Goal: Task Accomplishment & Management: Manage account settings

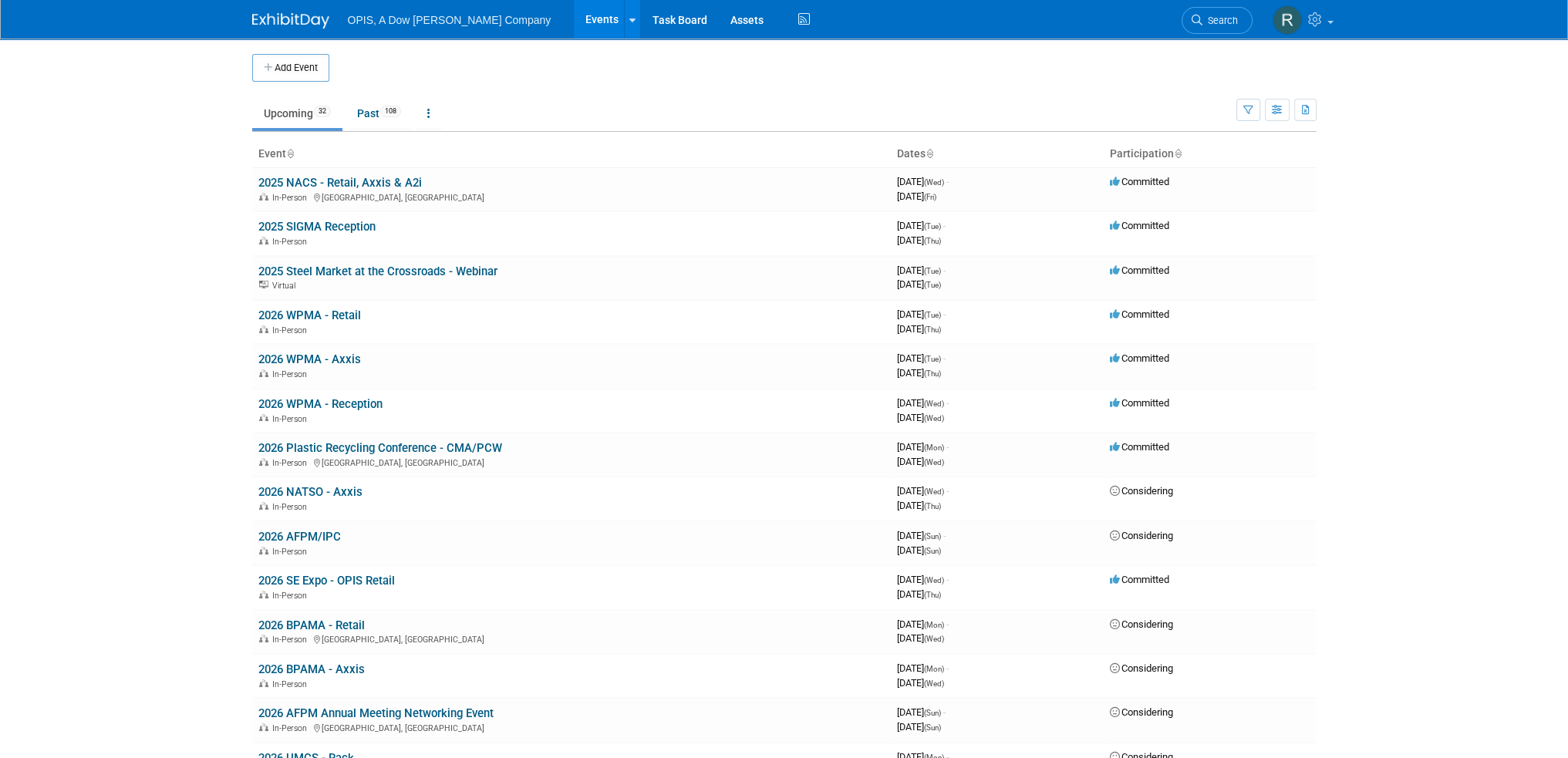
click at [303, 274] on link "2025 Steel Market at the Crossroads - Webinar" at bounding box center [378, 272] width 239 height 14
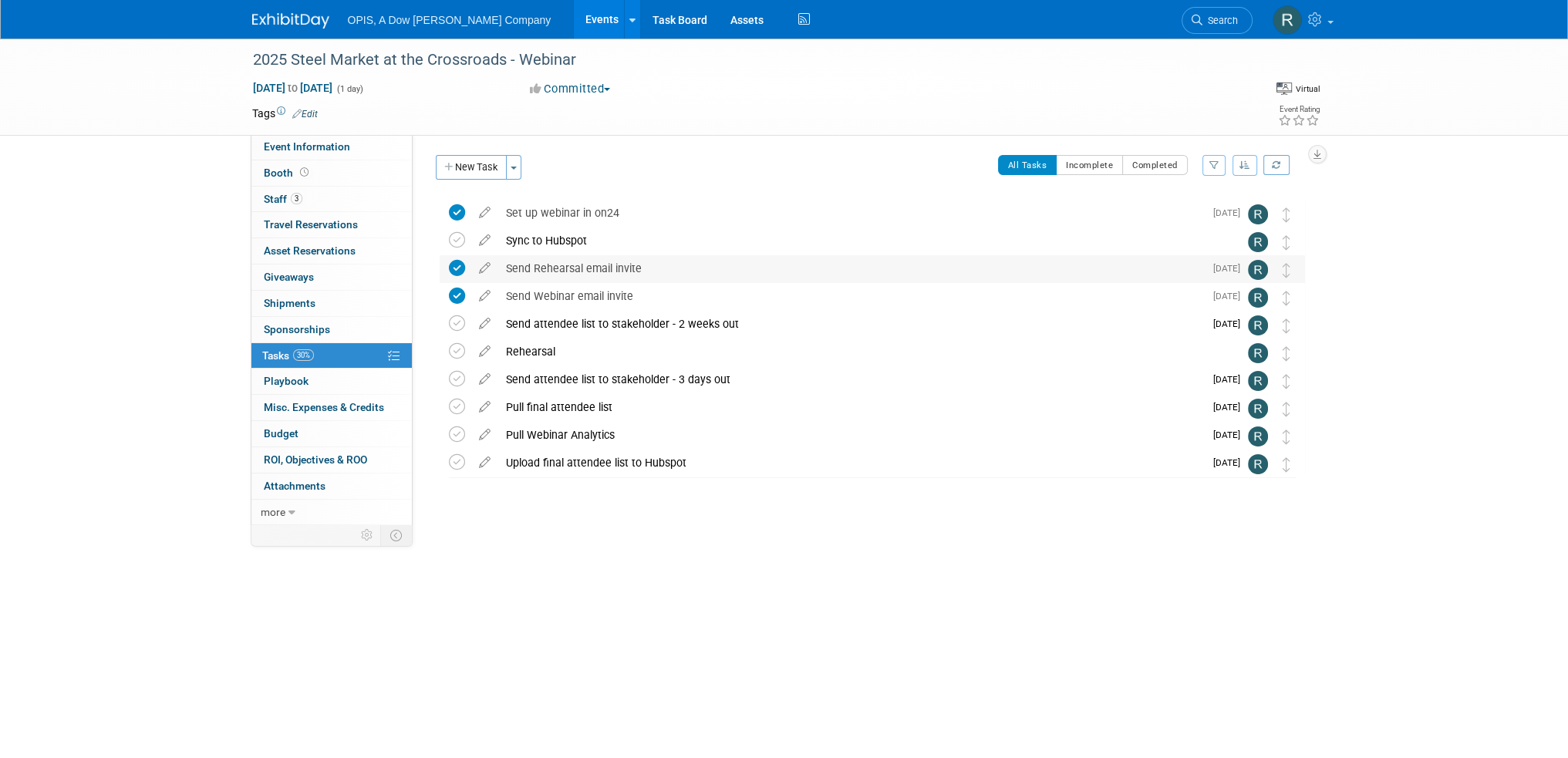
click at [555, 263] on div "Send Rehearsal email invite" at bounding box center [851, 268] width 705 height 27
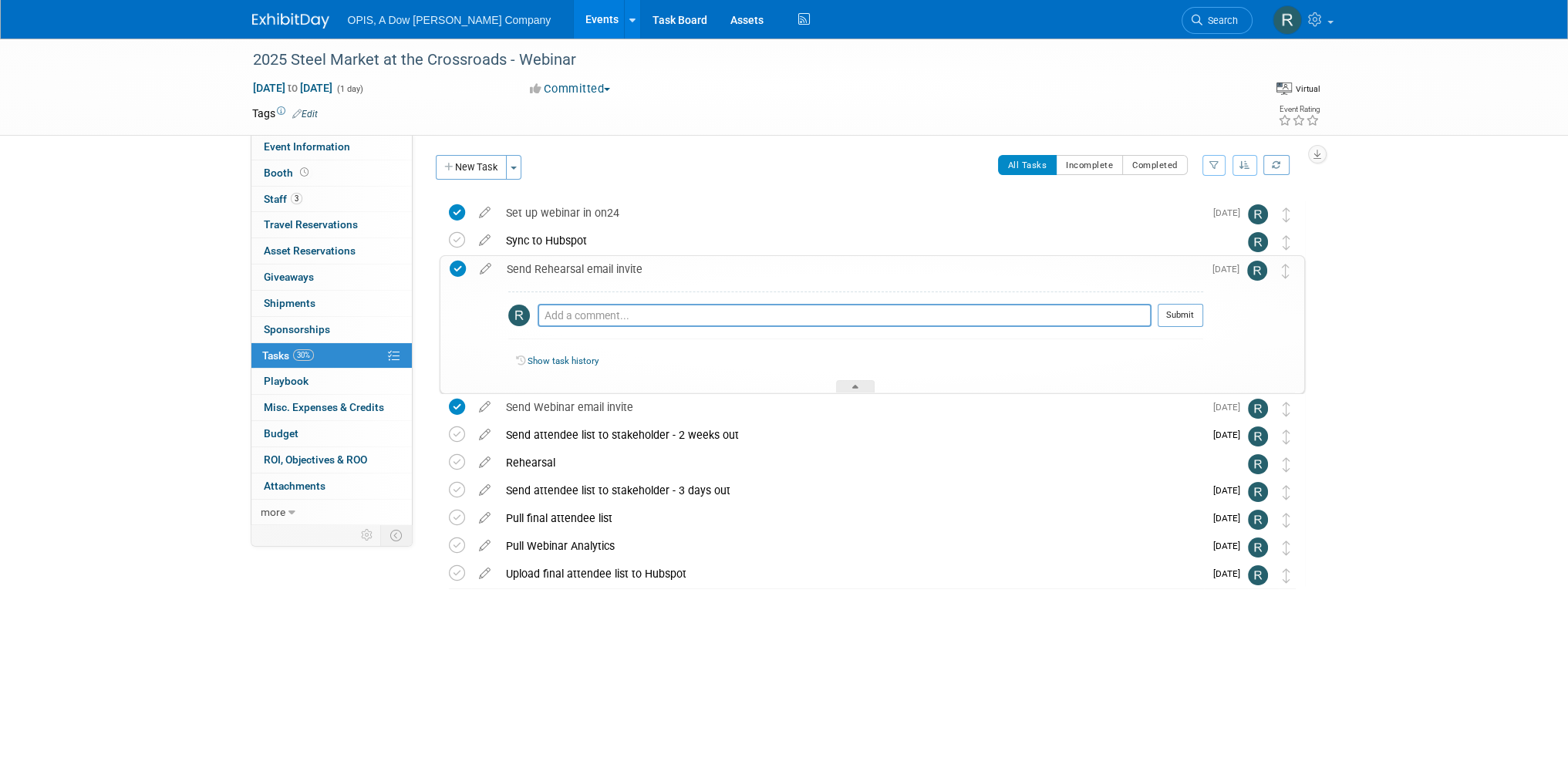
click at [556, 263] on div "Send Rehearsal email invite" at bounding box center [851, 269] width 704 height 27
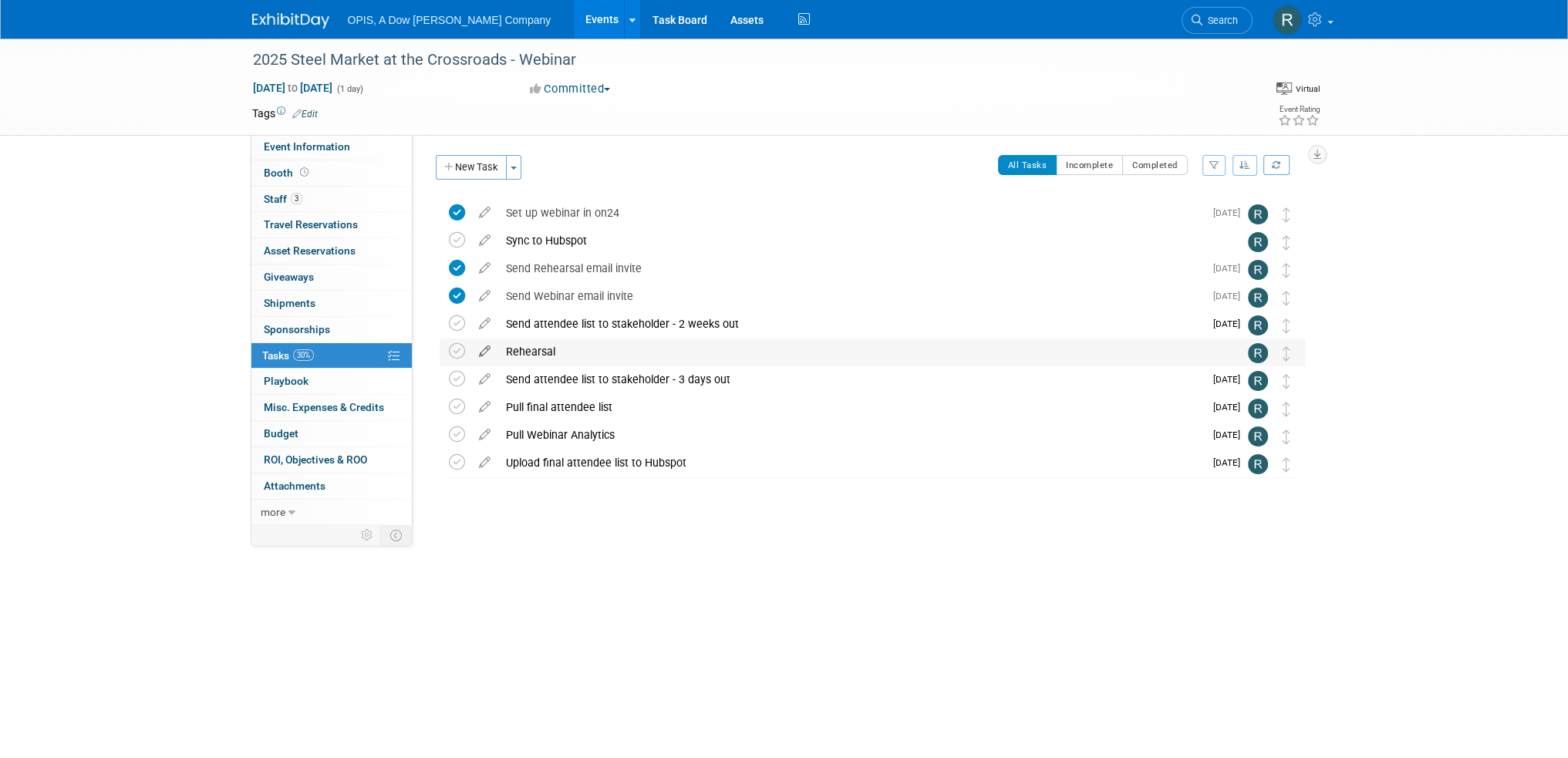
click at [485, 350] on icon at bounding box center [484, 348] width 27 height 19
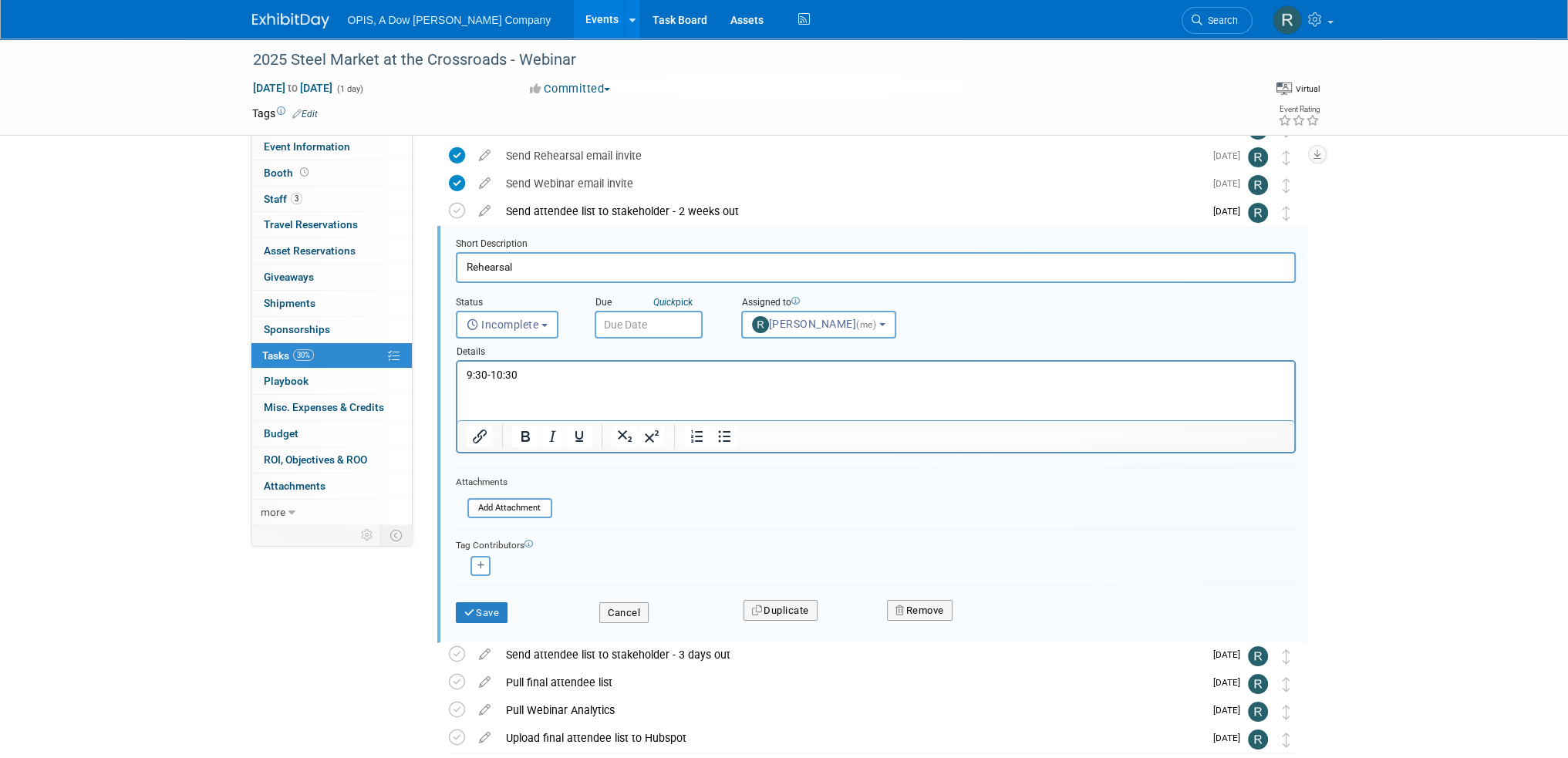
drag, startPoint x: 541, startPoint y: 366, endPoint x: 439, endPoint y: 376, distance: 102.5
click at [456, 376] on html "9:30-10:30" at bounding box center [875, 372] width 837 height 21
drag, startPoint x: 532, startPoint y: 376, endPoint x: 444, endPoint y: 381, distance: 88.1
click at [456, 381] on html "9:30-10:30" at bounding box center [875, 372] width 837 height 21
click at [664, 311] on input "text" at bounding box center [649, 325] width 108 height 28
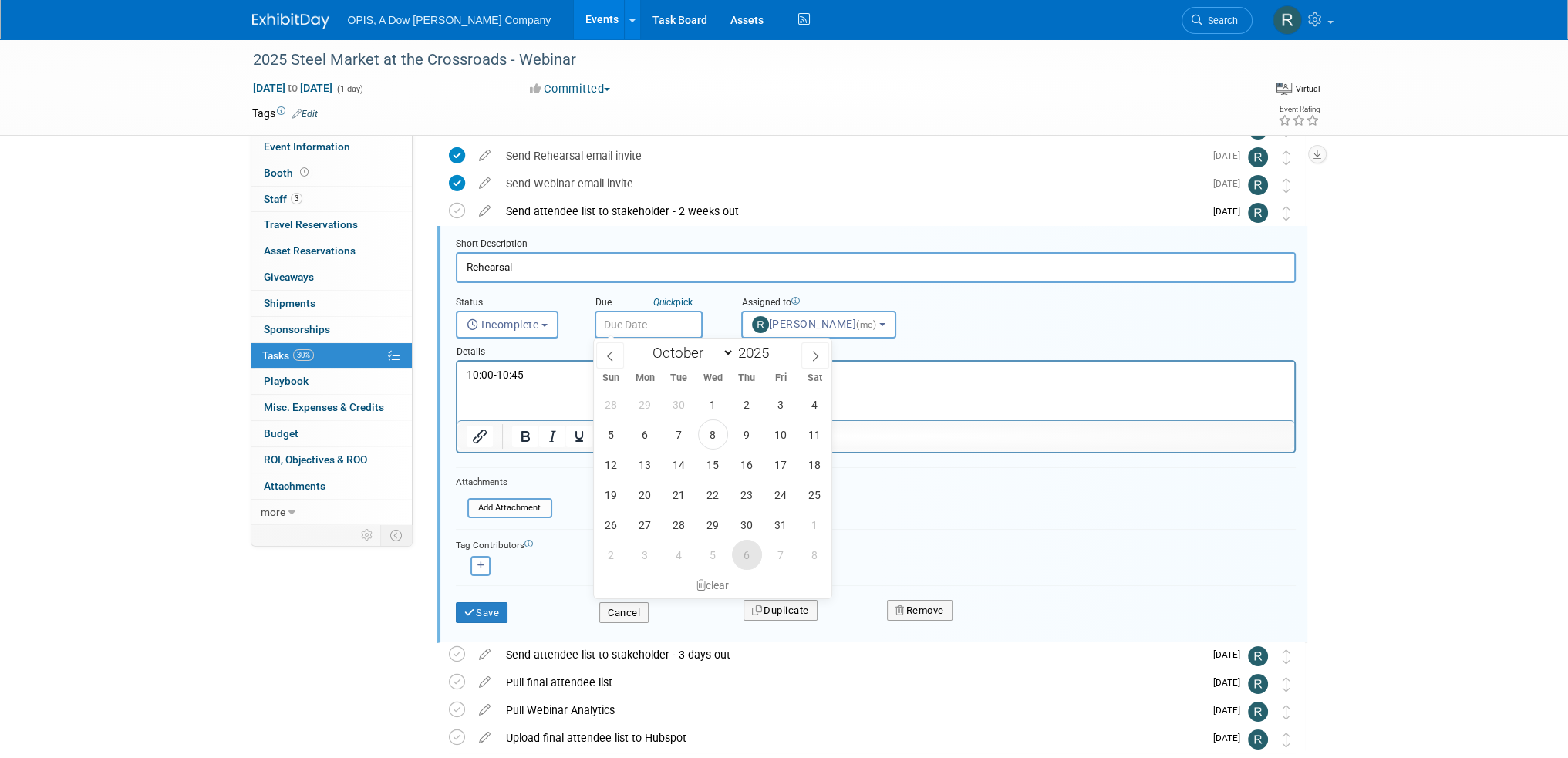
click at [750, 547] on span "6" at bounding box center [747, 554] width 30 height 30
type input "Nov 6, 2025"
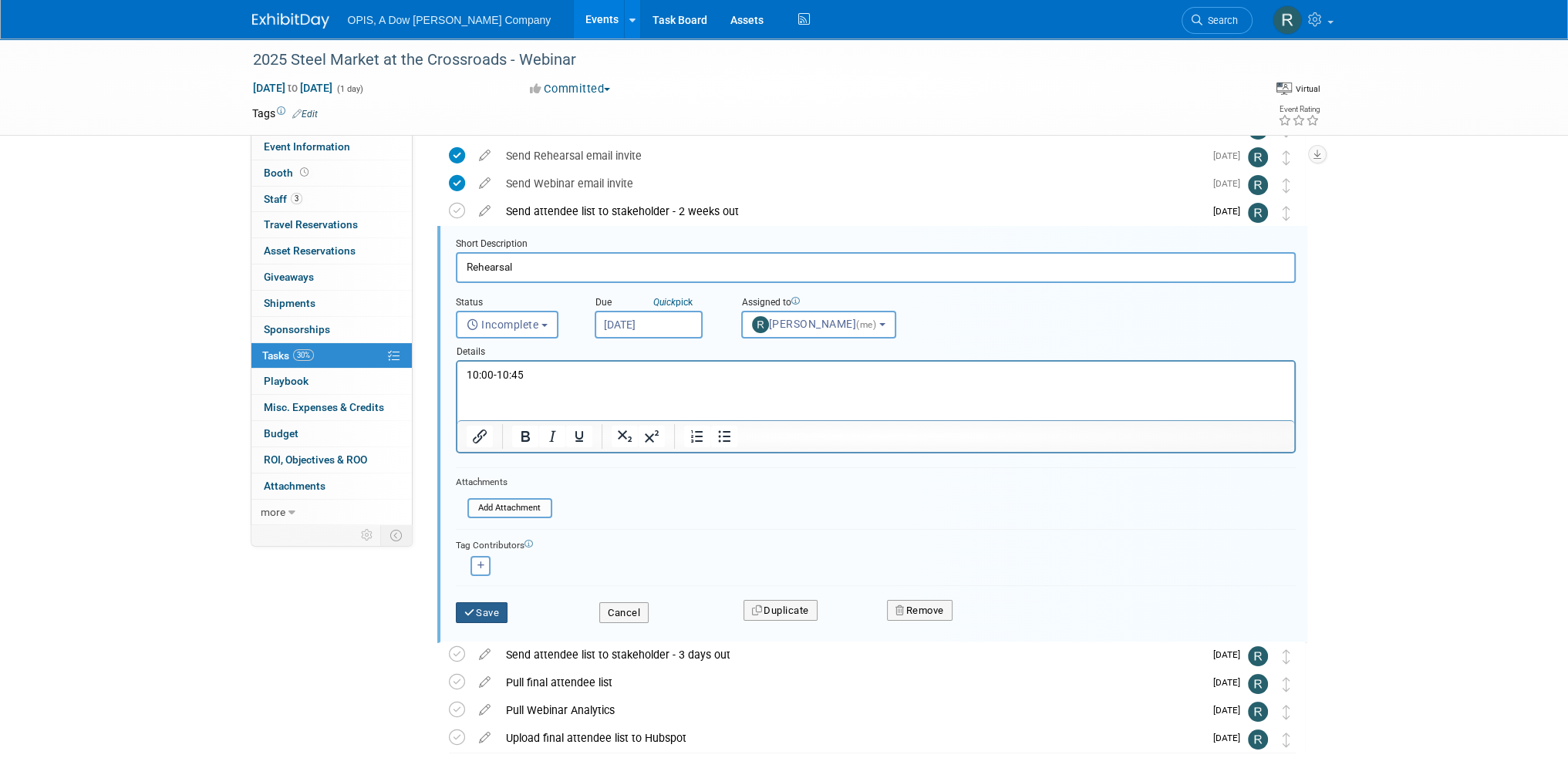
click at [485, 604] on button "Save" at bounding box center [481, 613] width 52 height 21
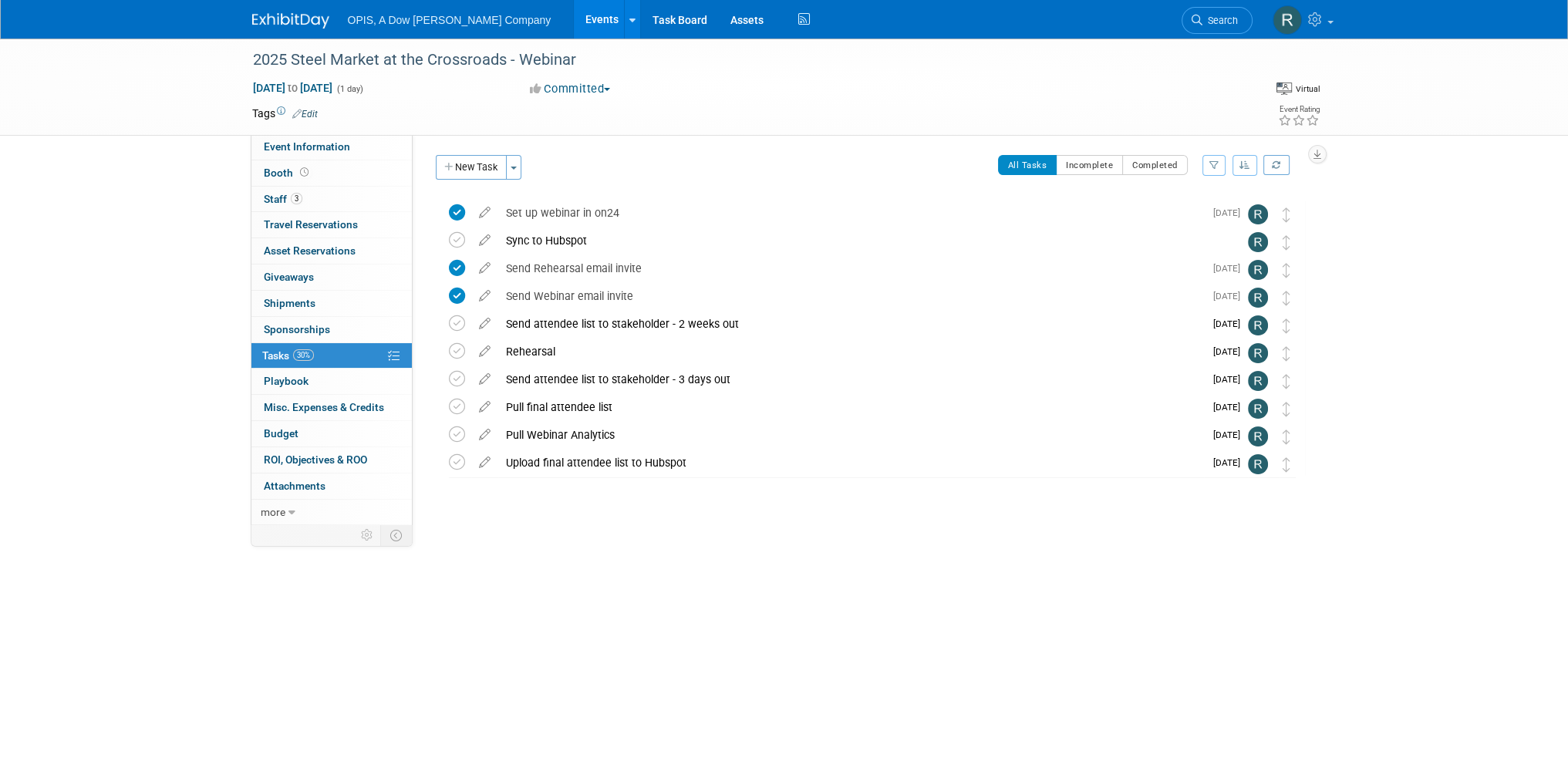
click at [574, 23] on link "Events" at bounding box center [602, 19] width 57 height 39
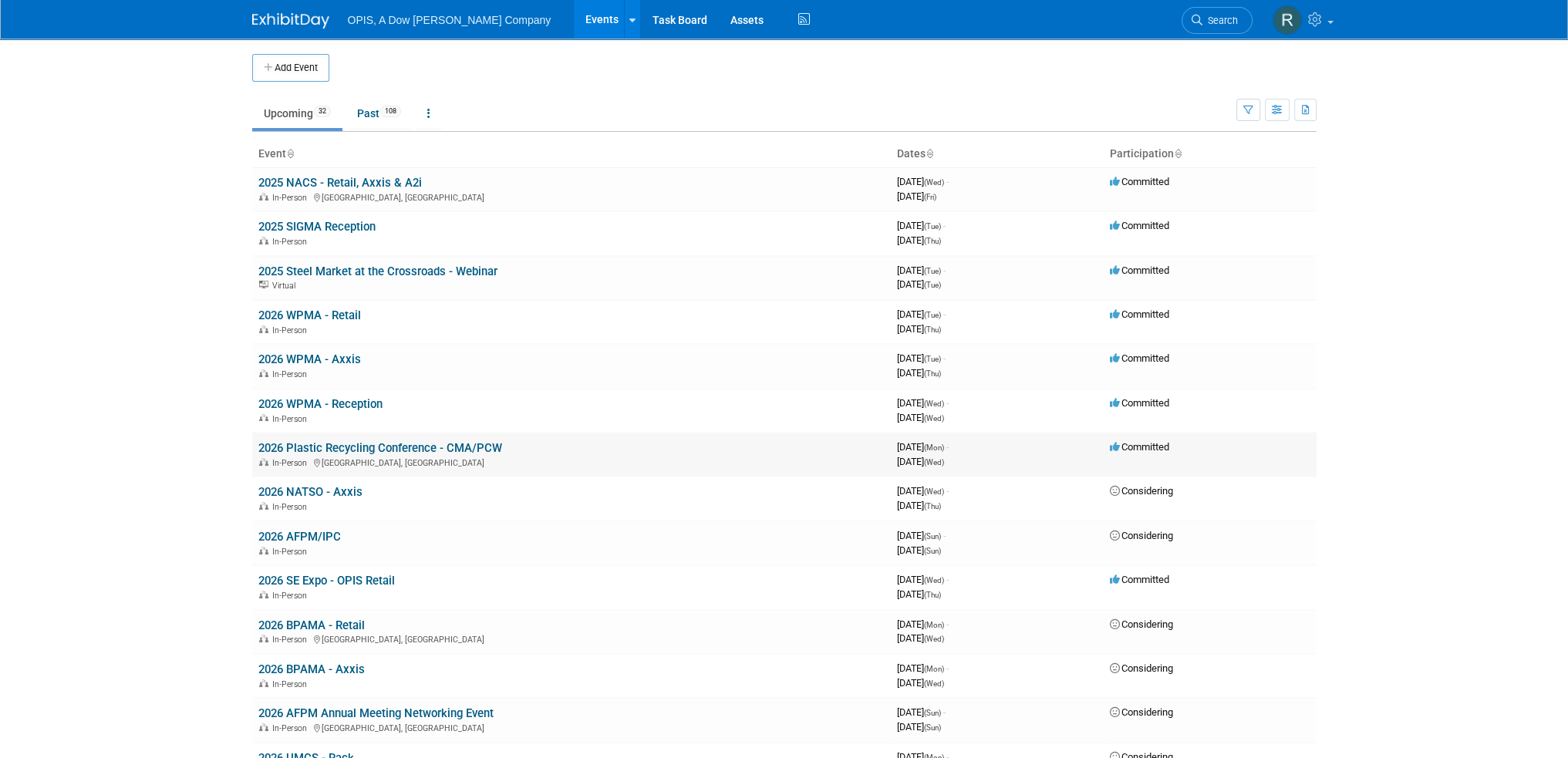
click at [297, 449] on link "2026 Plastic Recycling Conference - CMA/PCW" at bounding box center [381, 448] width 244 height 14
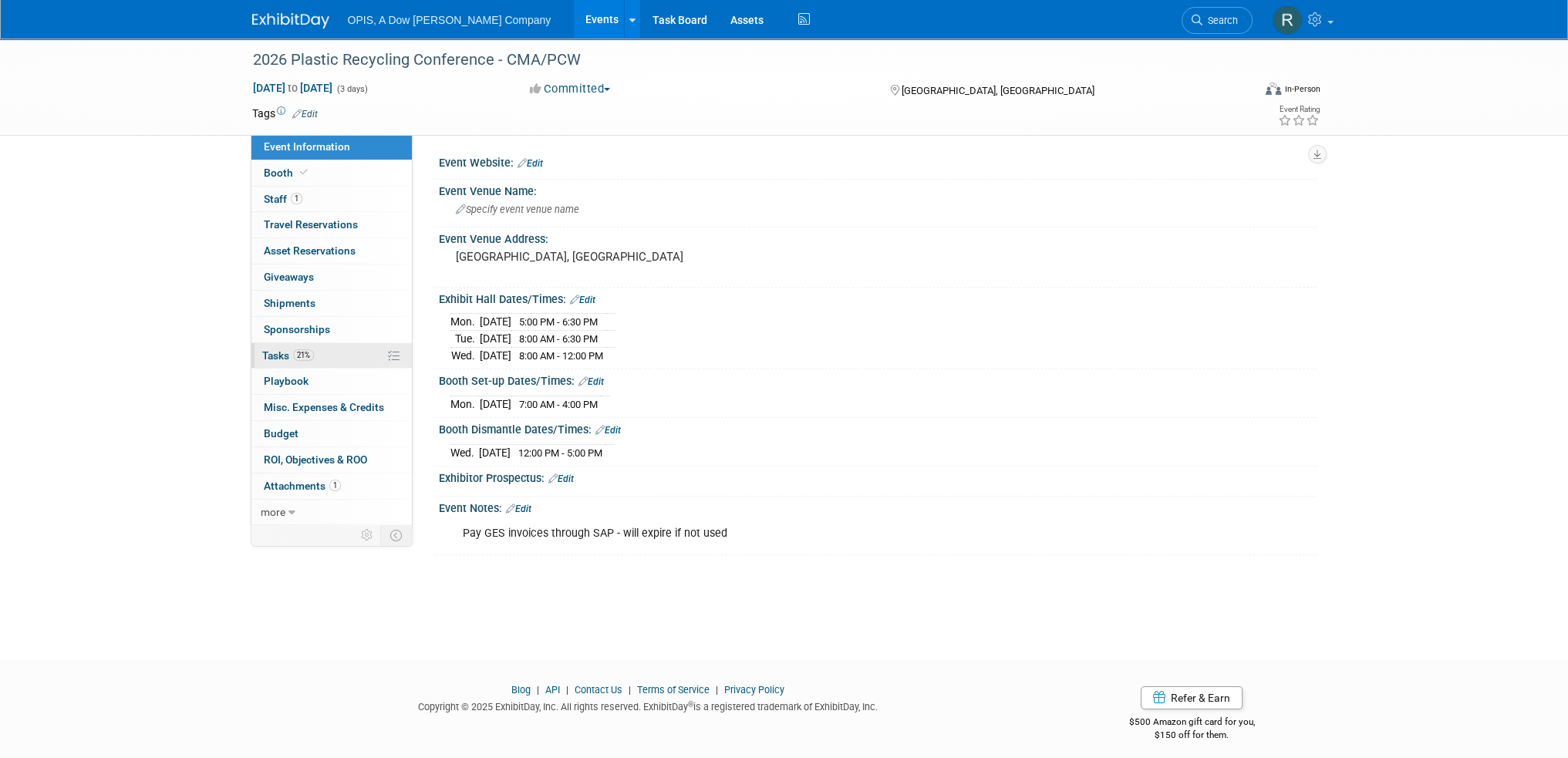
click at [279, 360] on span "Tasks 21%" at bounding box center [288, 356] width 52 height 12
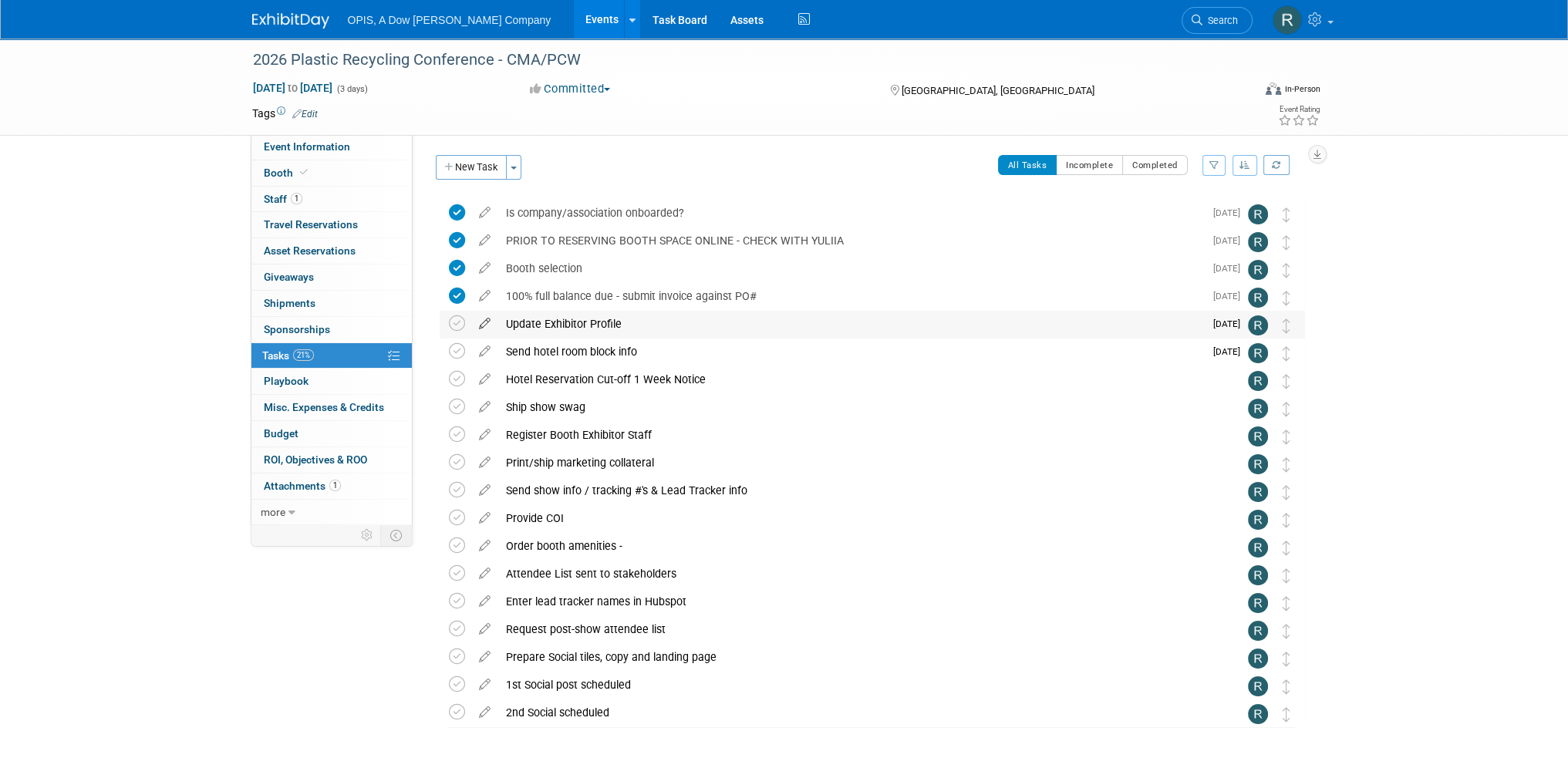
click at [485, 325] on icon at bounding box center [484, 321] width 27 height 19
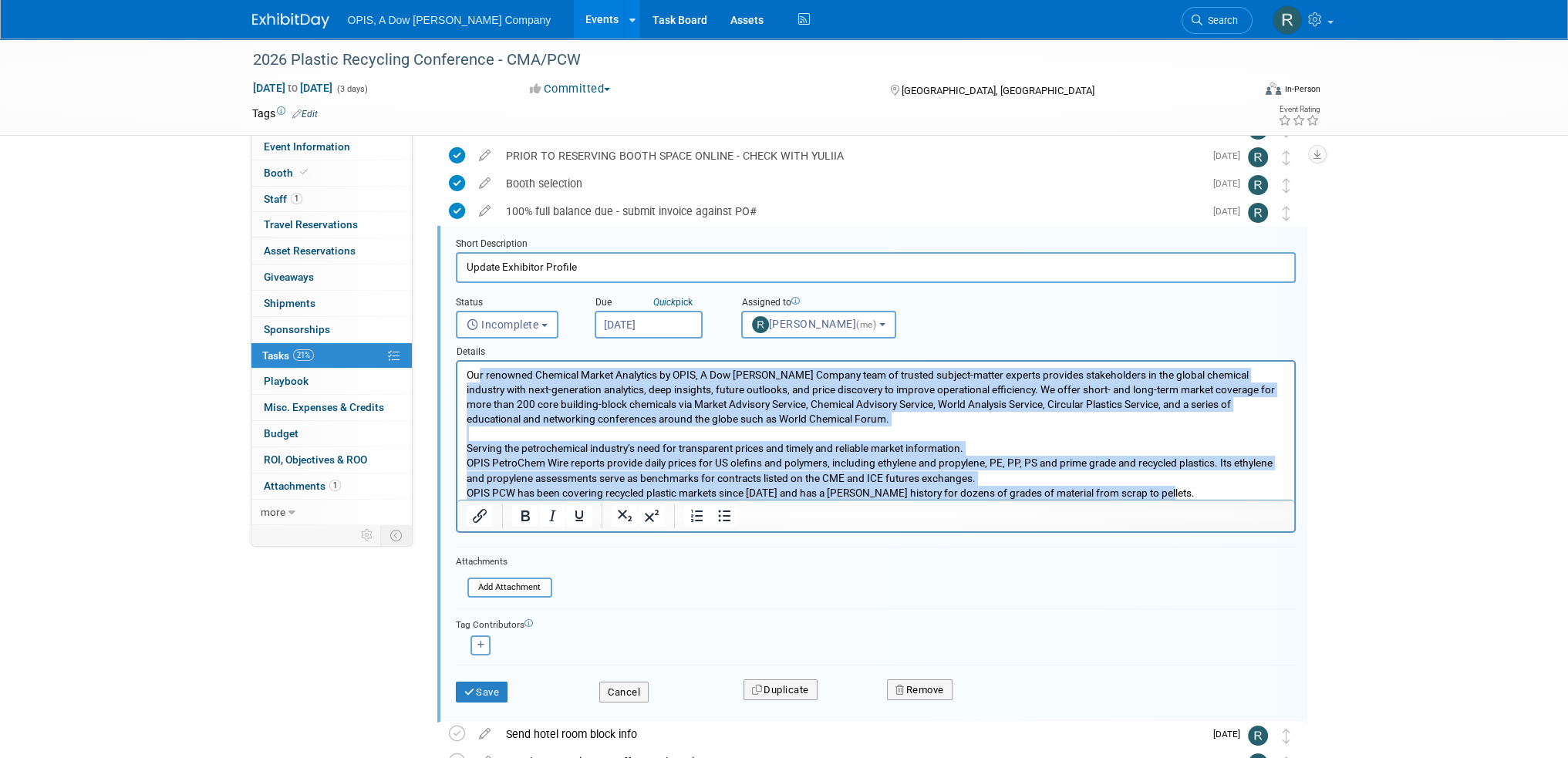
drag, startPoint x: 473, startPoint y: 374, endPoint x: 1182, endPoint y: 511, distance: 722.1
click at [1182, 501] on html "Our renowned Chemical Market Analytics by OPIS, A Dow Jones Company team of tru…" at bounding box center [875, 431] width 837 height 139
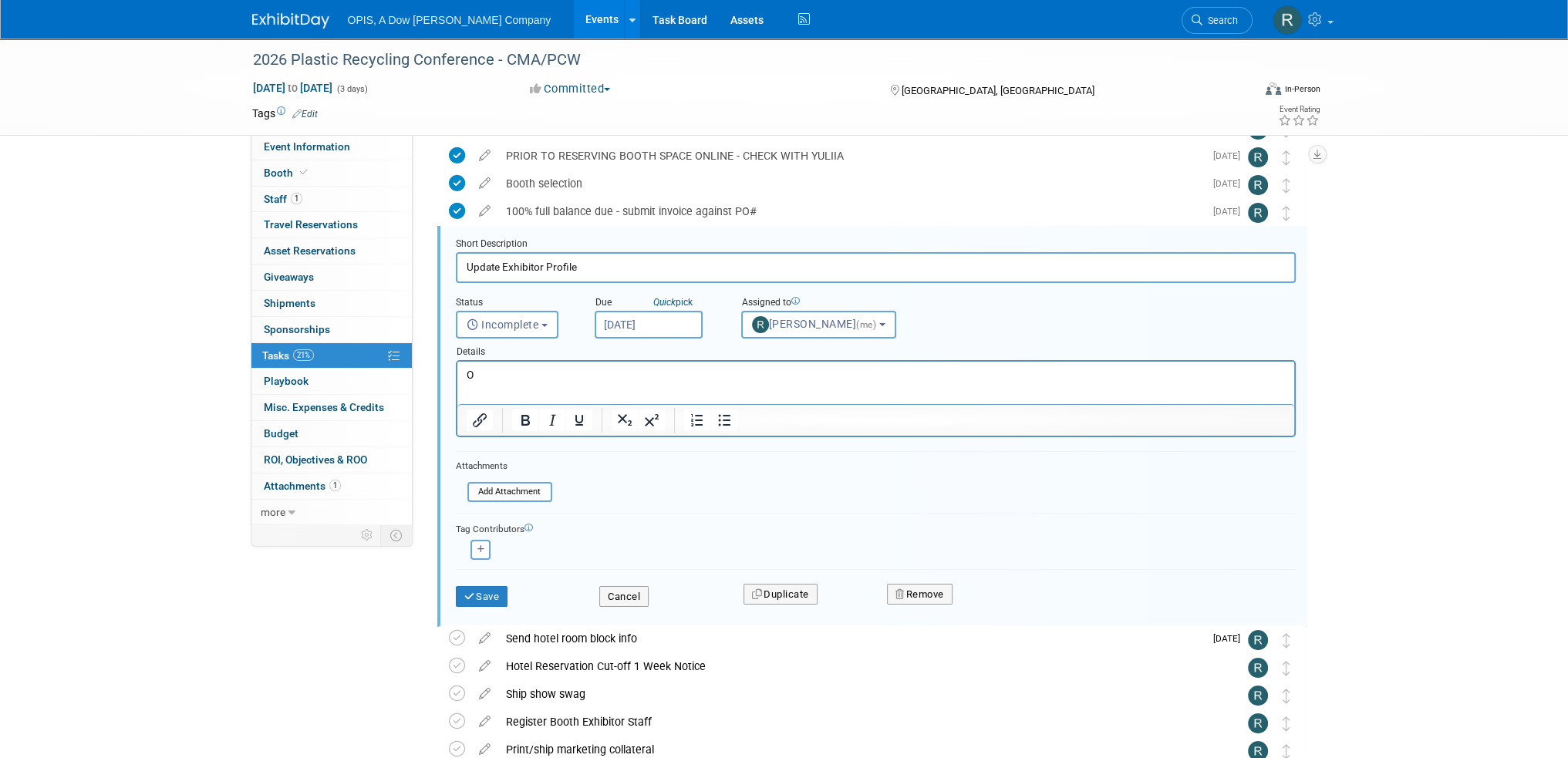
drag, startPoint x: 479, startPoint y: 376, endPoint x: 461, endPoint y: 376, distance: 18.0
click at [461, 376] on html "O" at bounding box center [875, 372] width 837 height 21
click at [607, 317] on input "Oct 13, 2025" at bounding box center [649, 325] width 108 height 28
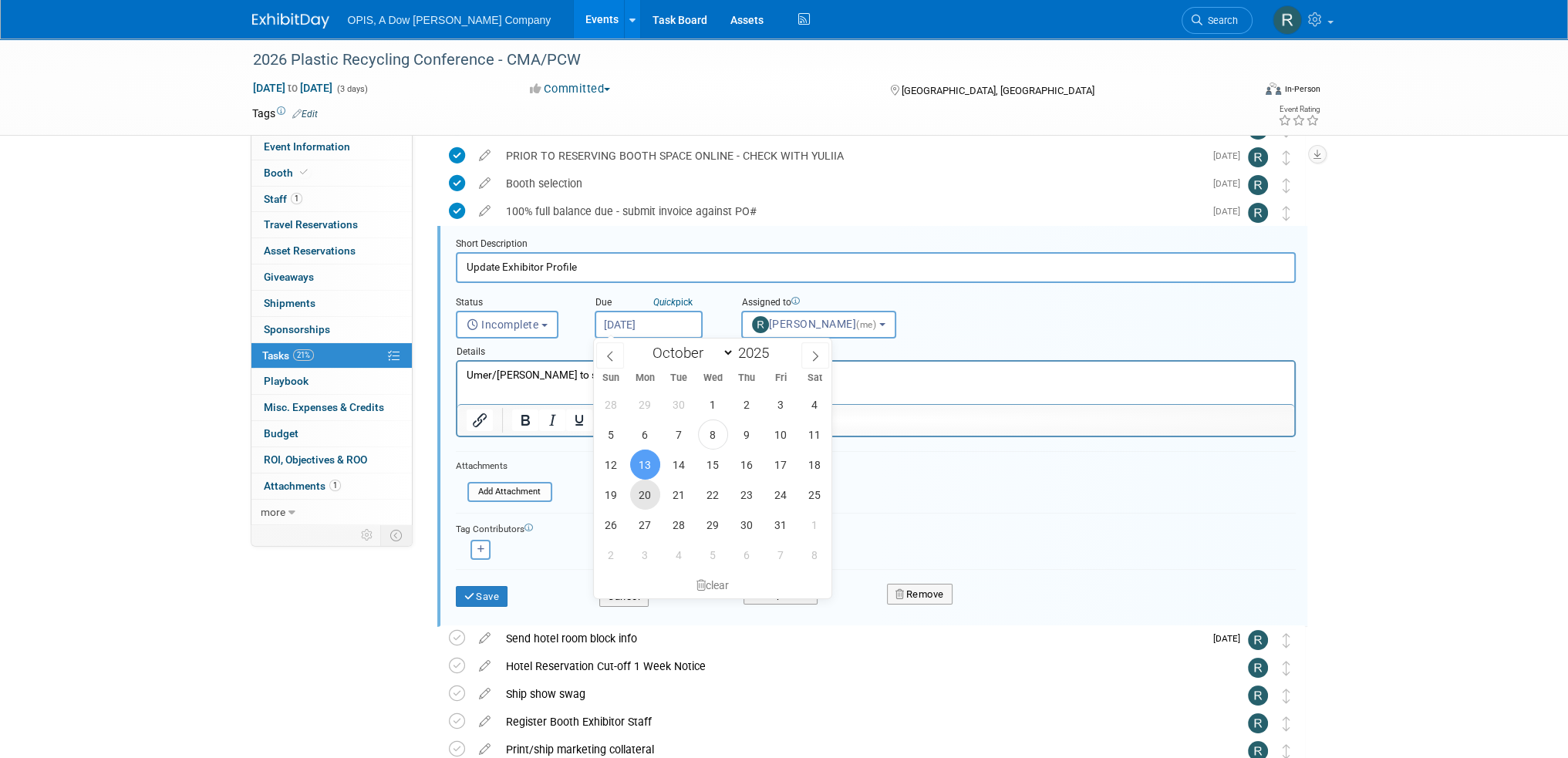
click at [652, 500] on span "20" at bounding box center [644, 494] width 30 height 30
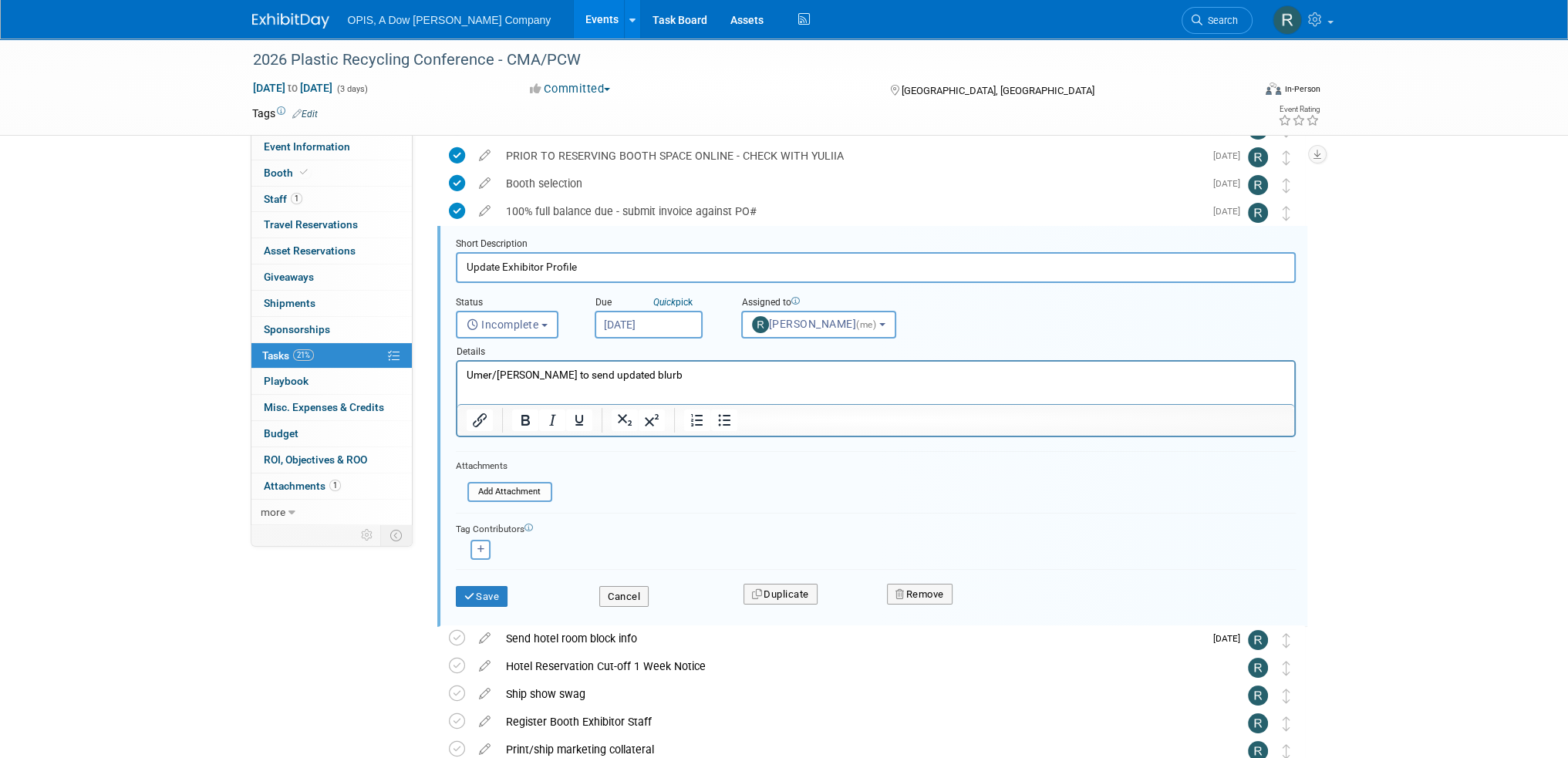
click at [639, 324] on input "Oct 20, 2025" at bounding box center [649, 325] width 108 height 28
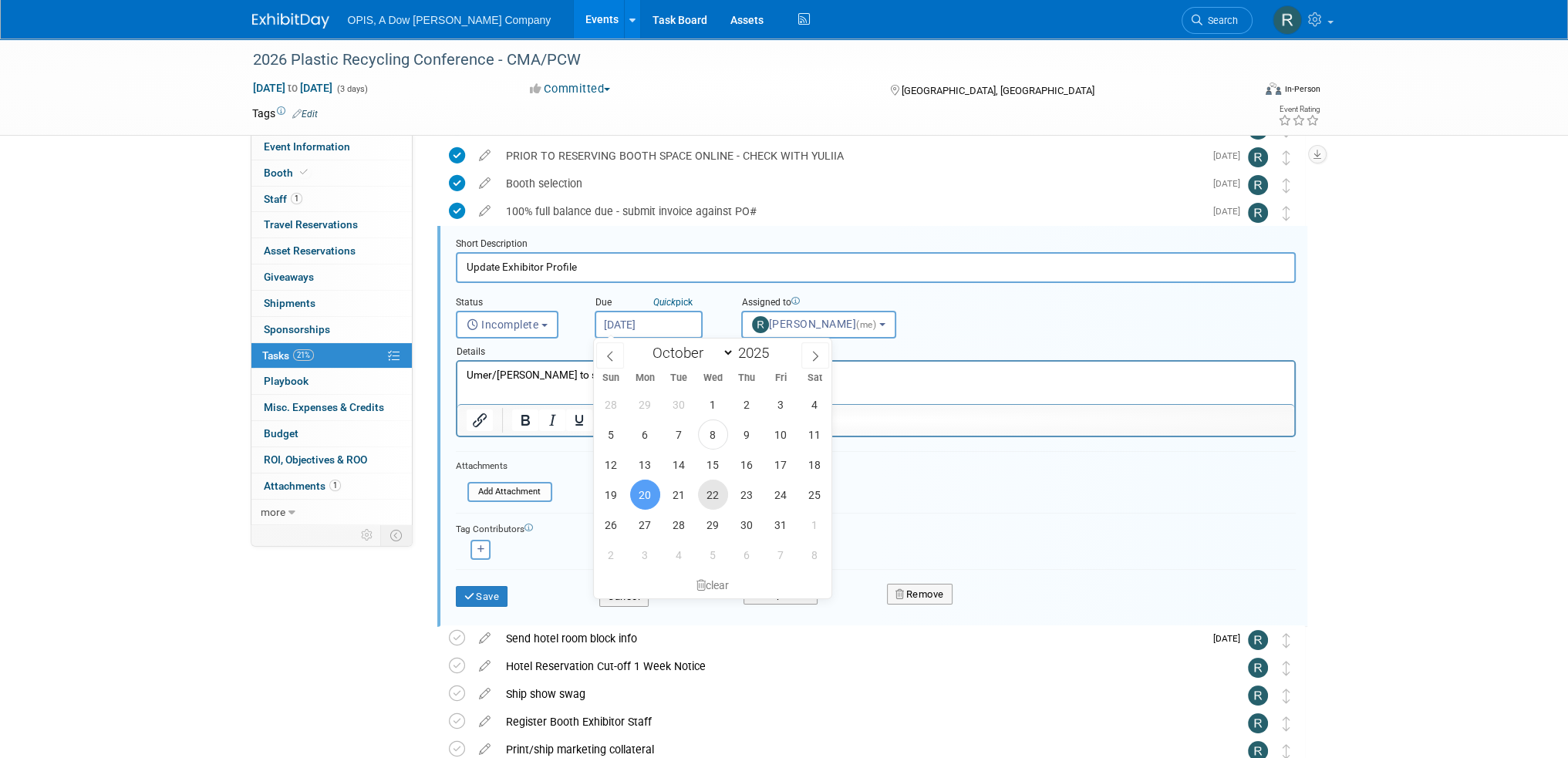
click at [710, 497] on span "22" at bounding box center [712, 494] width 30 height 30
type input "Oct 22, 2025"
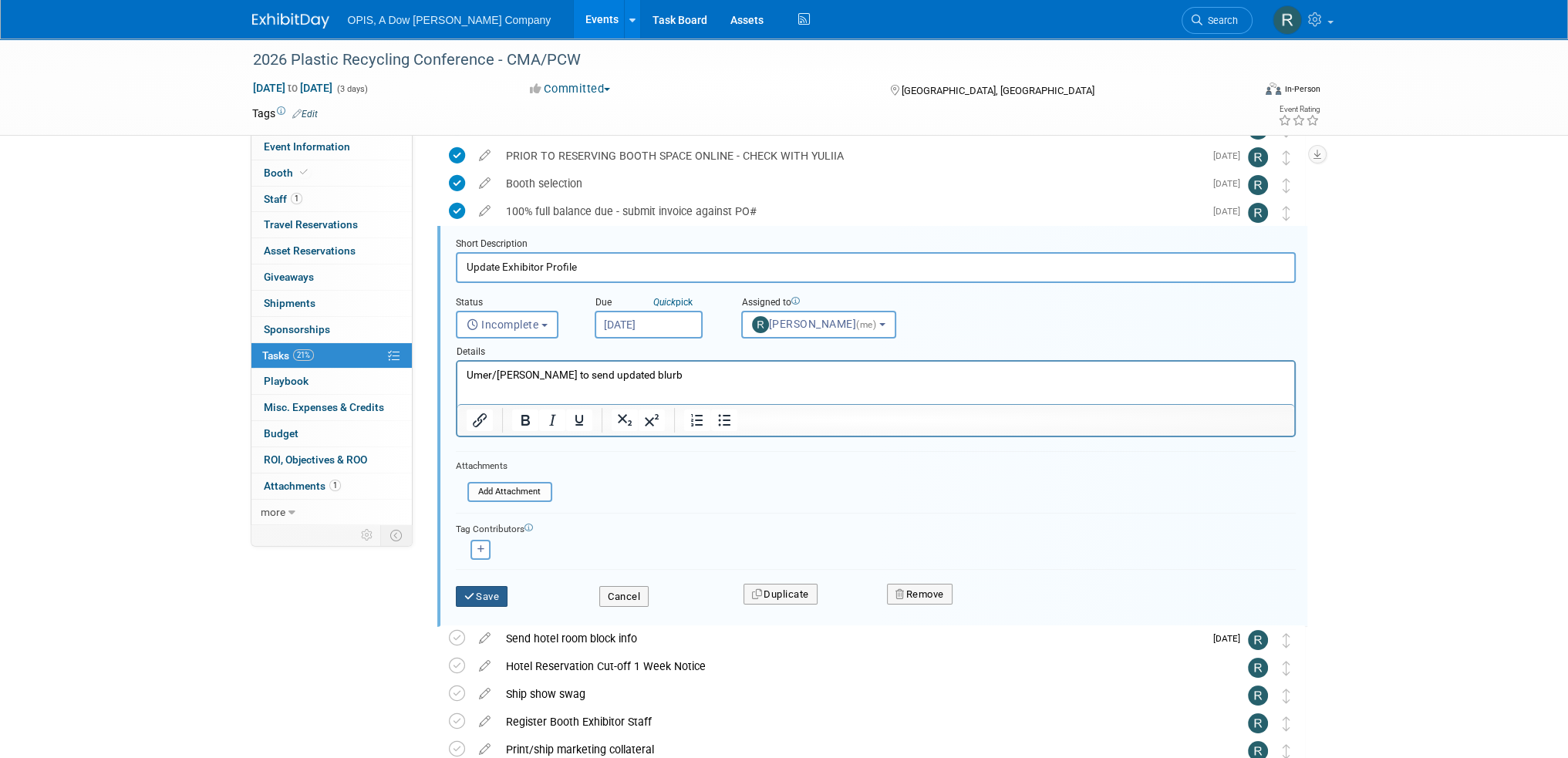
click at [481, 591] on button "Save" at bounding box center [481, 596] width 52 height 21
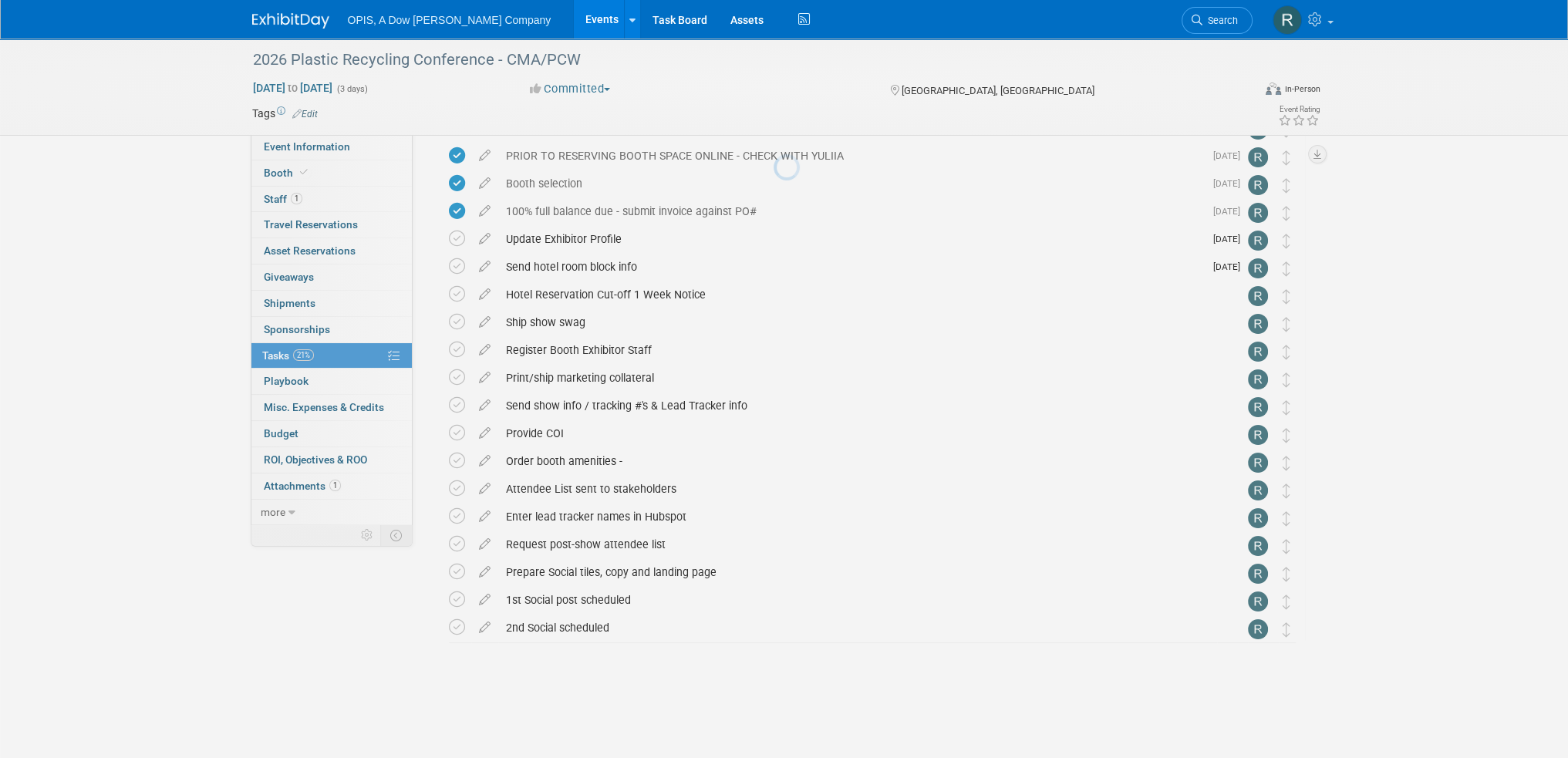
scroll to position [63, 0]
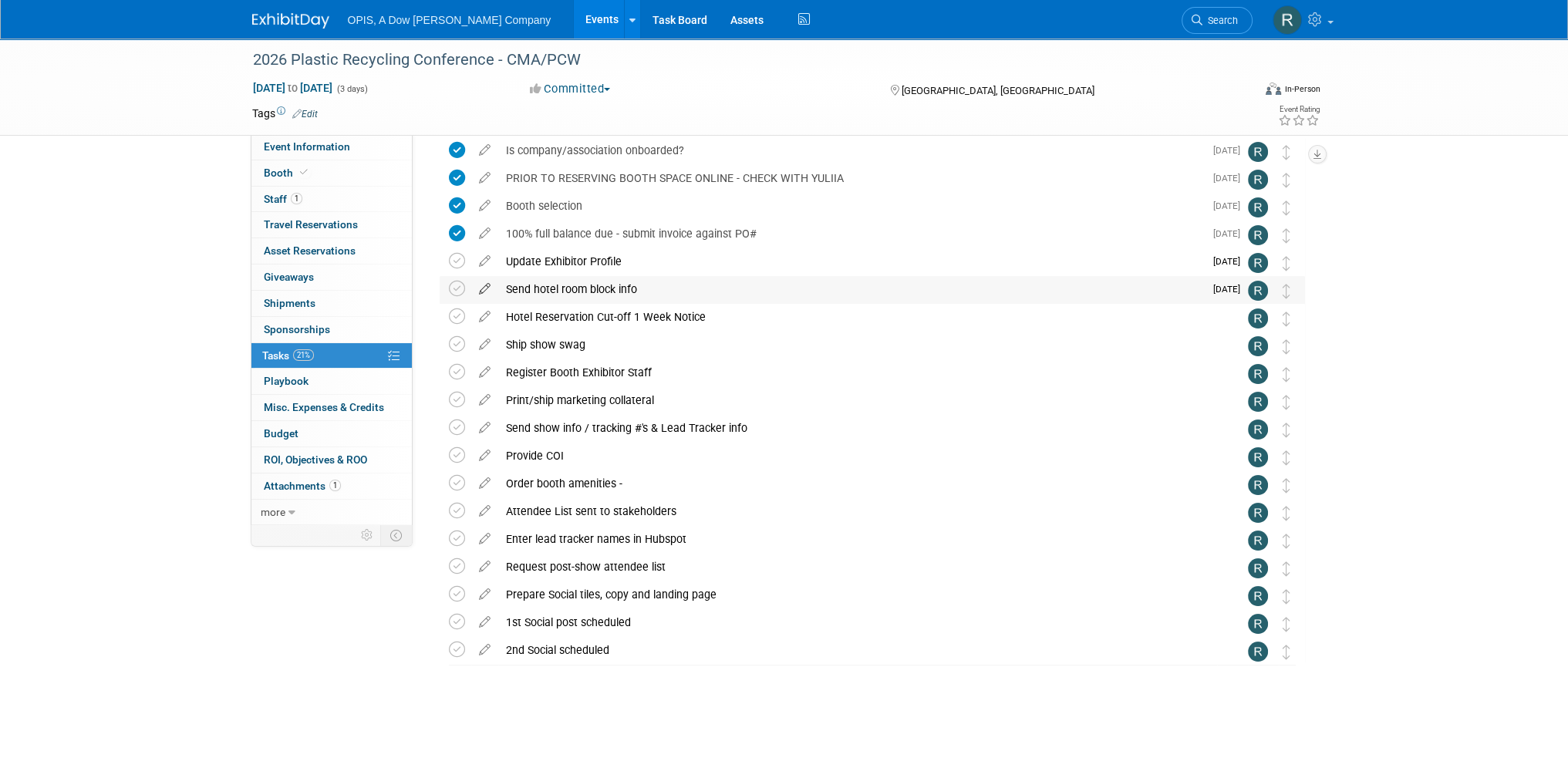
click at [487, 287] on icon at bounding box center [484, 285] width 27 height 19
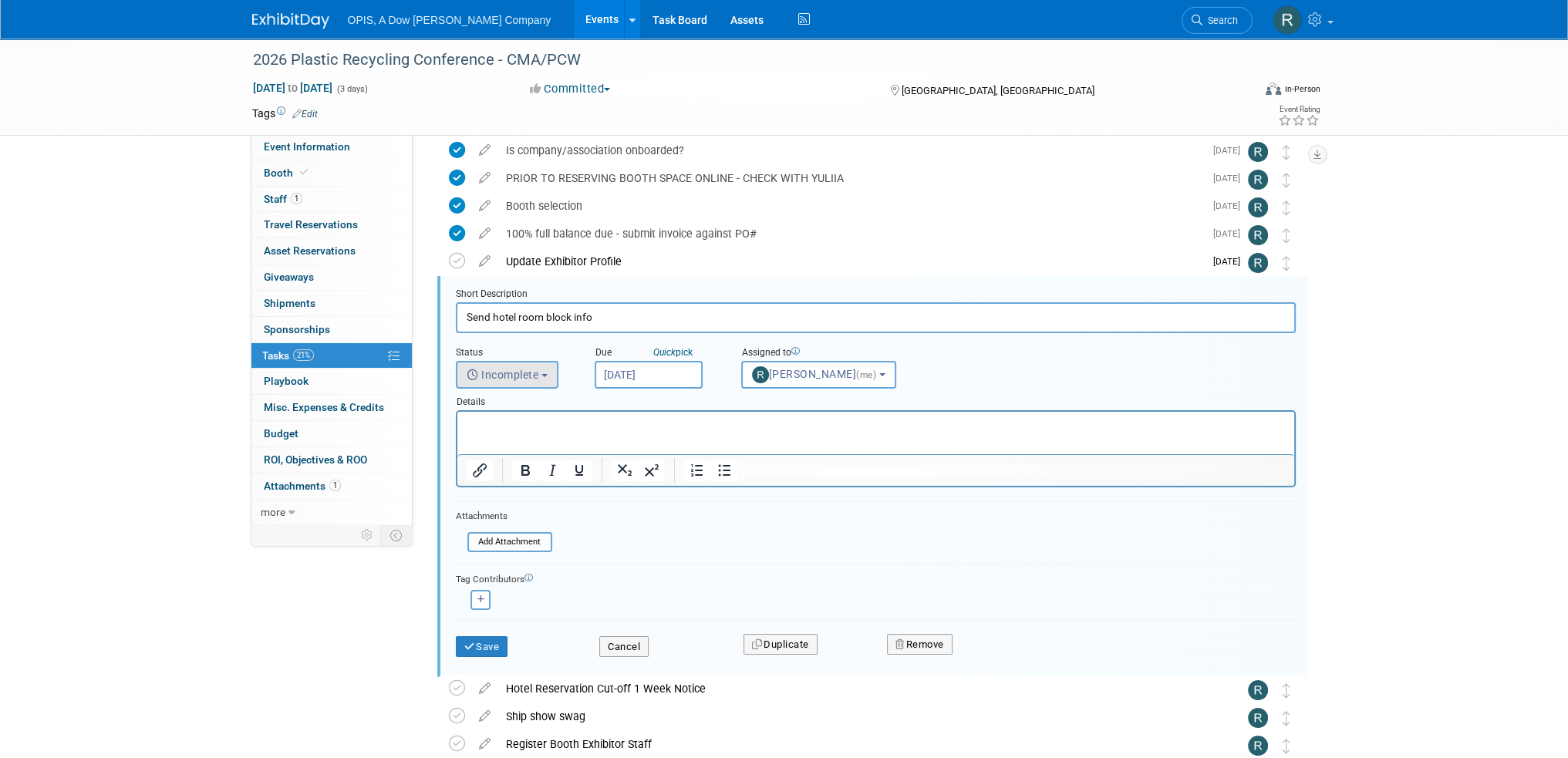
scroll to position [113, 0]
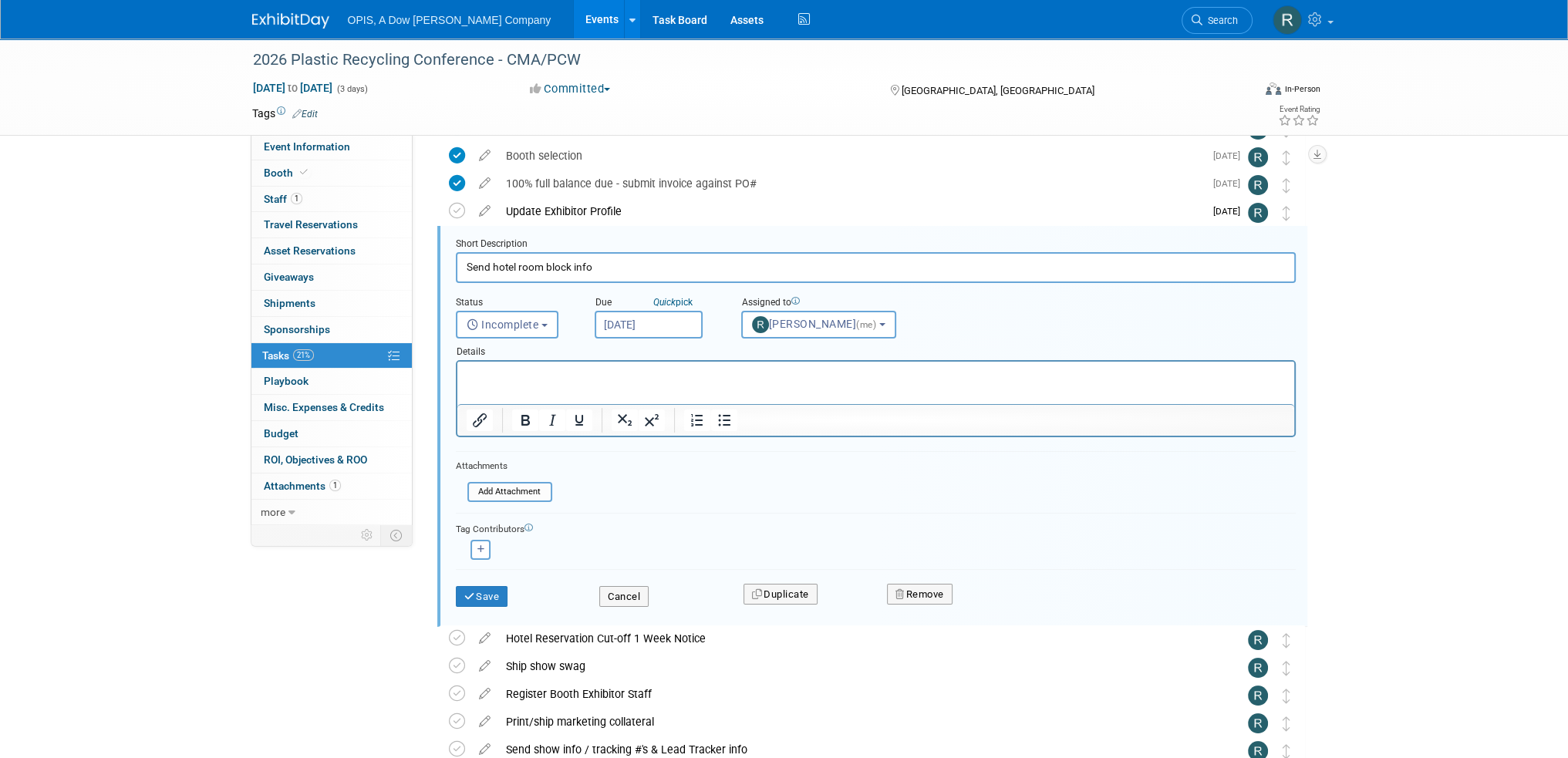
click at [564, 377] on p "Rich Text Area. Press ALT-0 for help." at bounding box center [875, 375] width 819 height 15
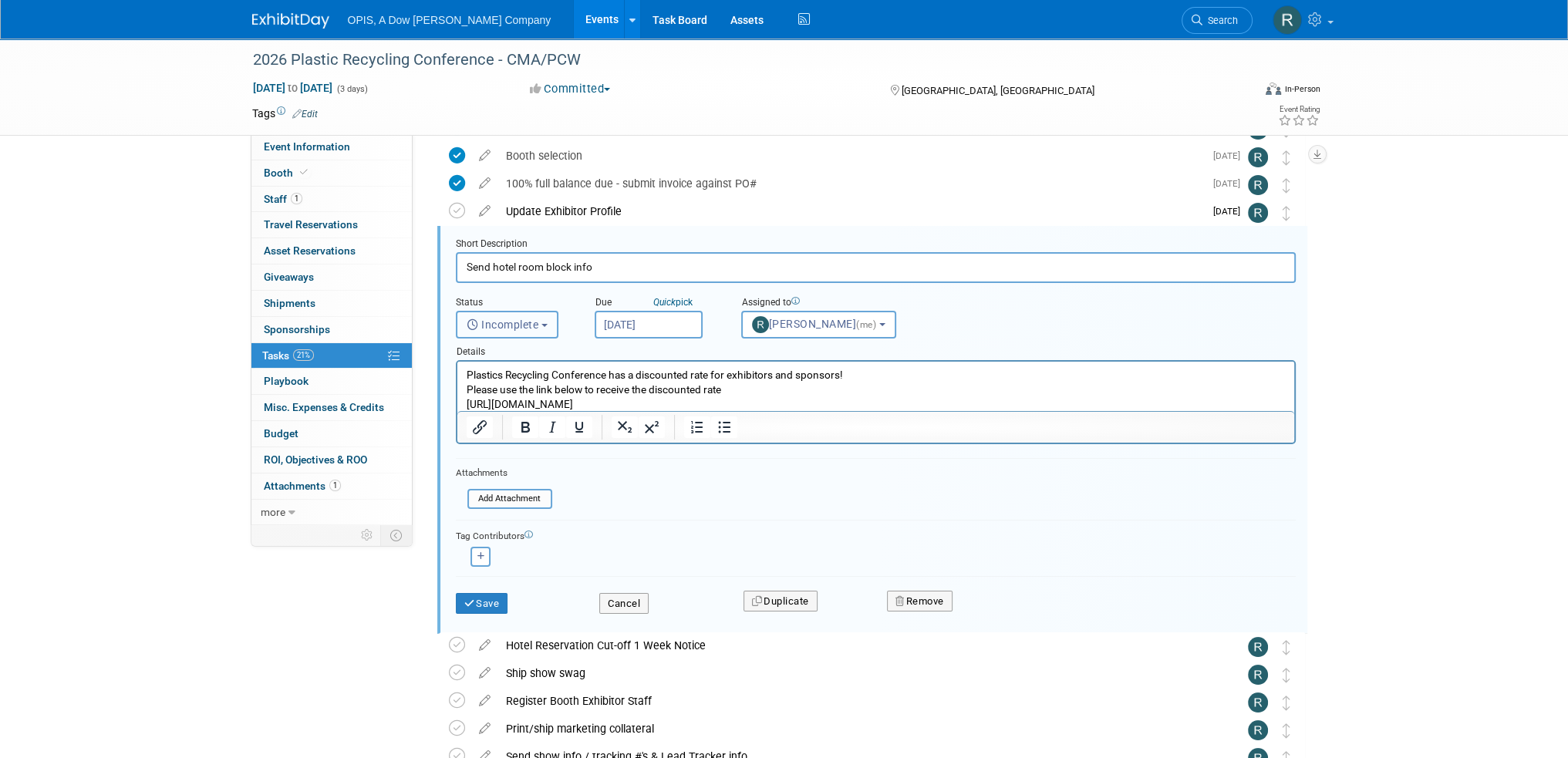
click at [496, 323] on span "Incomplete" at bounding box center [503, 325] width 72 height 12
drag, startPoint x: 493, startPoint y: 388, endPoint x: 58, endPoint y: 18, distance: 571.1
click at [493, 388] on label "Completed" at bounding box center [505, 391] width 83 height 25
click at [459, 388] on input "Completed" at bounding box center [454, 389] width 10 height 10
select select "3"
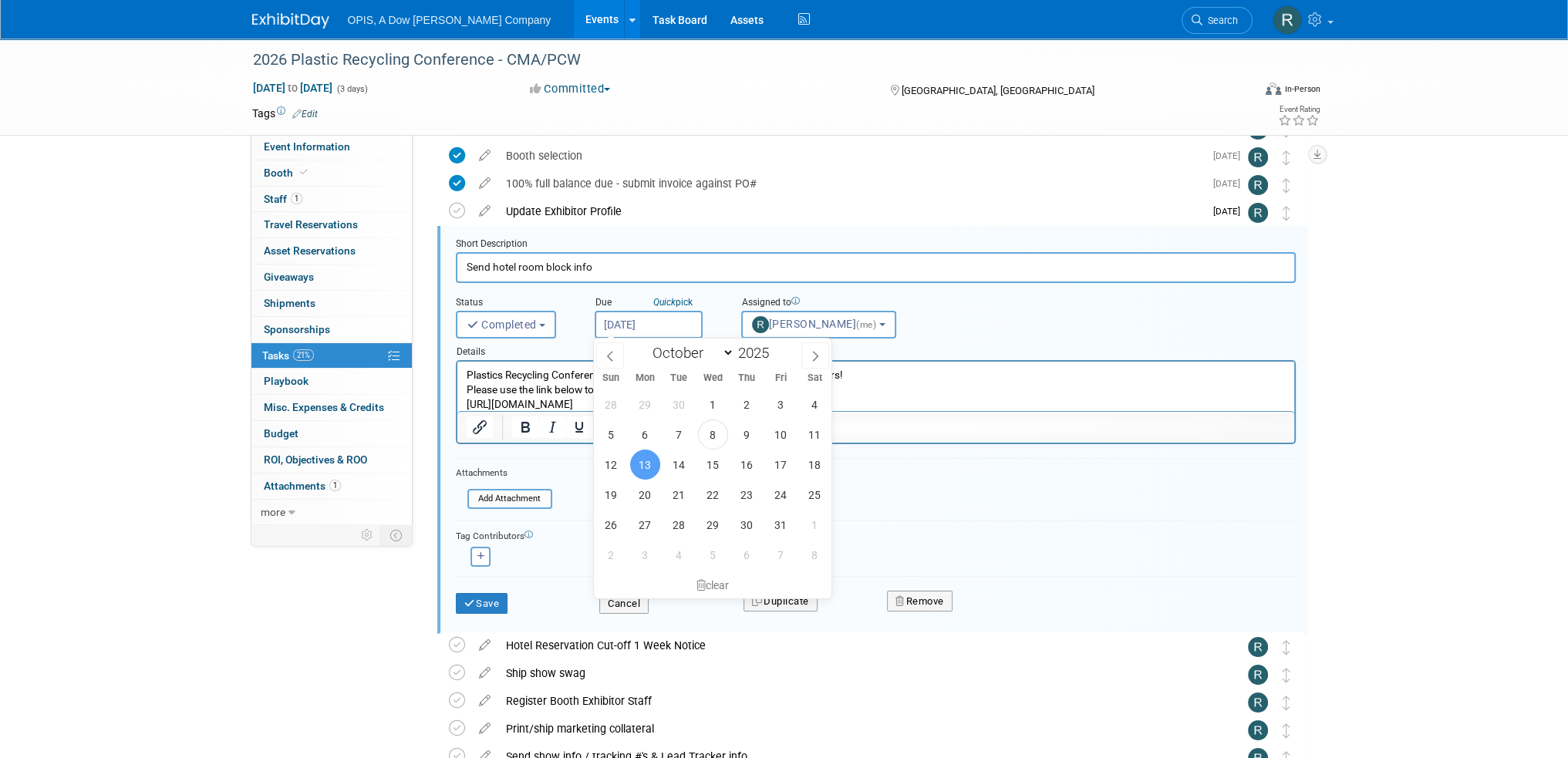
click at [650, 326] on input "Oct 13, 2025" at bounding box center [649, 325] width 108 height 28
click at [716, 437] on span "8" at bounding box center [712, 434] width 30 height 30
type input "Oct 8, 2025"
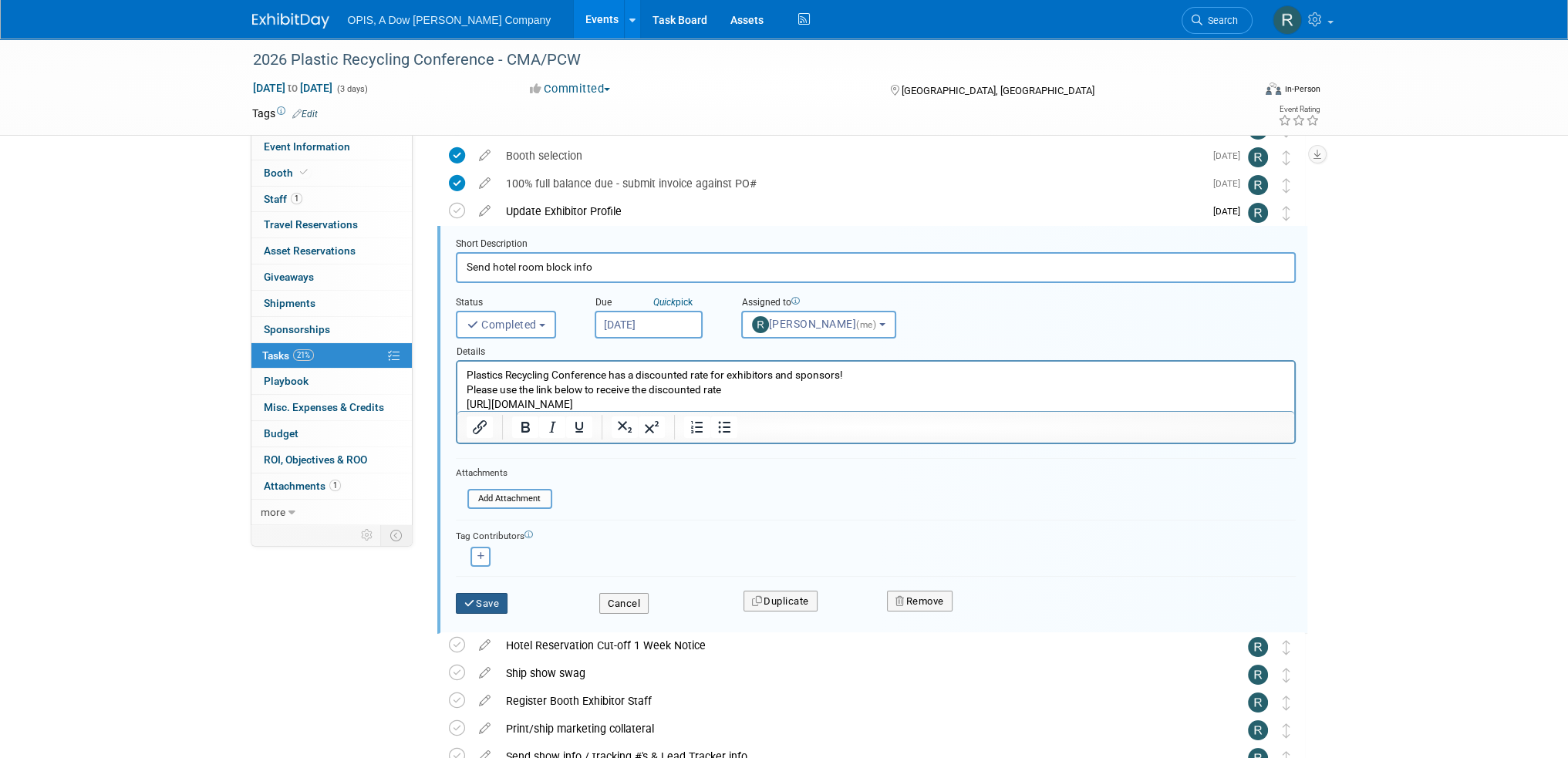
click at [491, 596] on button "Save" at bounding box center [481, 603] width 52 height 21
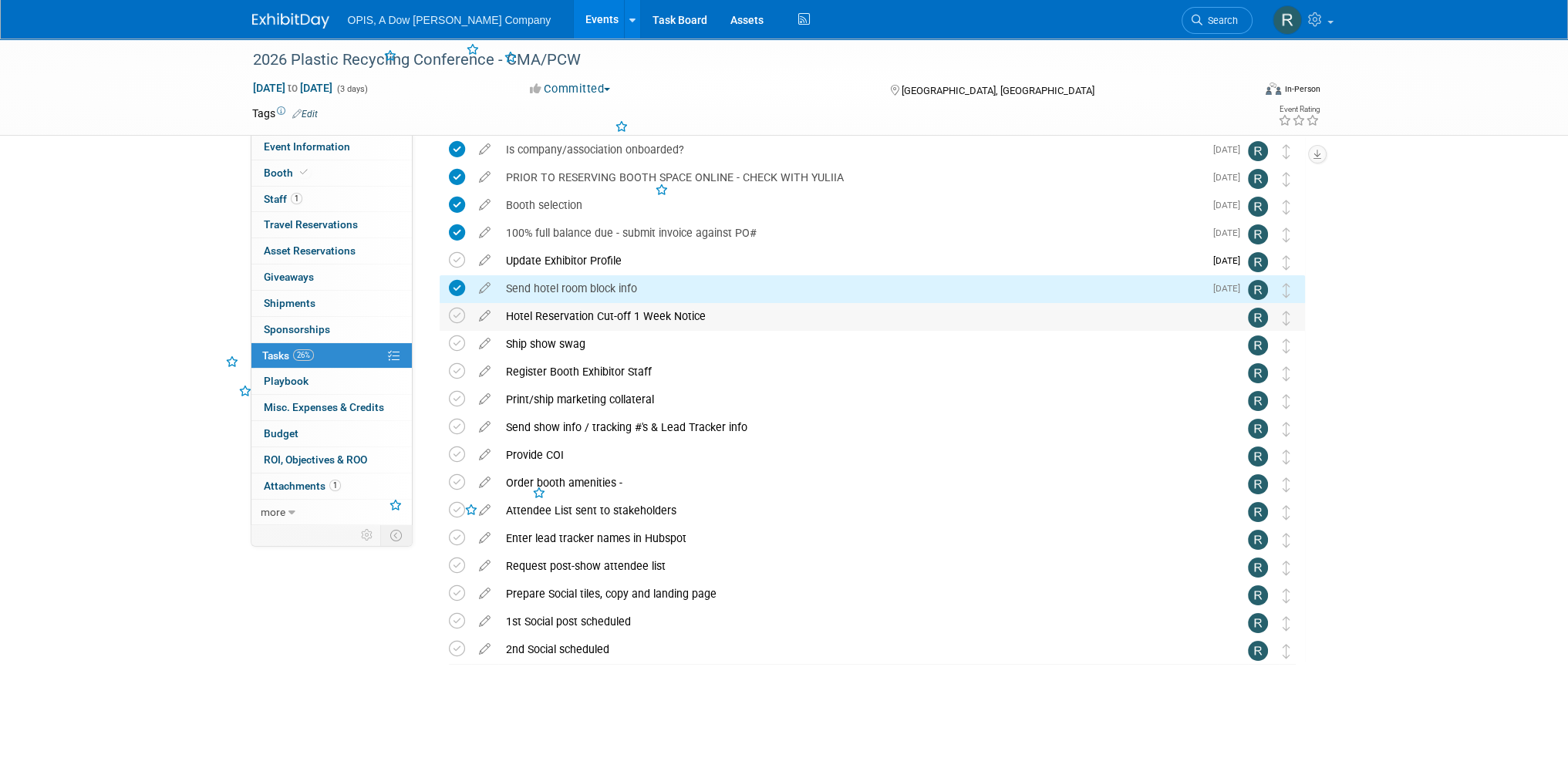
scroll to position [63, 0]
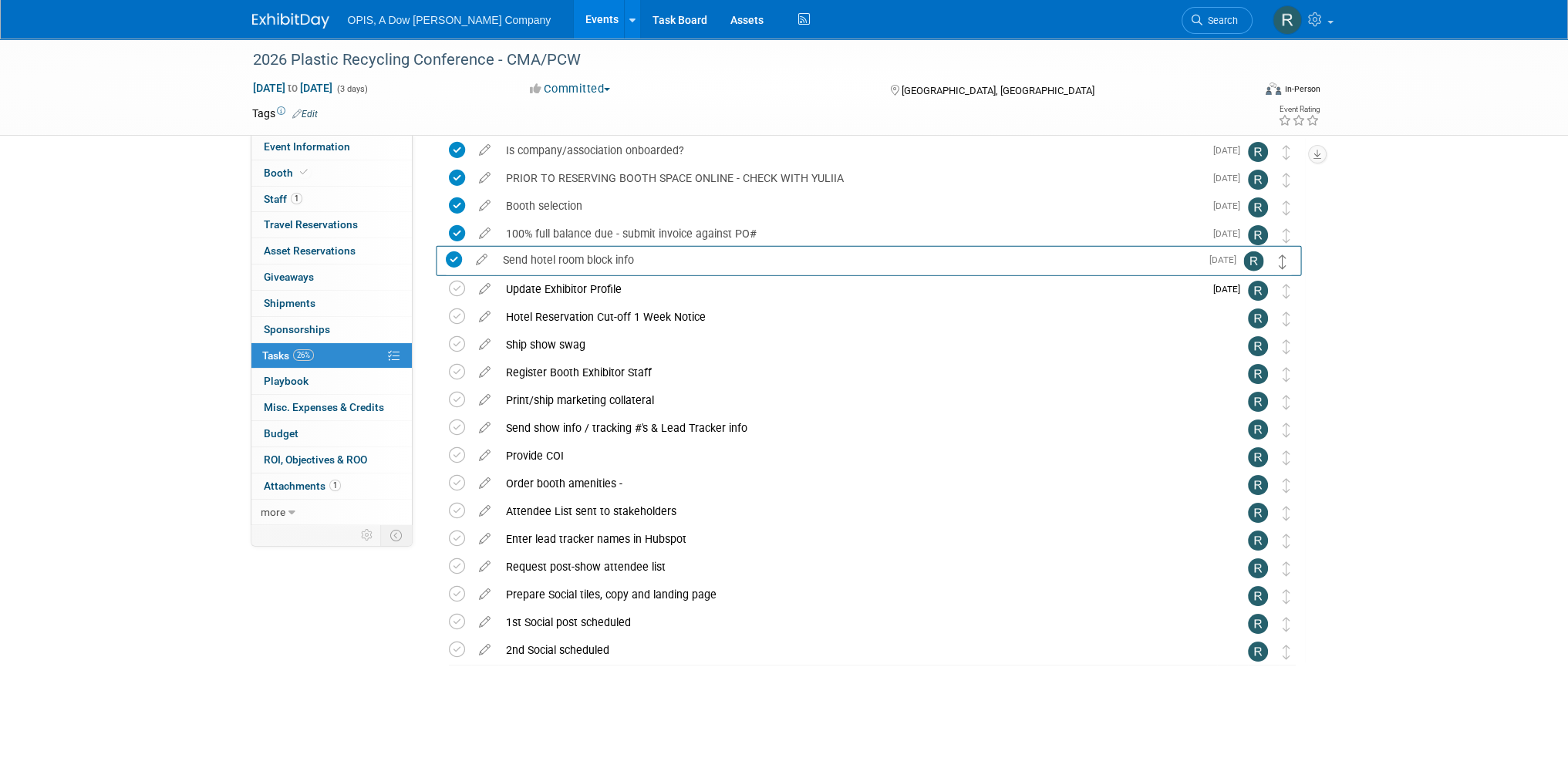
drag, startPoint x: 1285, startPoint y: 297, endPoint x: 1283, endPoint y: 267, distance: 30.1
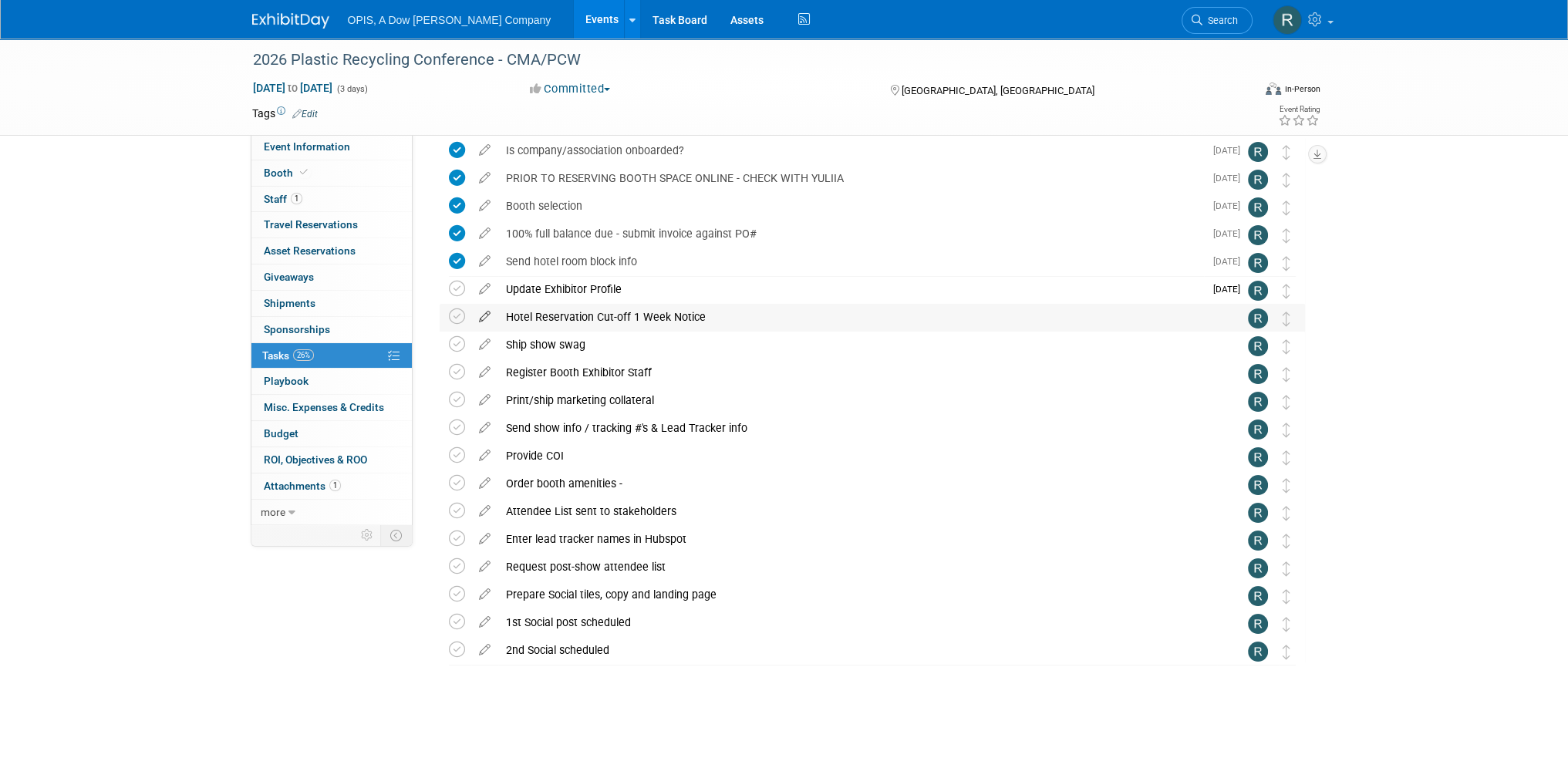
click at [482, 314] on icon at bounding box center [484, 314] width 27 height 19
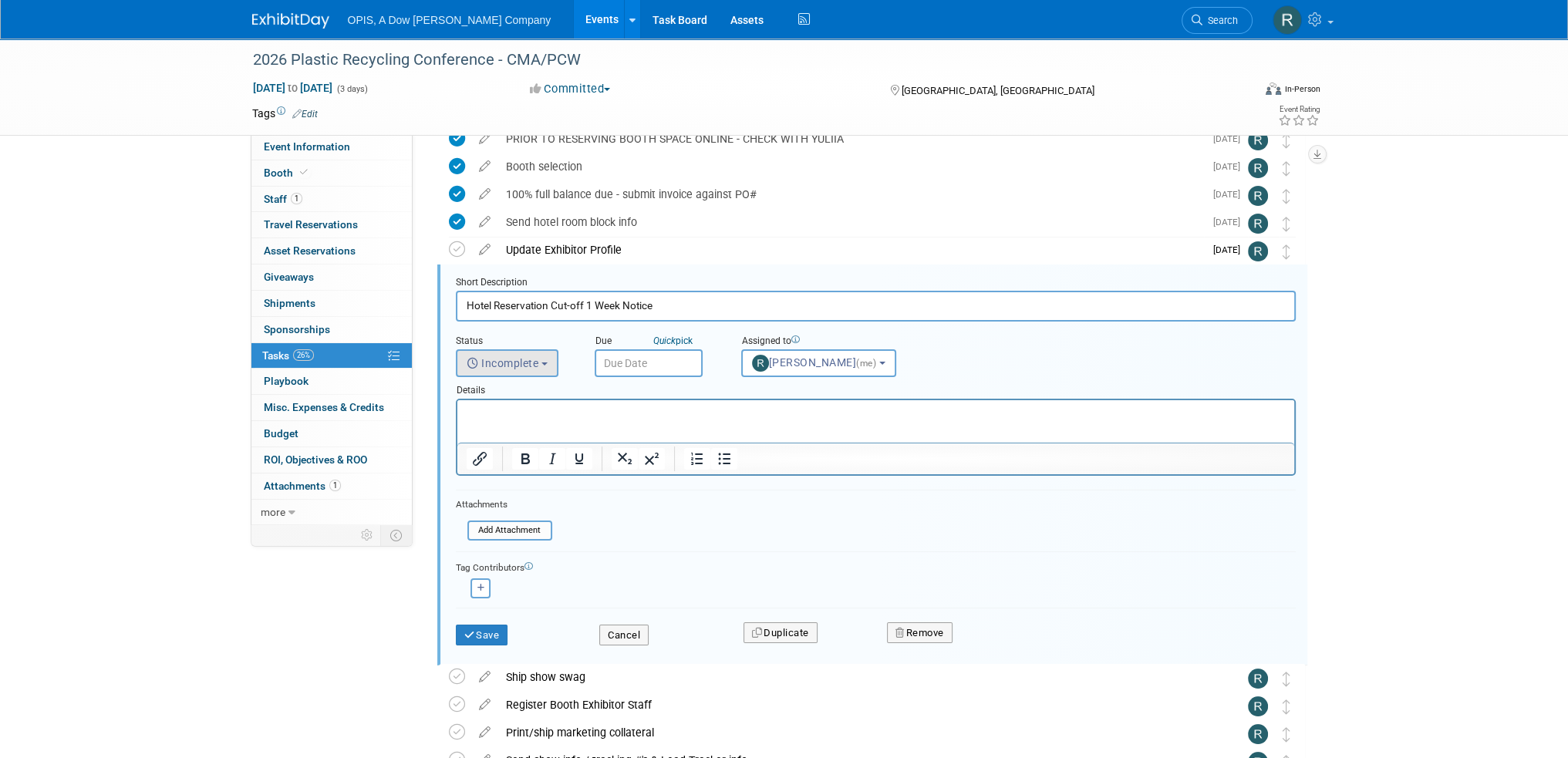
scroll to position [0, 0]
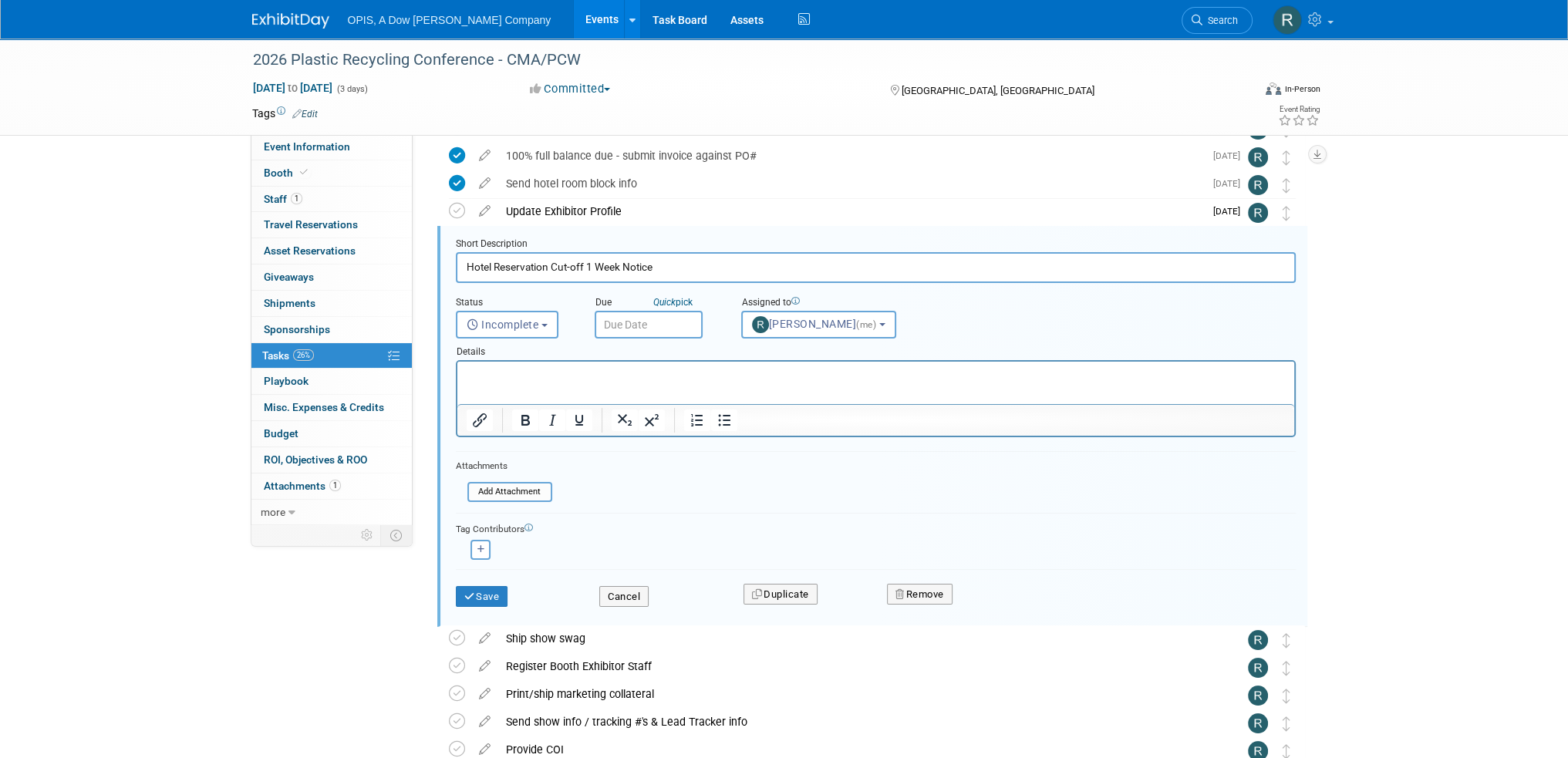
click at [631, 318] on input "text" at bounding box center [649, 325] width 108 height 28
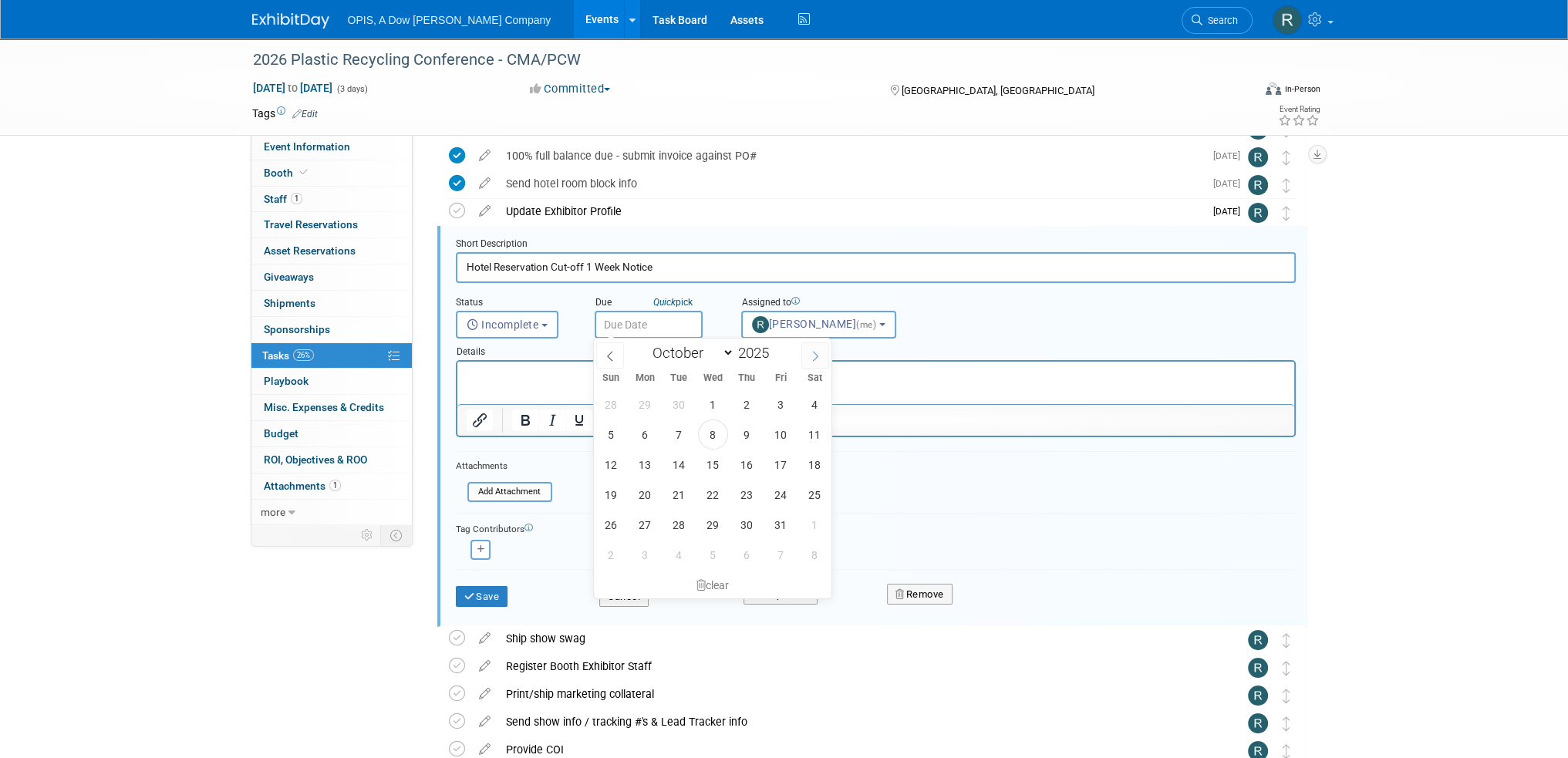
click at [821, 357] on icon at bounding box center [815, 356] width 11 height 11
click at [821, 357] on span at bounding box center [815, 356] width 27 height 27
select select "11"
click at [644, 496] on span "22" at bounding box center [644, 494] width 30 height 30
type input "Dec 22, 2025"
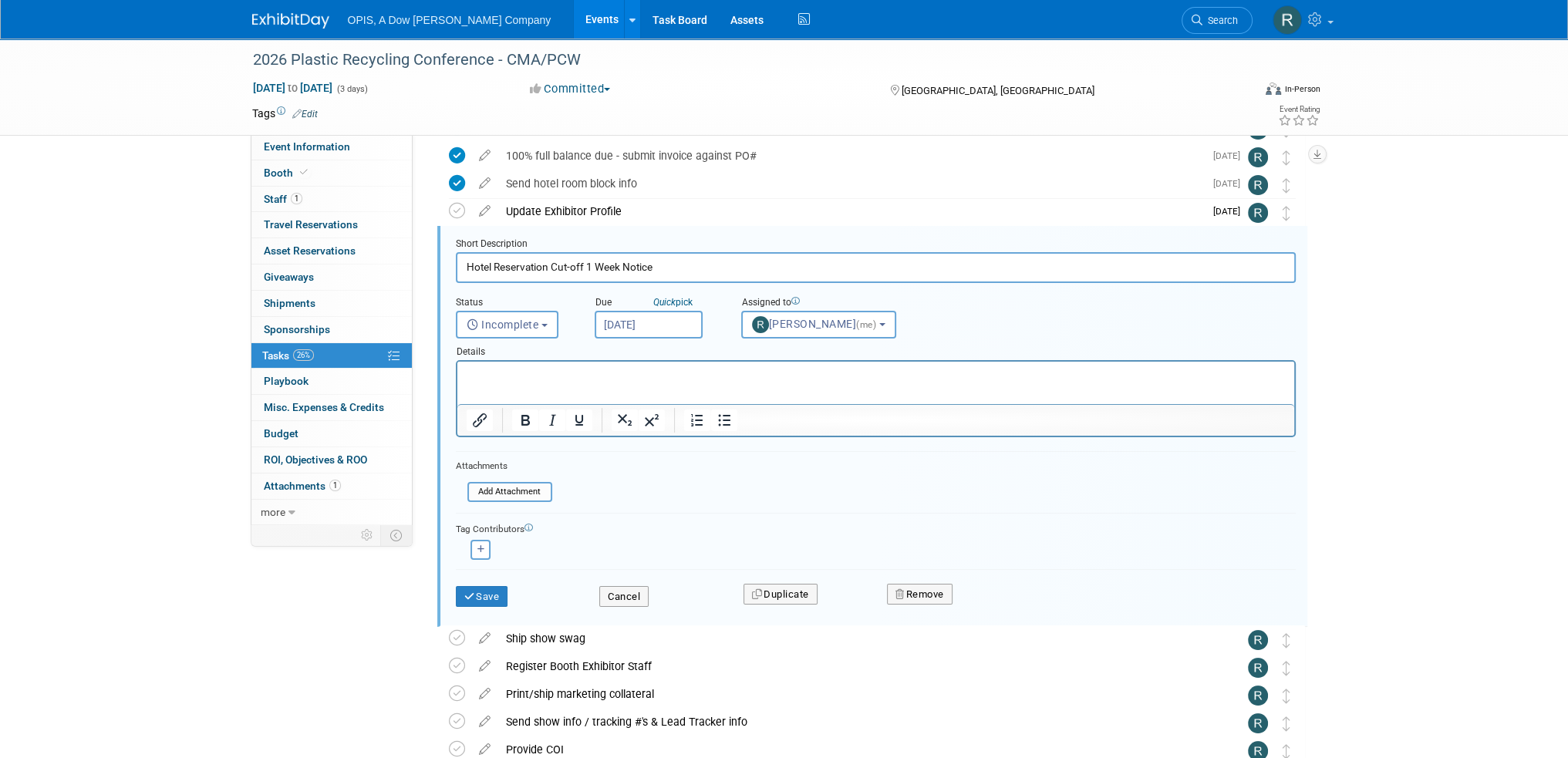
click at [530, 382] on html at bounding box center [875, 372] width 837 height 21
click at [505, 599] on button "Save" at bounding box center [481, 596] width 52 height 21
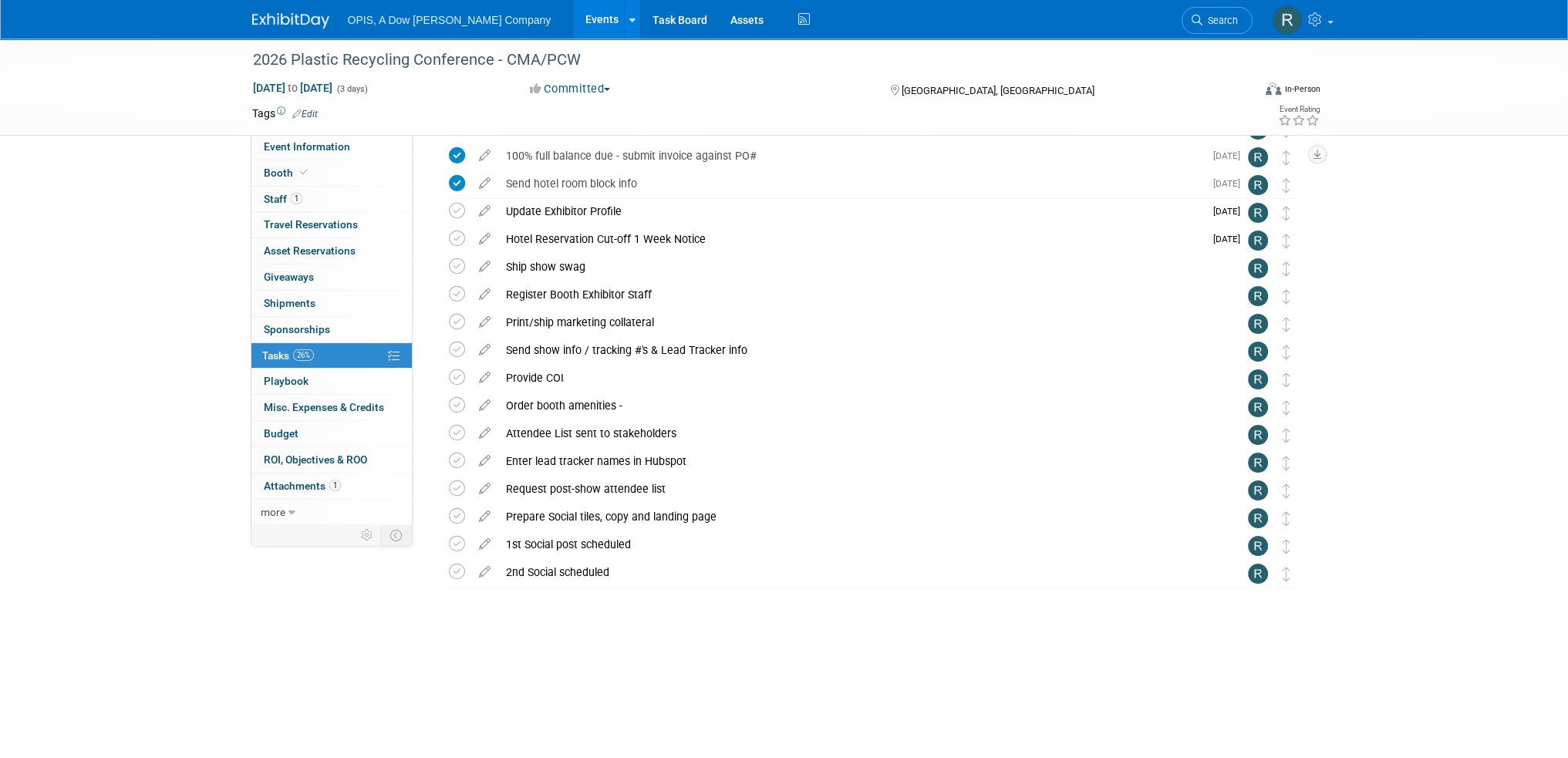
scroll to position [63, 0]
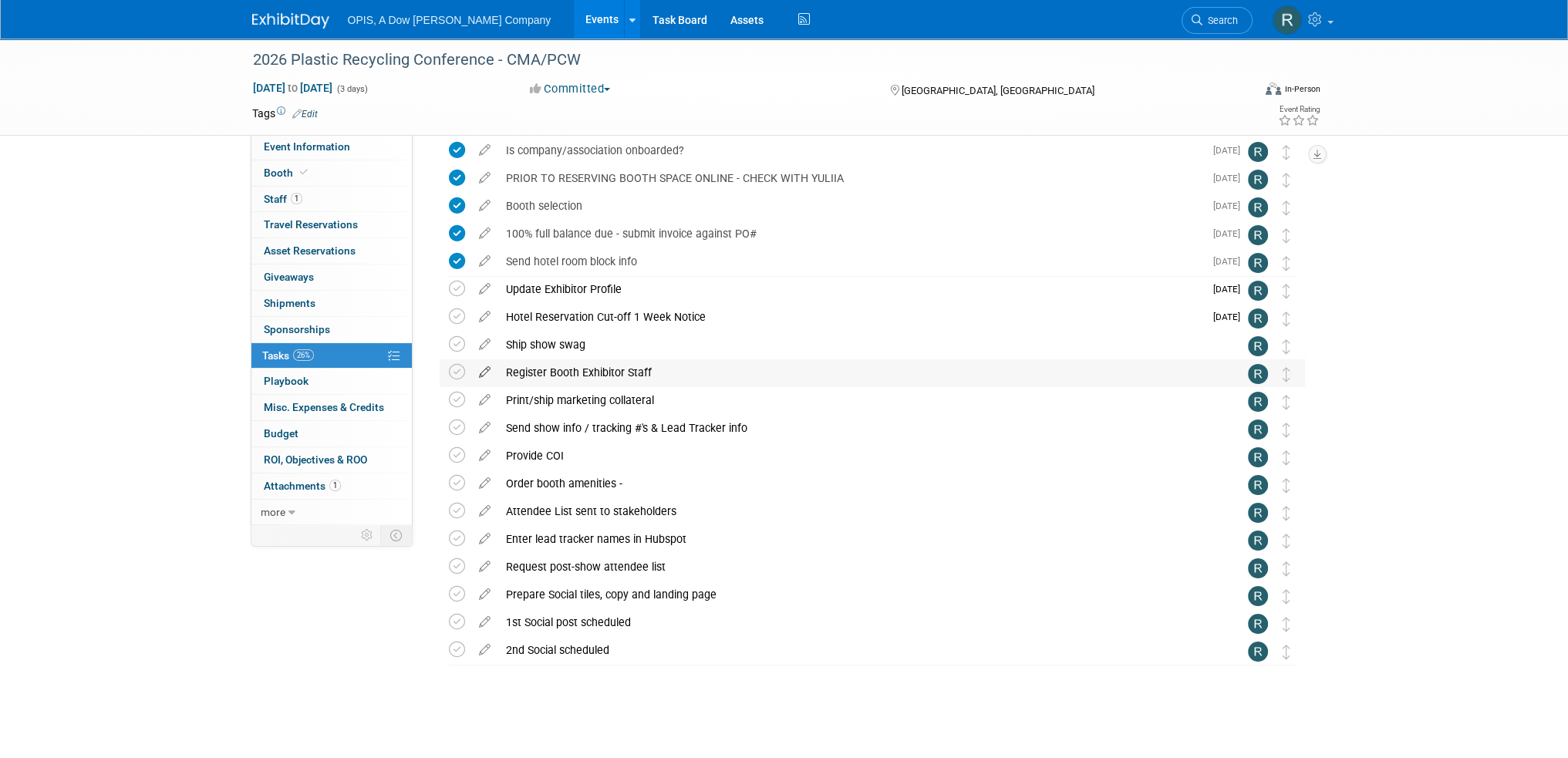
click at [483, 370] on icon at bounding box center [484, 369] width 27 height 19
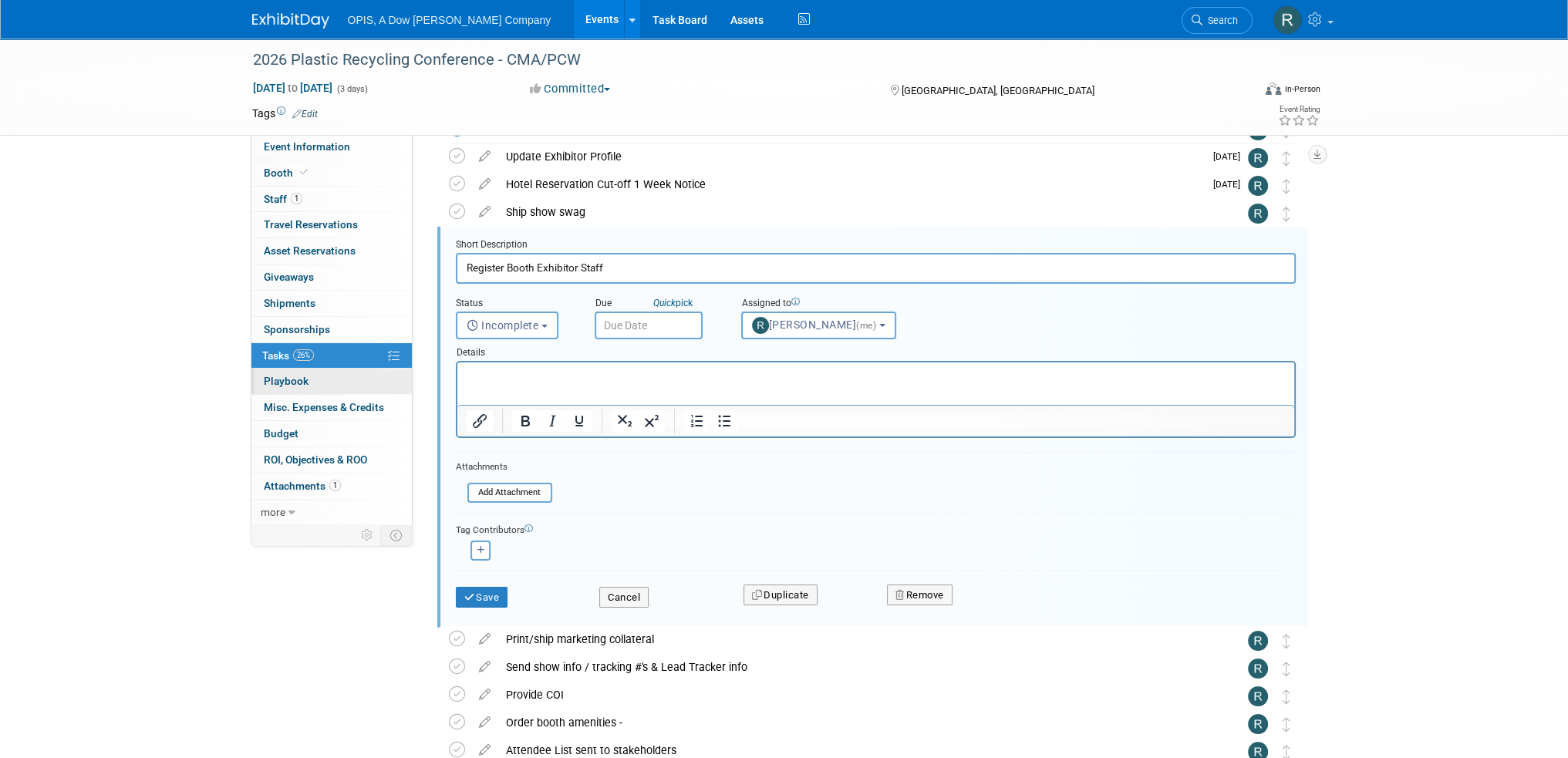
scroll to position [196, 0]
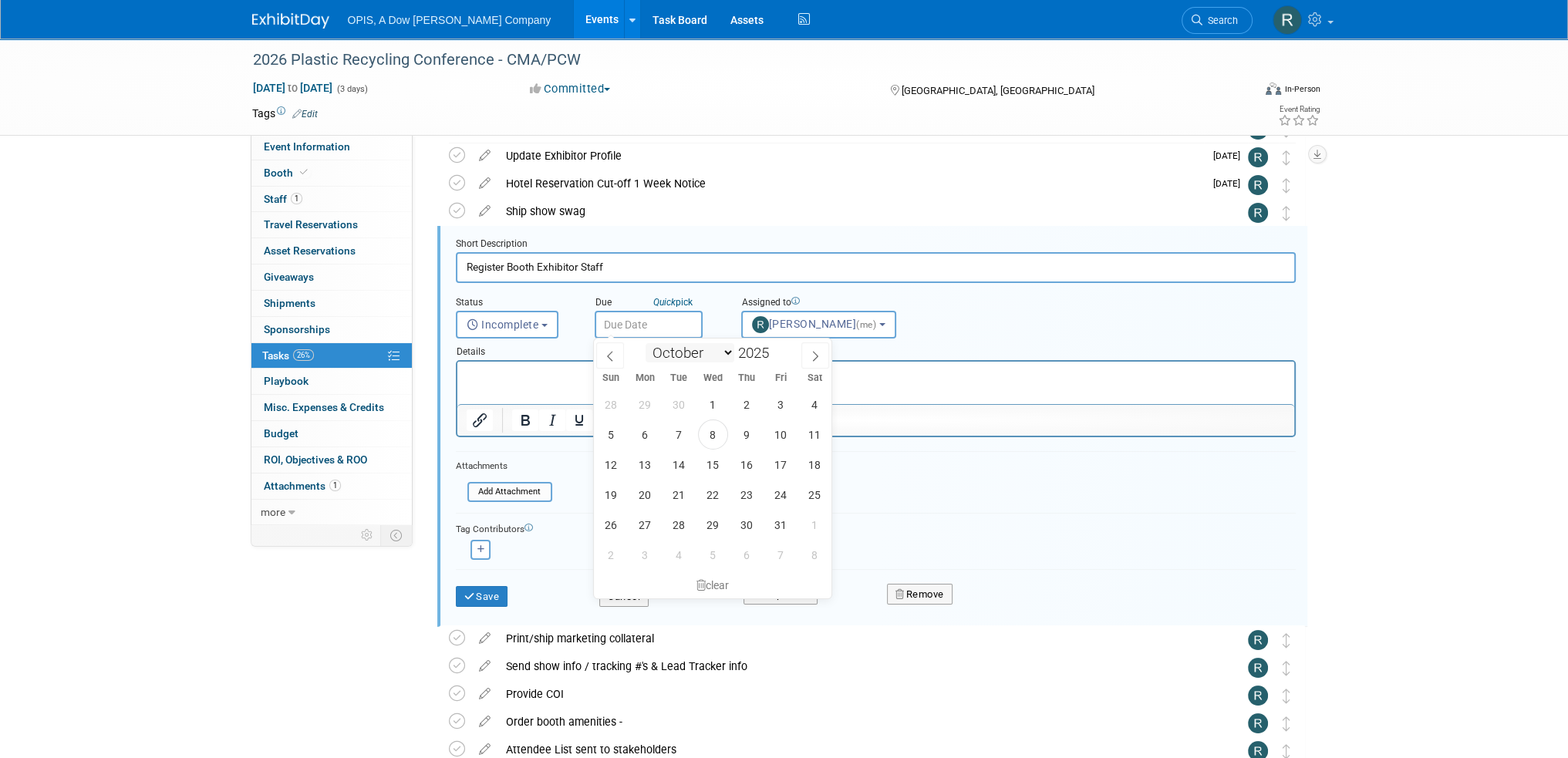
click at [672, 328] on input "text" at bounding box center [649, 325] width 108 height 28
click at [814, 364] on span at bounding box center [815, 356] width 27 height 27
click at [815, 364] on span at bounding box center [815, 356] width 27 height 27
select select "11"
click at [815, 364] on span at bounding box center [815, 356] width 27 height 27
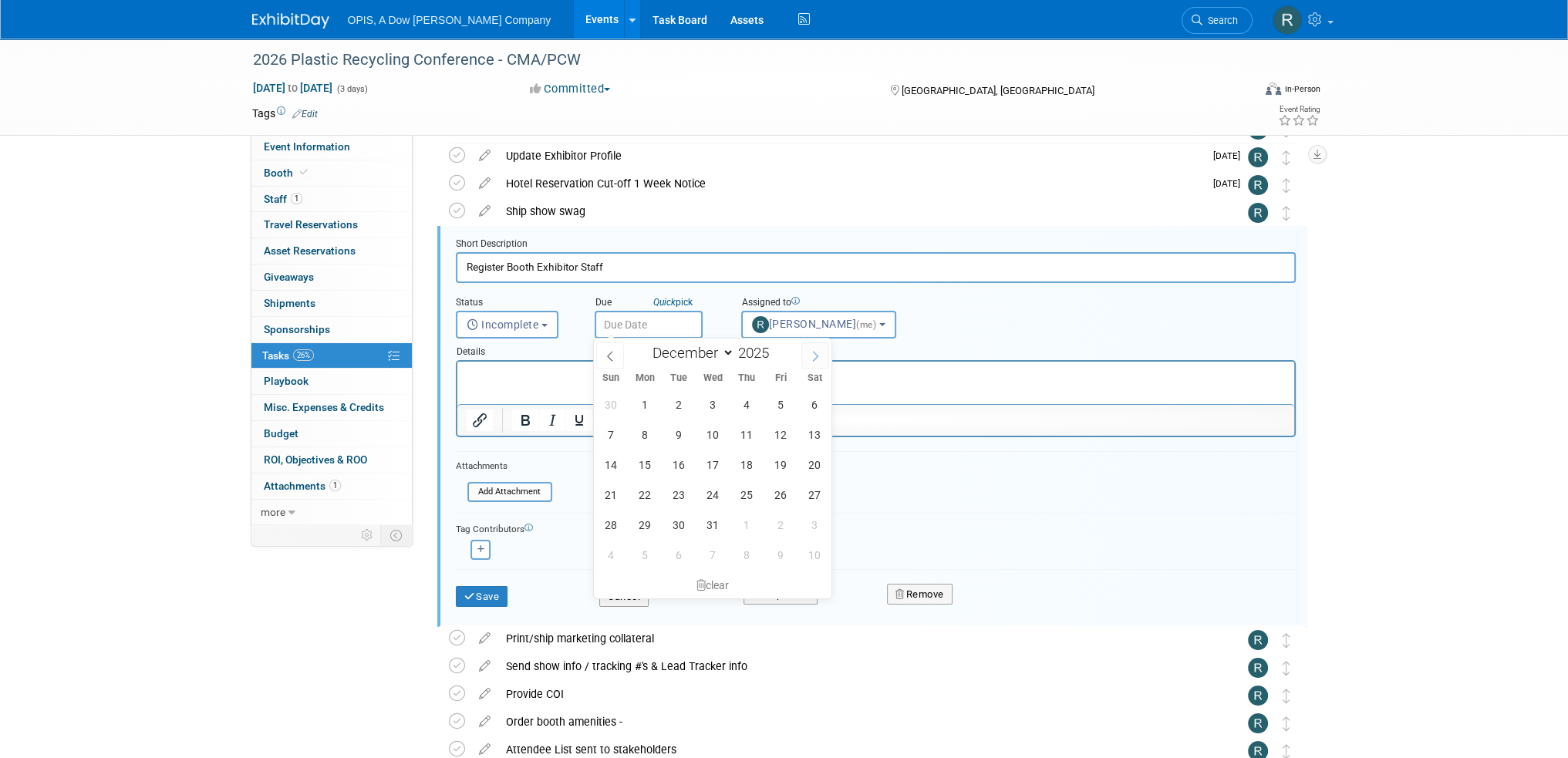
type input "2026"
click at [815, 364] on span at bounding box center [815, 356] width 27 height 27
select select "1"
click at [808, 404] on span "7" at bounding box center [815, 404] width 30 height 30
type input "Feb 7, 2026"
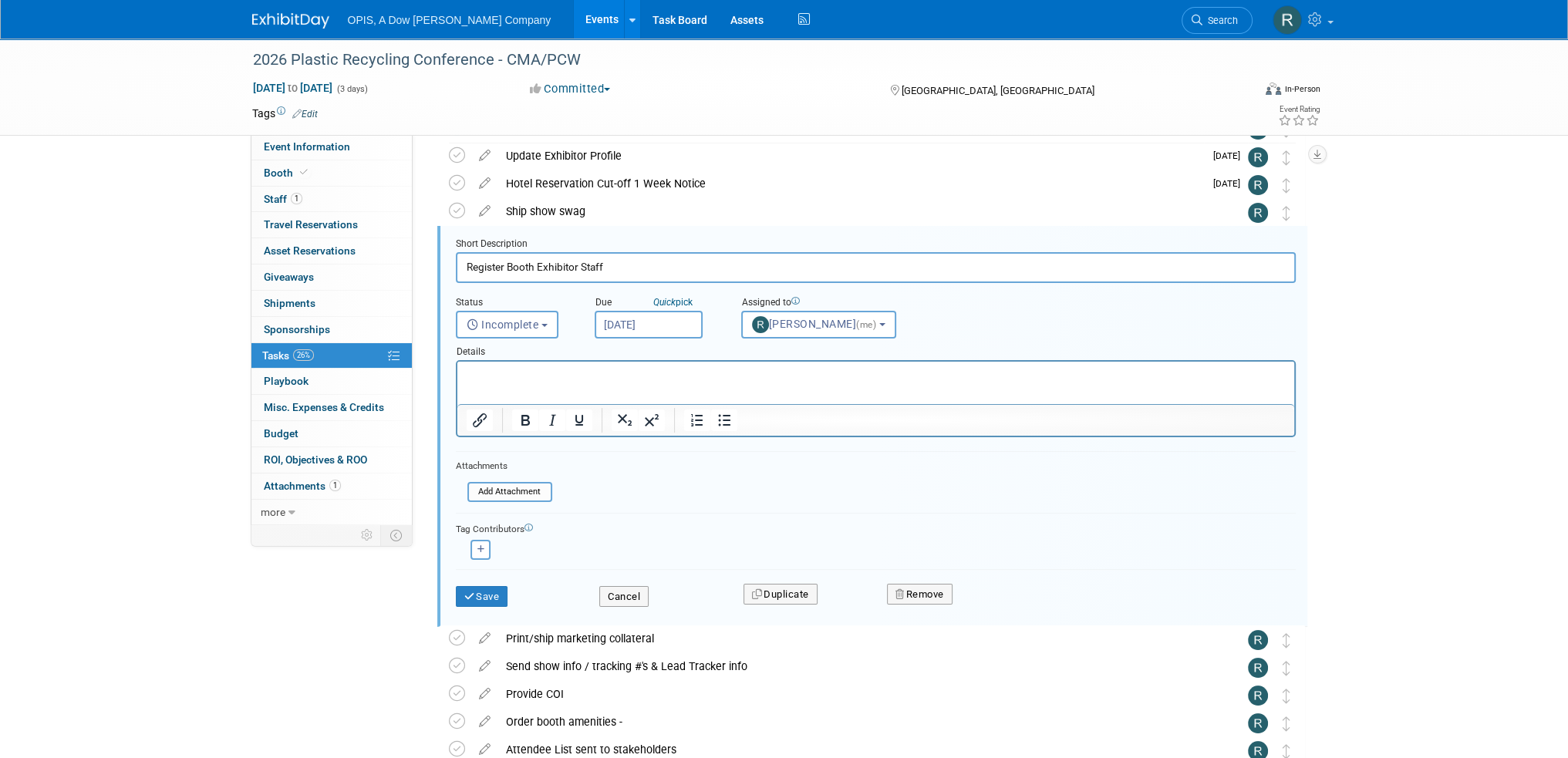
click at [548, 382] on p "Rich Text Area. Press ALT-0 for help." at bounding box center [875, 375] width 819 height 15
click at [666, 335] on body "OPIS, A Dow Jones Company Events Add Event Bulk Upload Events Shareable Event B…" at bounding box center [784, 183] width 1568 height 758
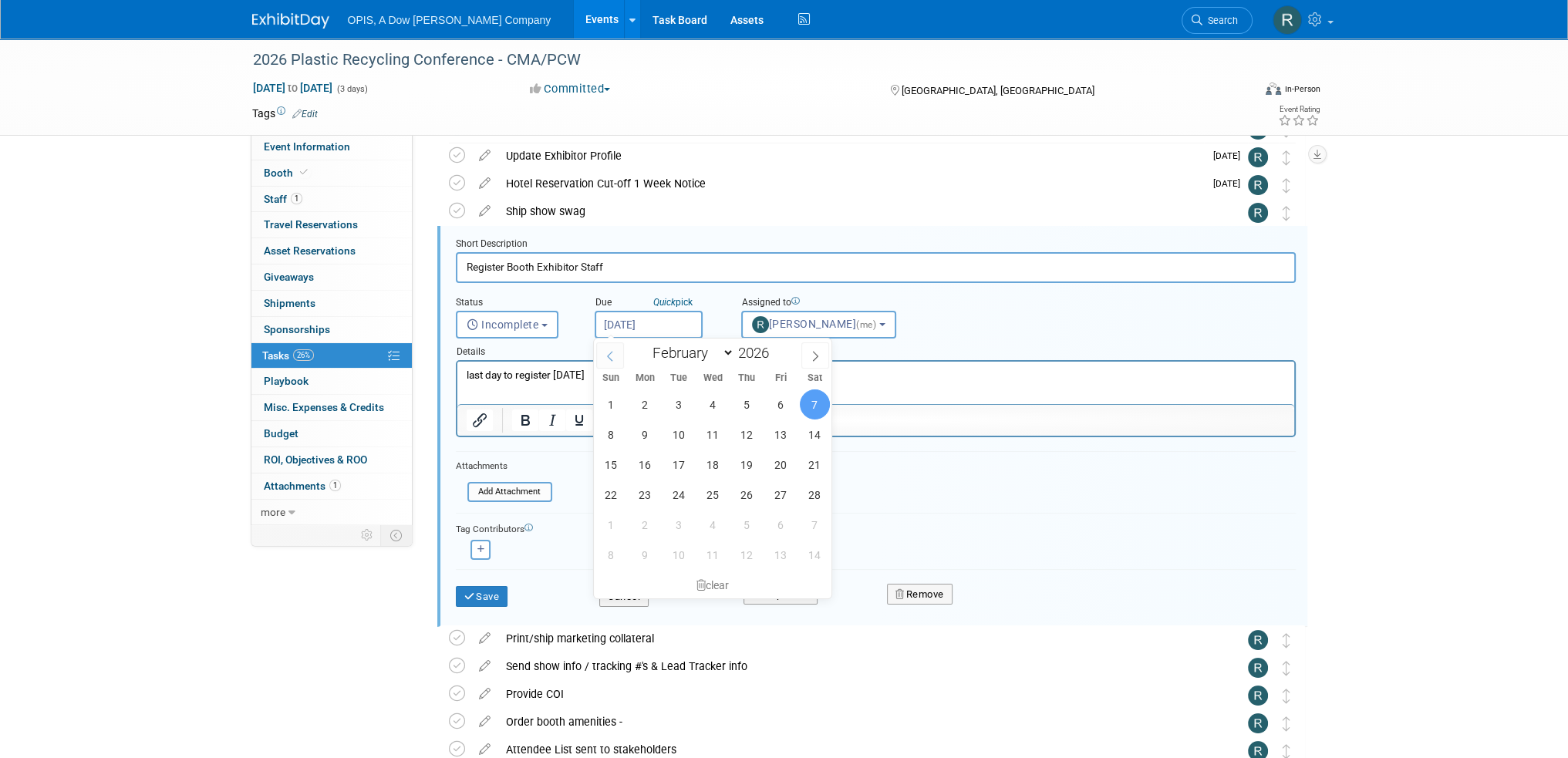
click at [608, 358] on icon at bounding box center [610, 356] width 11 height 11
select select "0"
click at [646, 431] on span "5" at bounding box center [644, 434] width 30 height 30
type input "Jan 5, 2026"
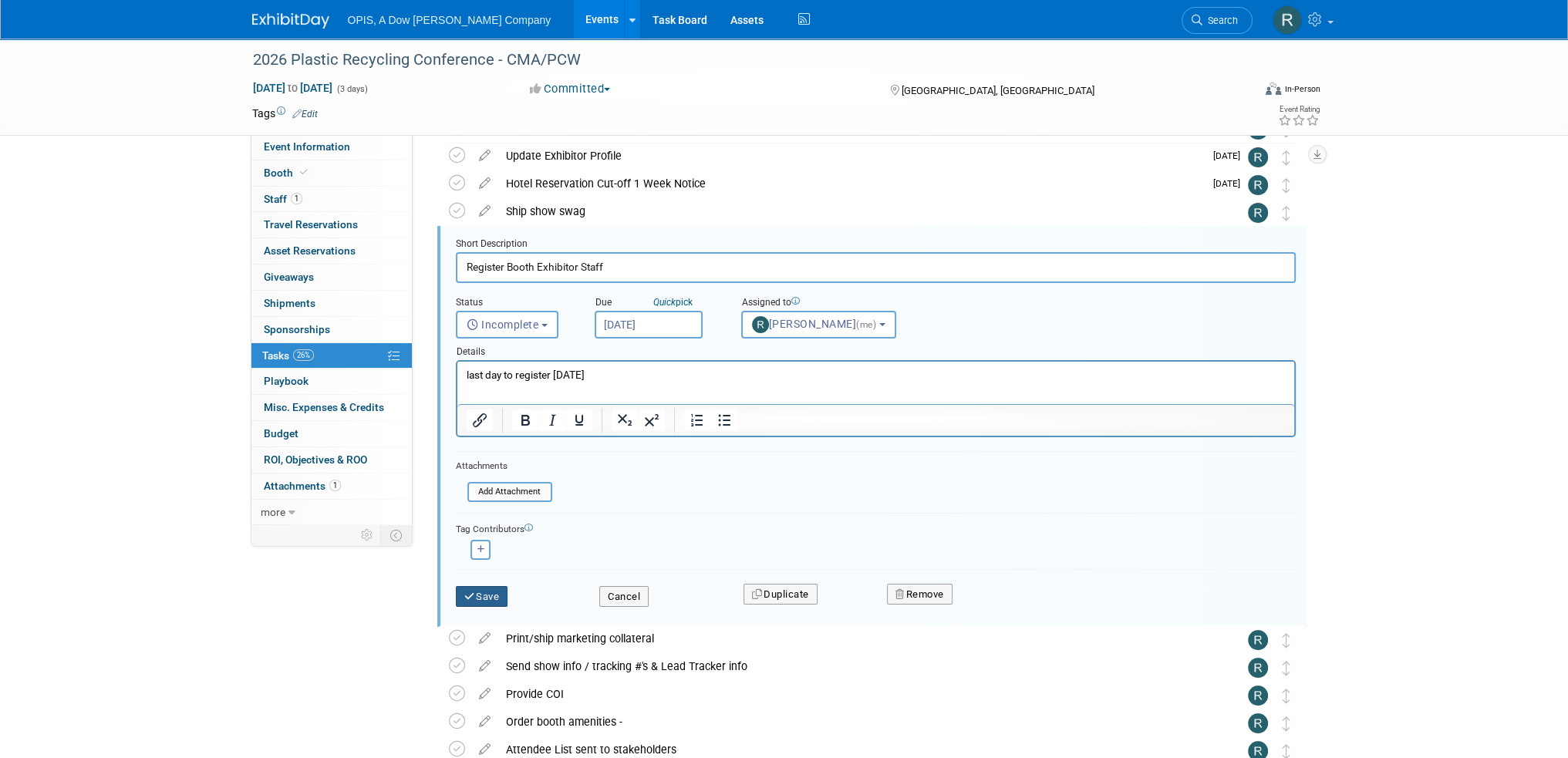
click at [494, 591] on button "Save" at bounding box center [481, 596] width 52 height 21
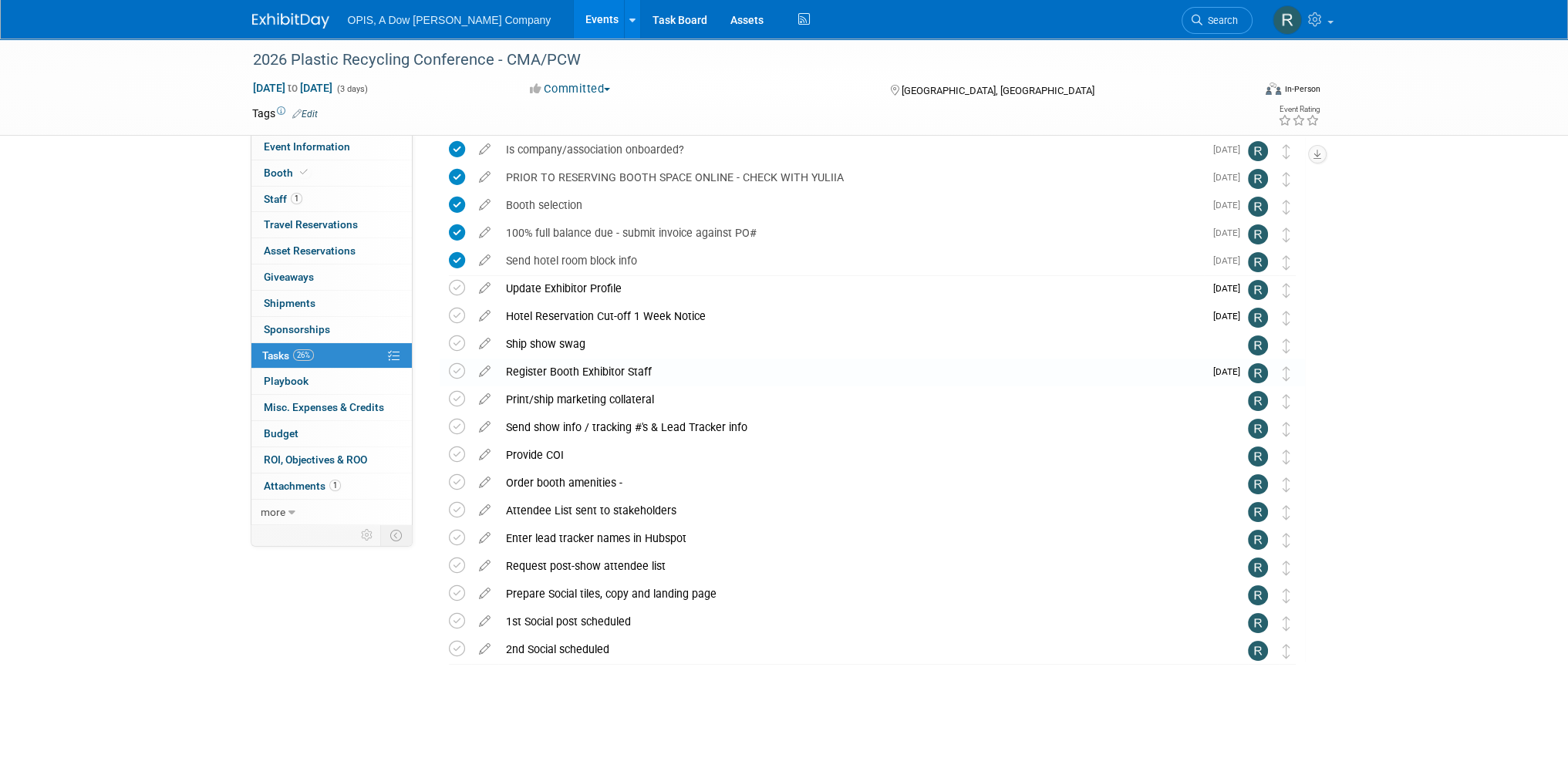
scroll to position [63, 0]
click at [574, 17] on link "Events" at bounding box center [602, 19] width 57 height 39
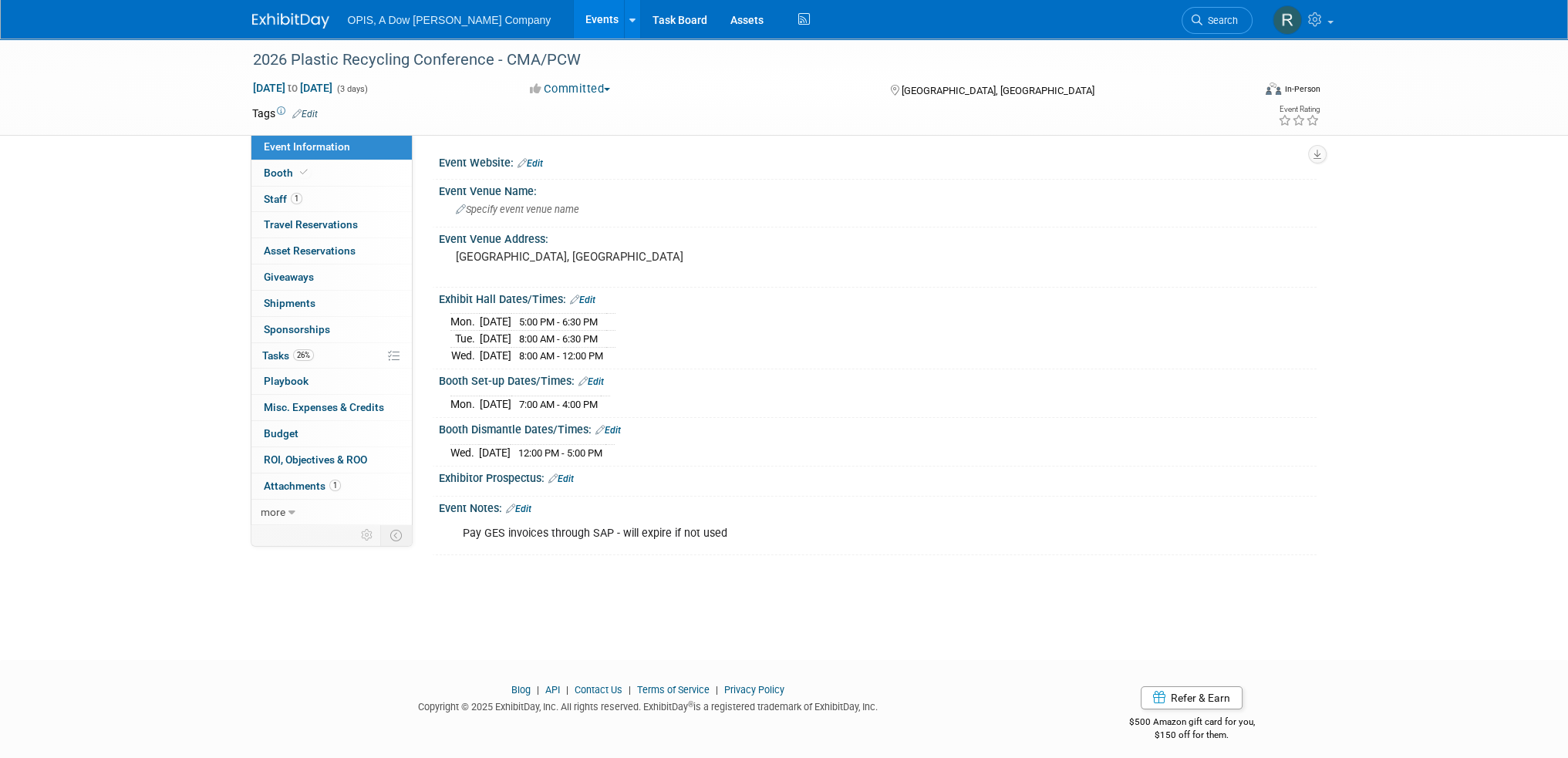
click at [590, 297] on link "Edit" at bounding box center [583, 300] width 26 height 11
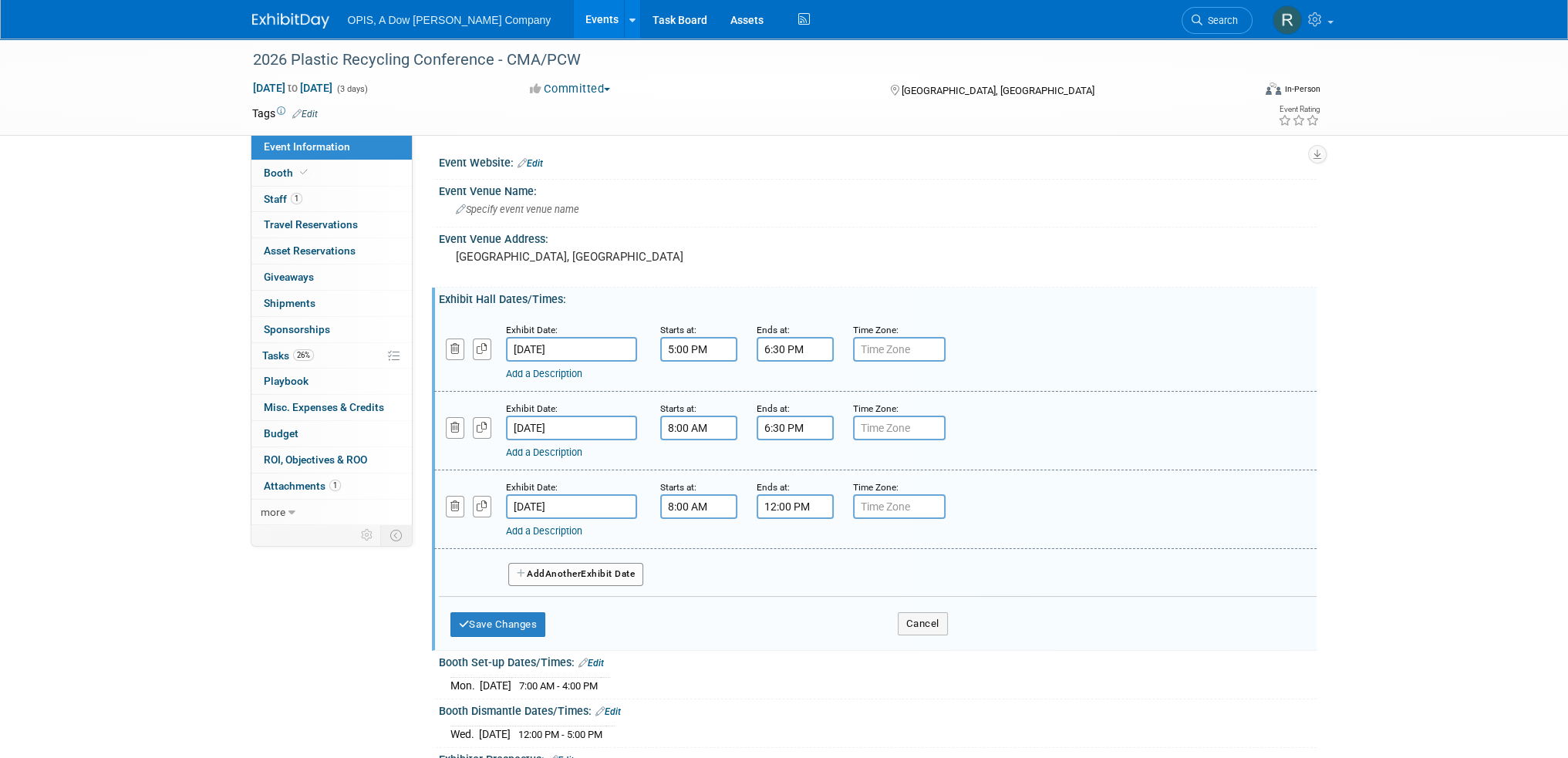
click at [681, 345] on input "5:00 PM" at bounding box center [699, 349] width 77 height 25
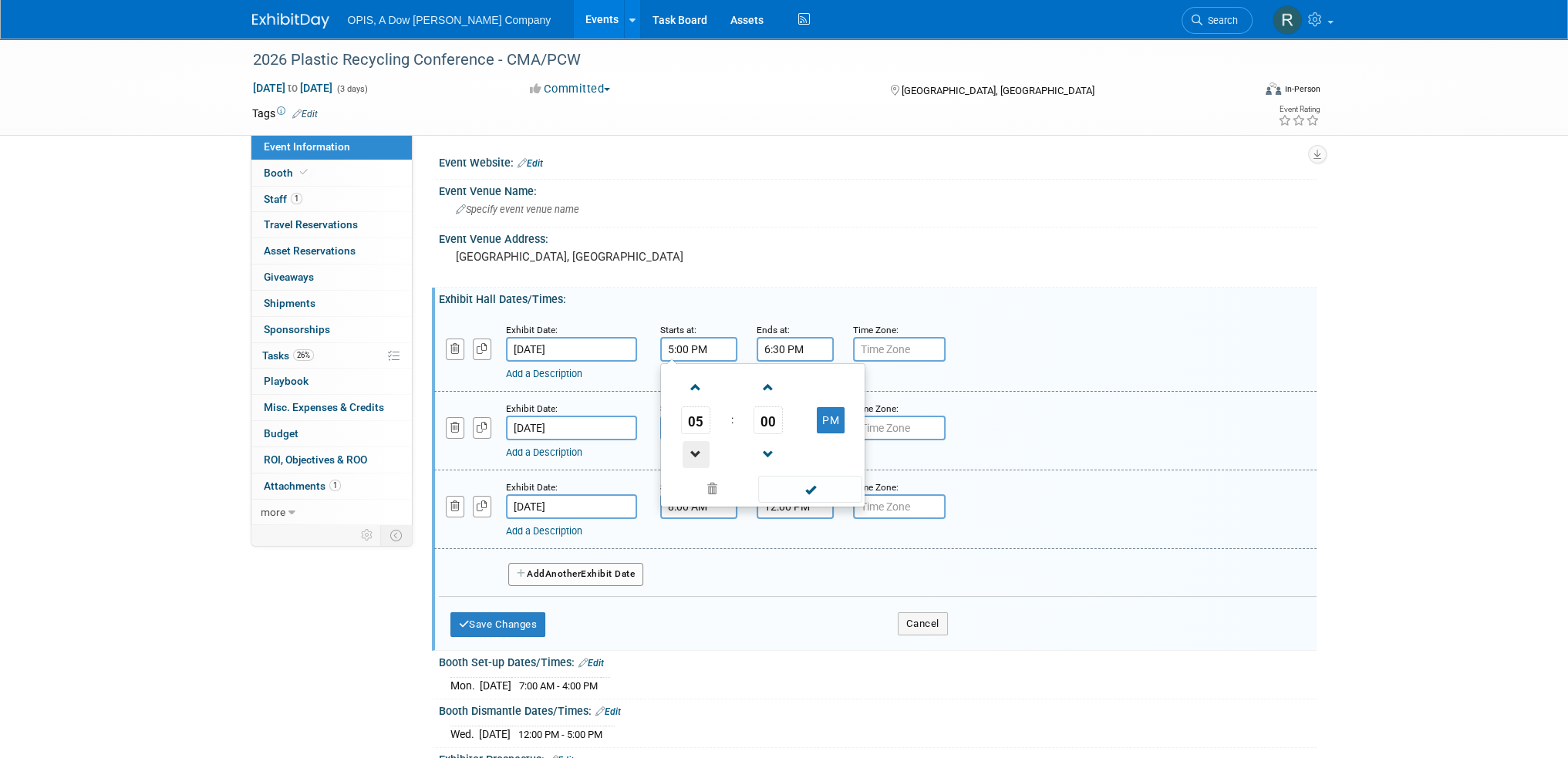
drag, startPoint x: 696, startPoint y: 448, endPoint x: 706, endPoint y: 451, distance: 10.4
click at [697, 448] on span at bounding box center [695, 454] width 27 height 27
click at [765, 422] on span "00" at bounding box center [768, 420] width 29 height 28
click at [776, 431] on td "30" at bounding box center [787, 430] width 49 height 41
type input "4:30 PM"
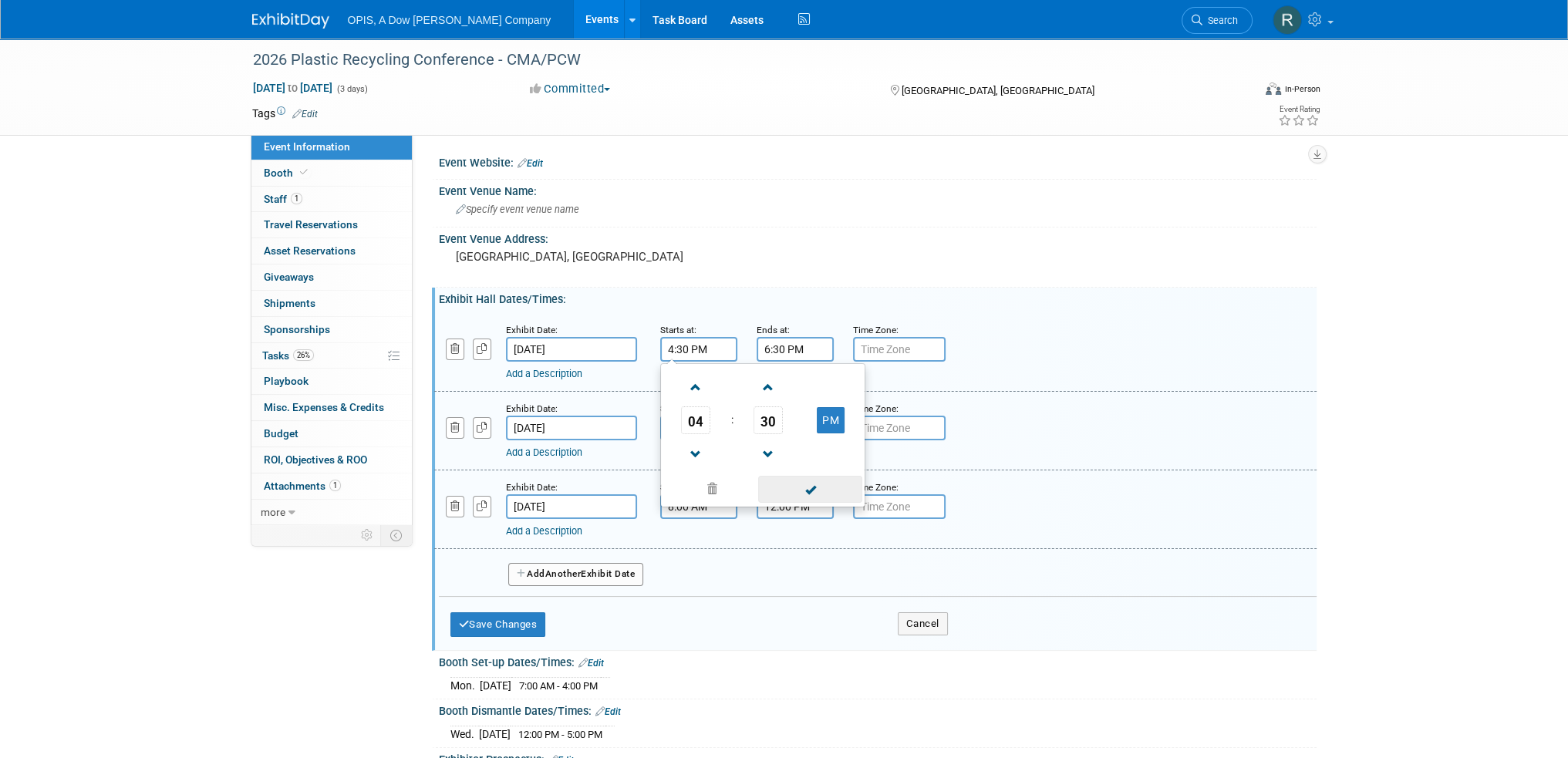
click at [795, 490] on span at bounding box center [809, 489] width 104 height 27
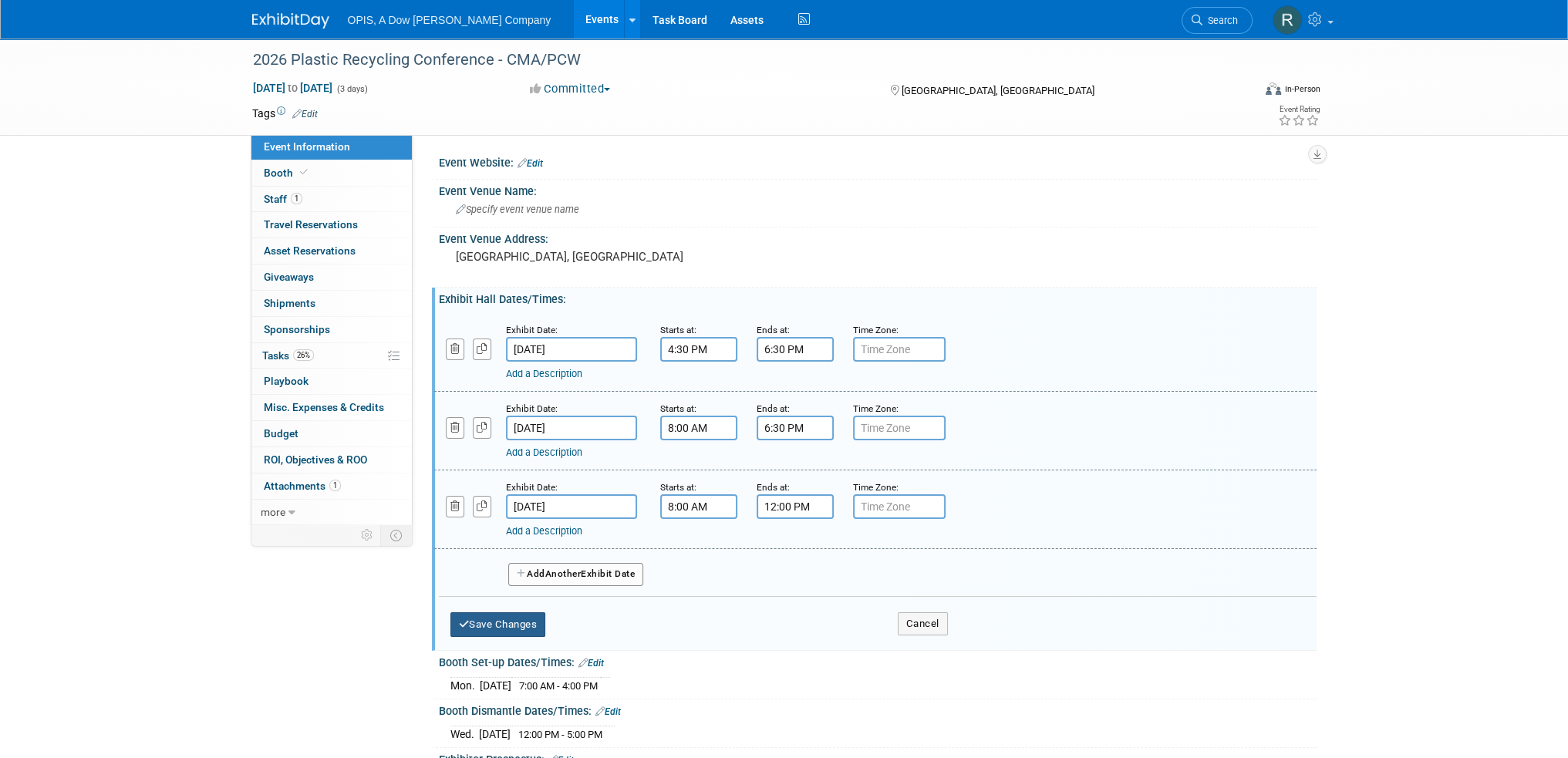
click at [522, 620] on button "Save Changes" at bounding box center [497, 625] width 95 height 25
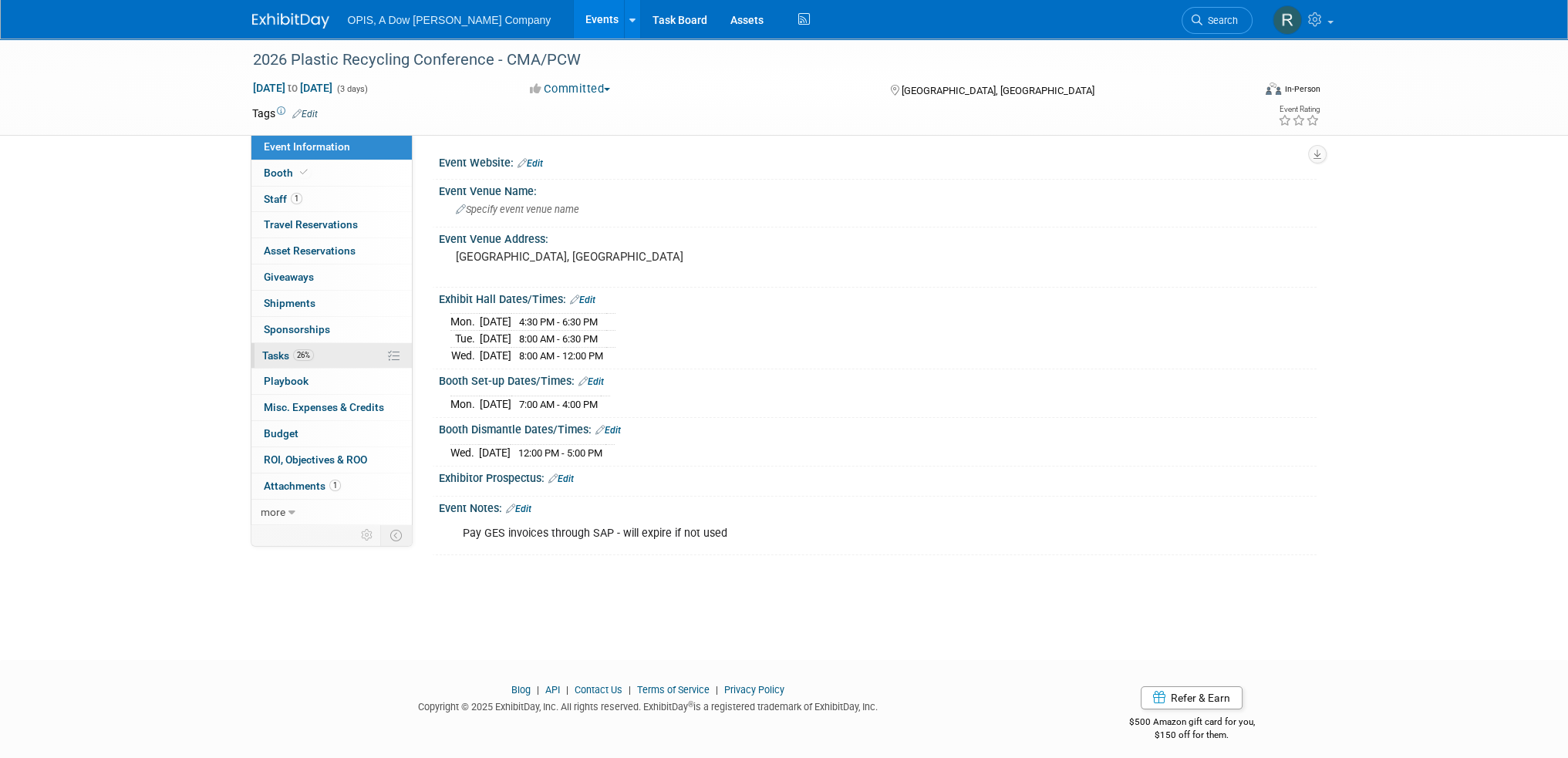
click at [271, 350] on span "Tasks 26%" at bounding box center [288, 356] width 52 height 12
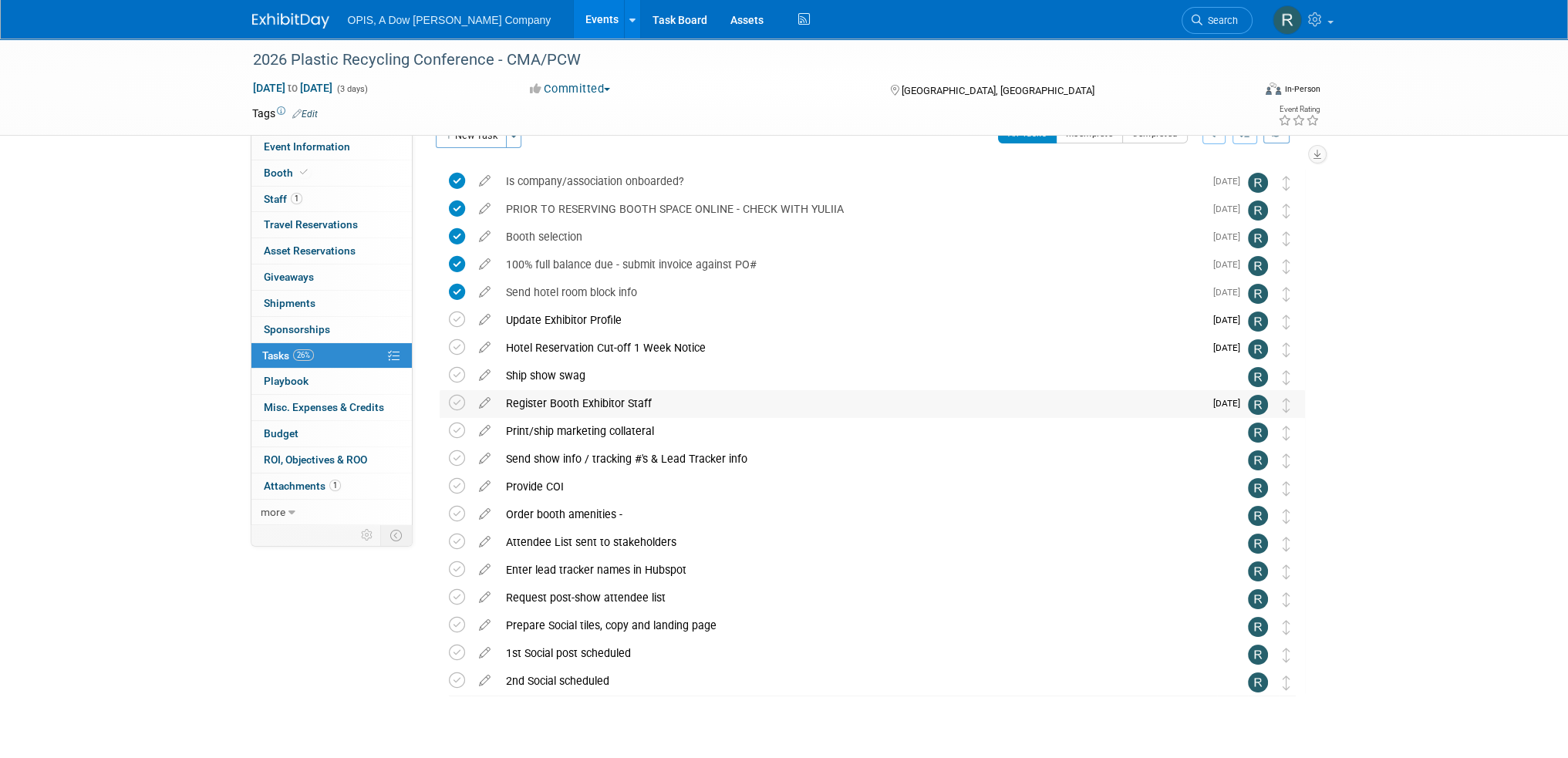
scroll to position [63, 0]
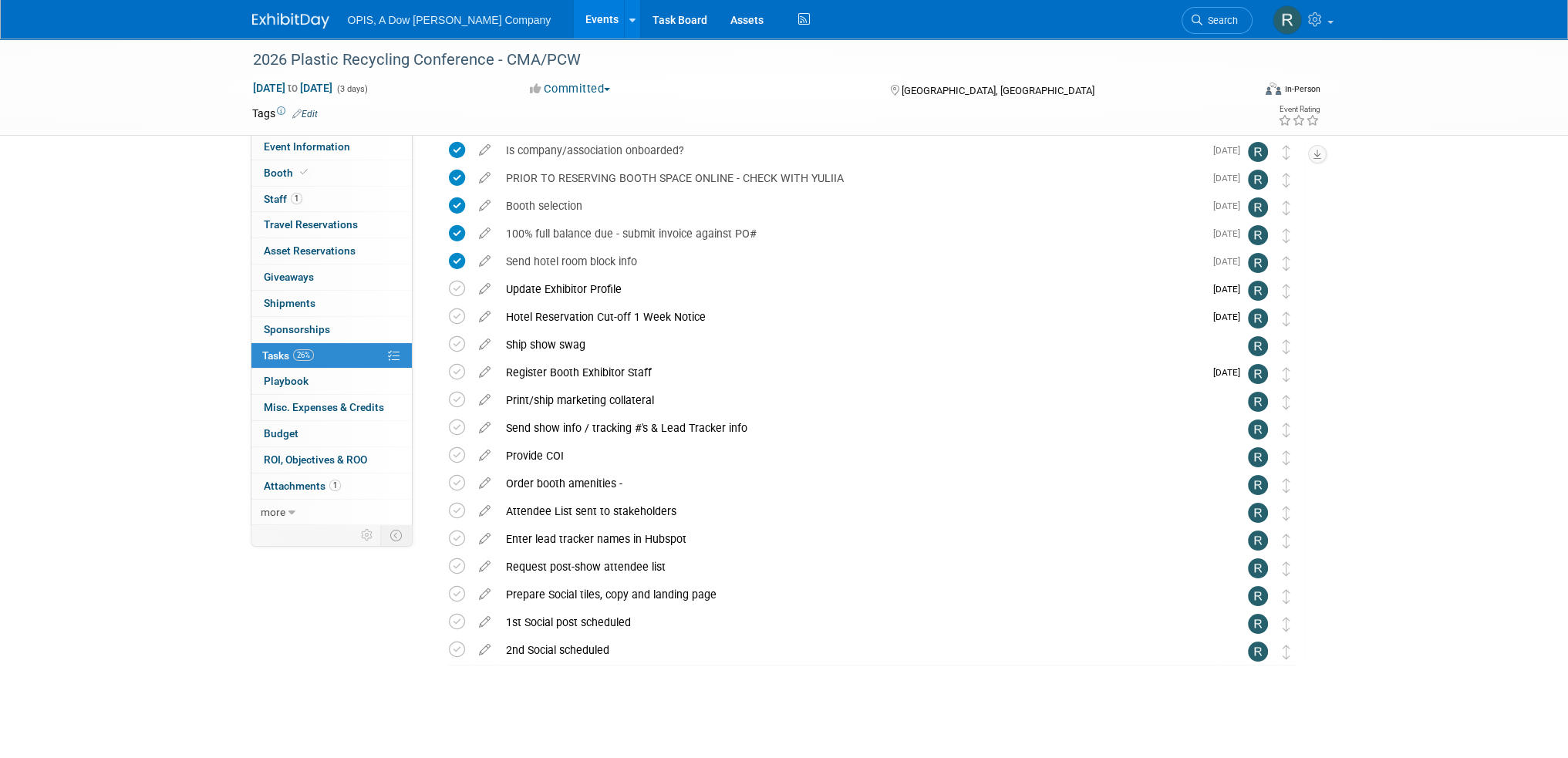
click at [481, 510] on icon at bounding box center [484, 508] width 27 height 19
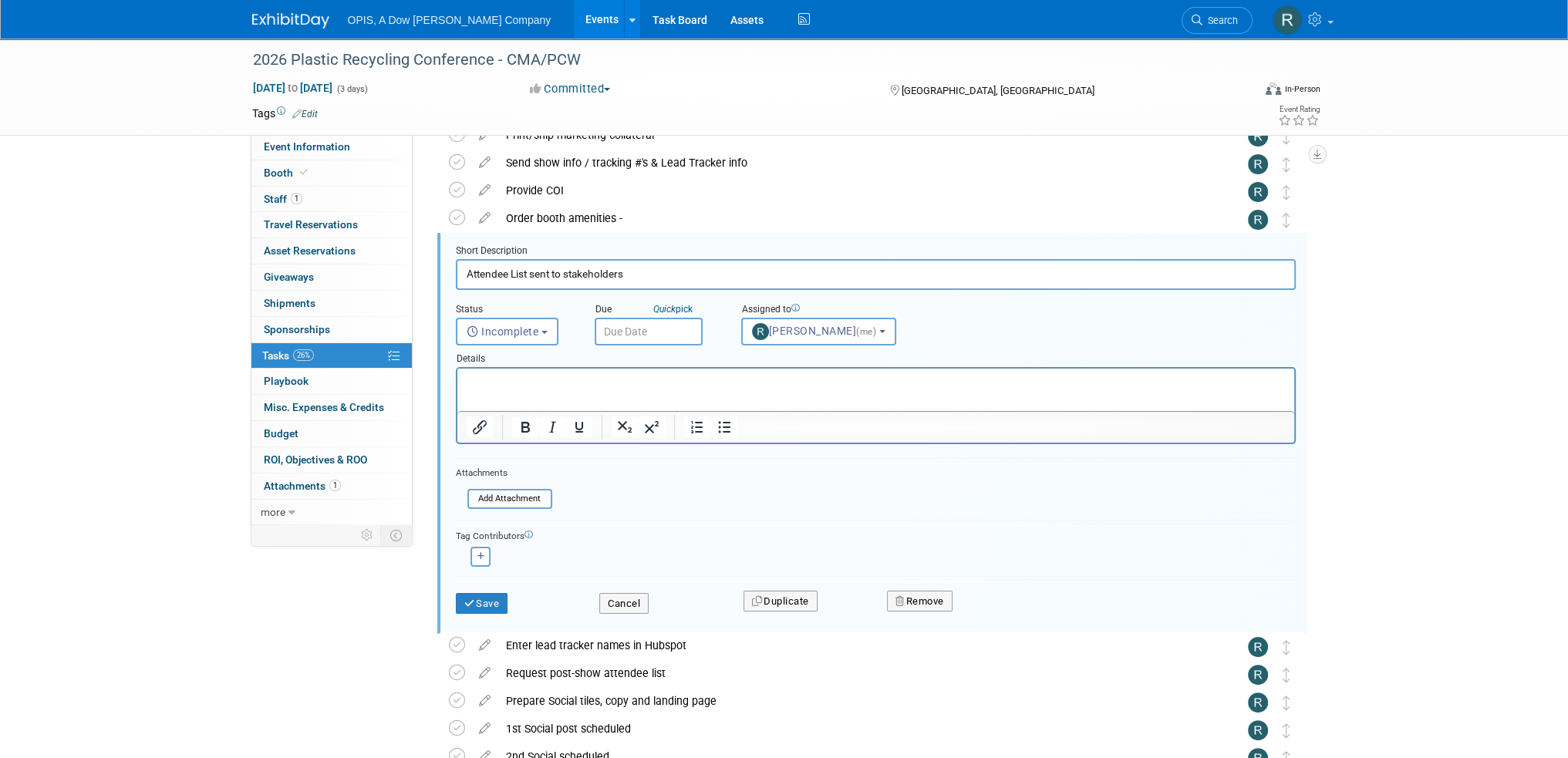
scroll to position [335, 0]
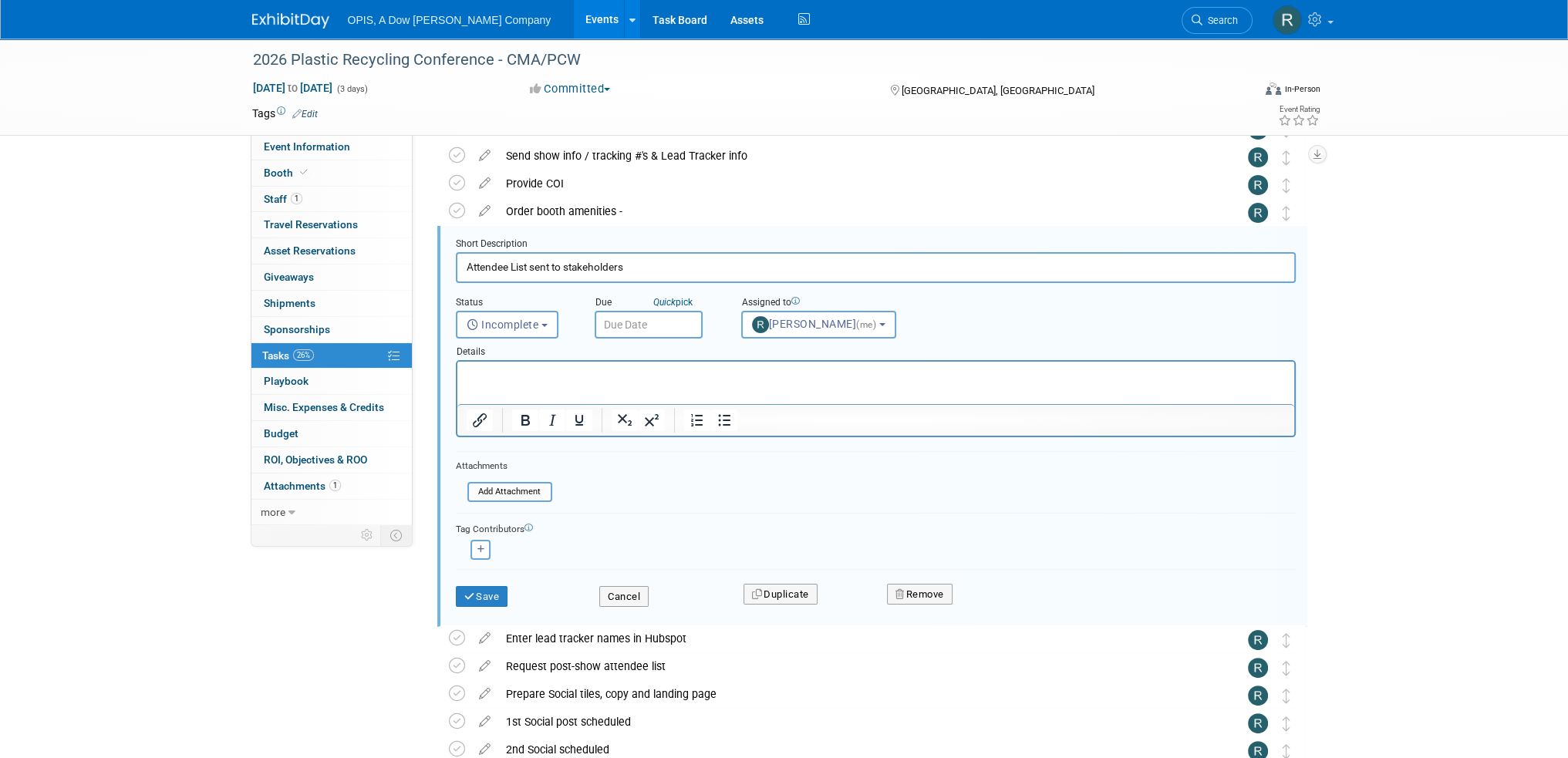
click at [510, 376] on p "Rich Text Area. Press ALT-0 for help." at bounding box center [875, 375] width 819 height 15
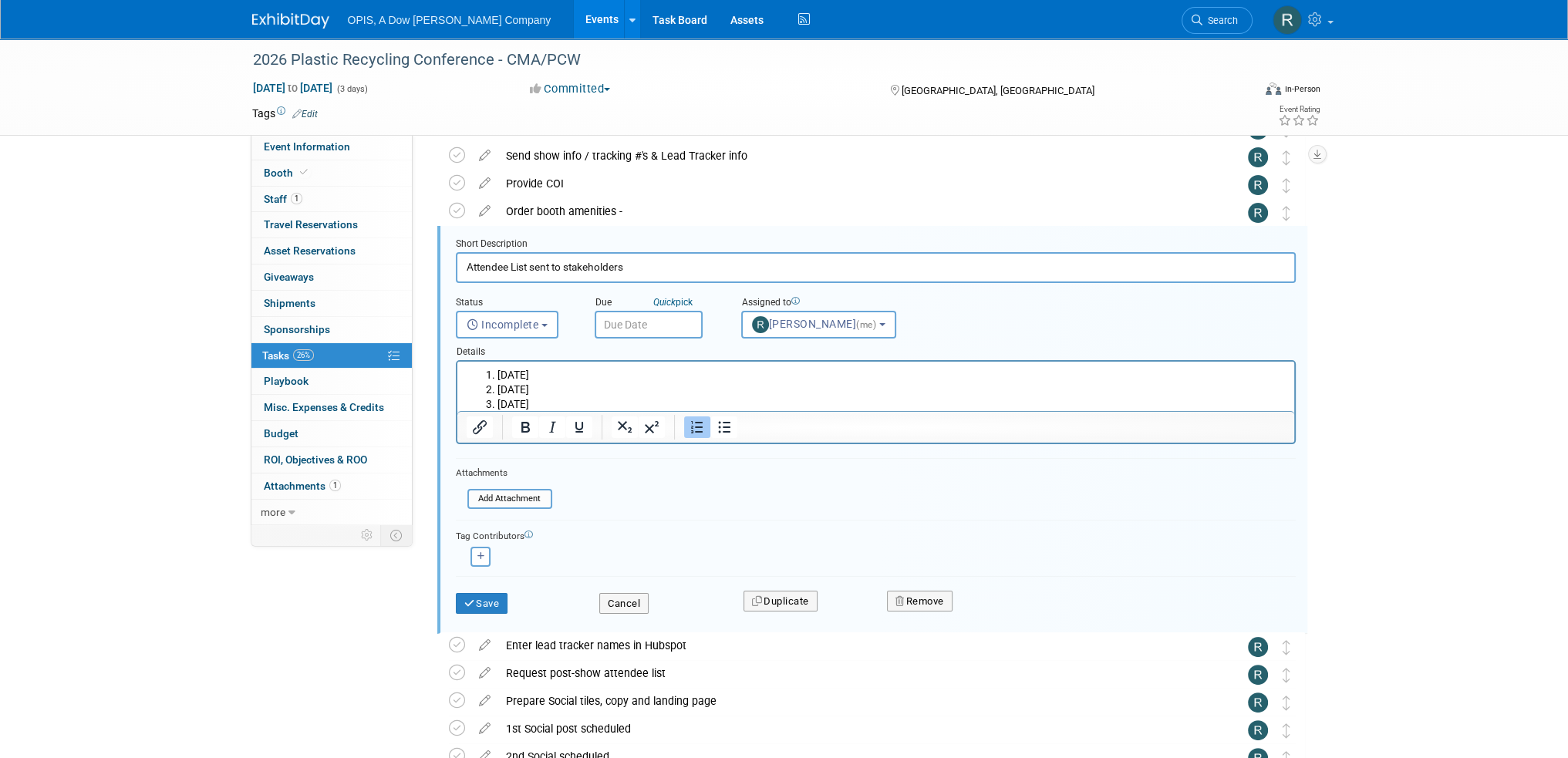
scroll to position [0, 0]
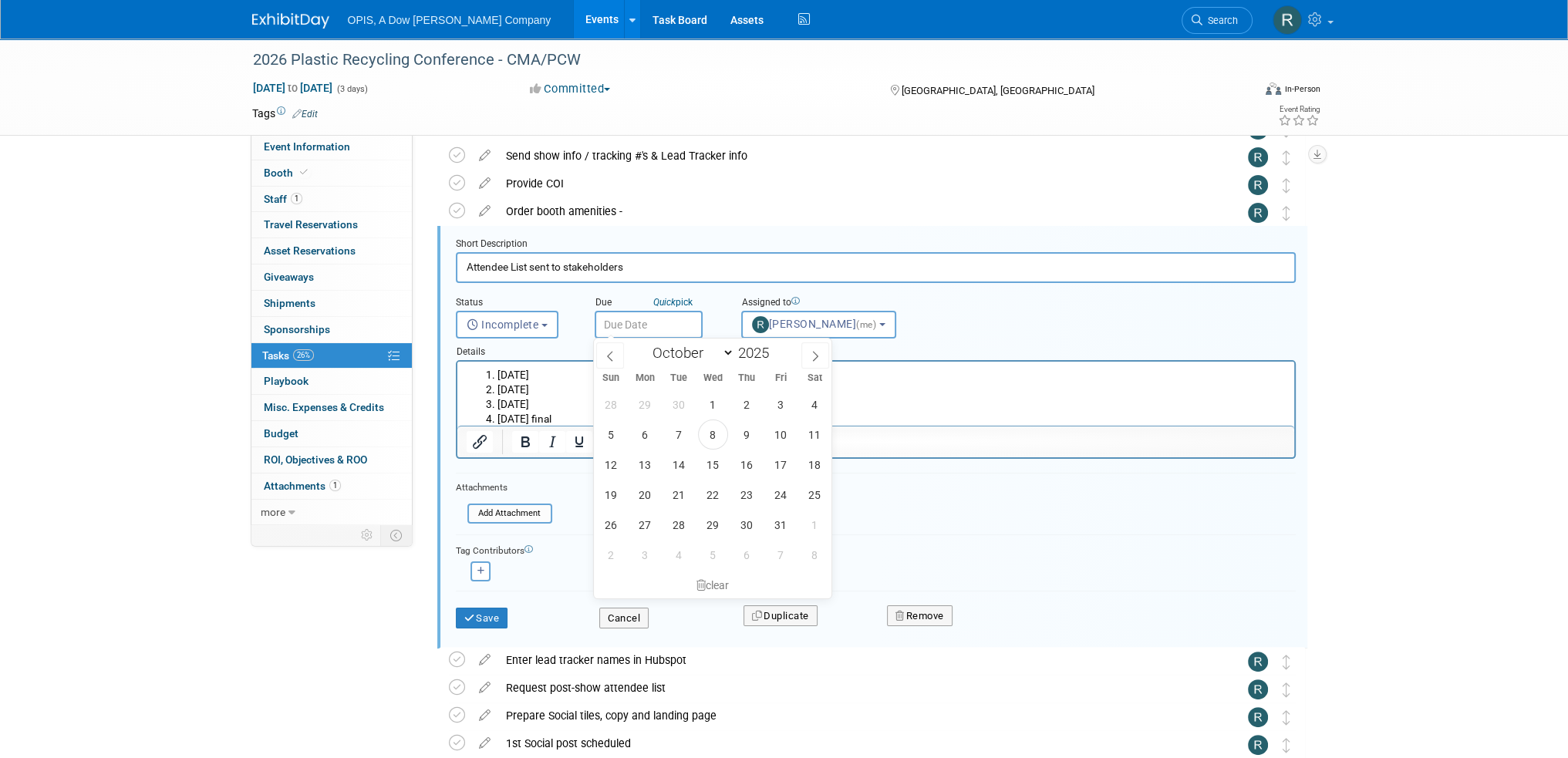
click at [644, 335] on input "text" at bounding box center [649, 325] width 108 height 28
click at [814, 358] on icon at bounding box center [815, 356] width 11 height 11
click at [813, 358] on icon at bounding box center [815, 356] width 11 height 11
select select "11"
click at [815, 358] on icon at bounding box center [815, 356] width 11 height 11
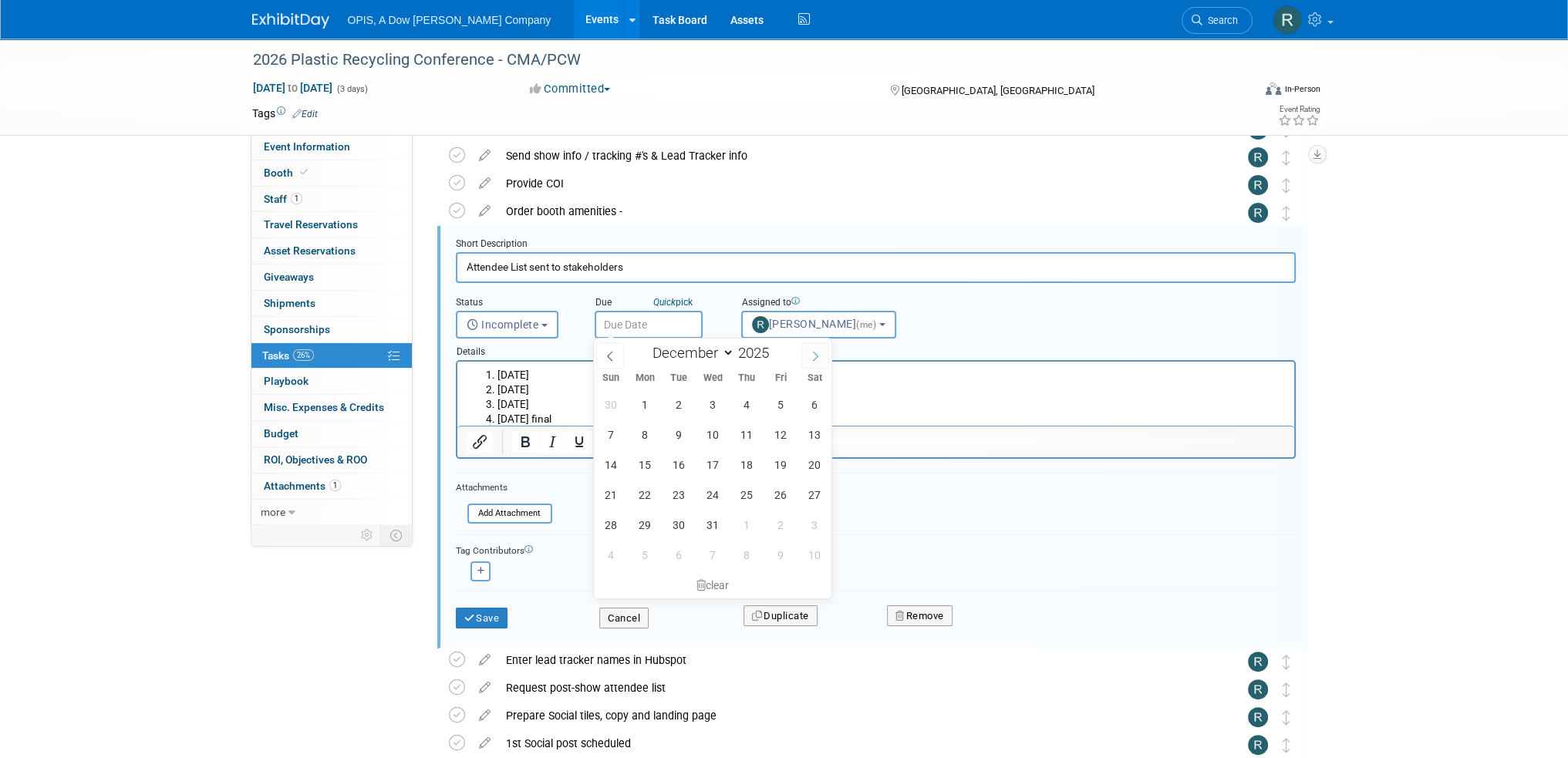
type input "2026"
select select "0"
click at [749, 405] on span "1" at bounding box center [747, 404] width 30 height 30
type input "Jan 1, 2026"
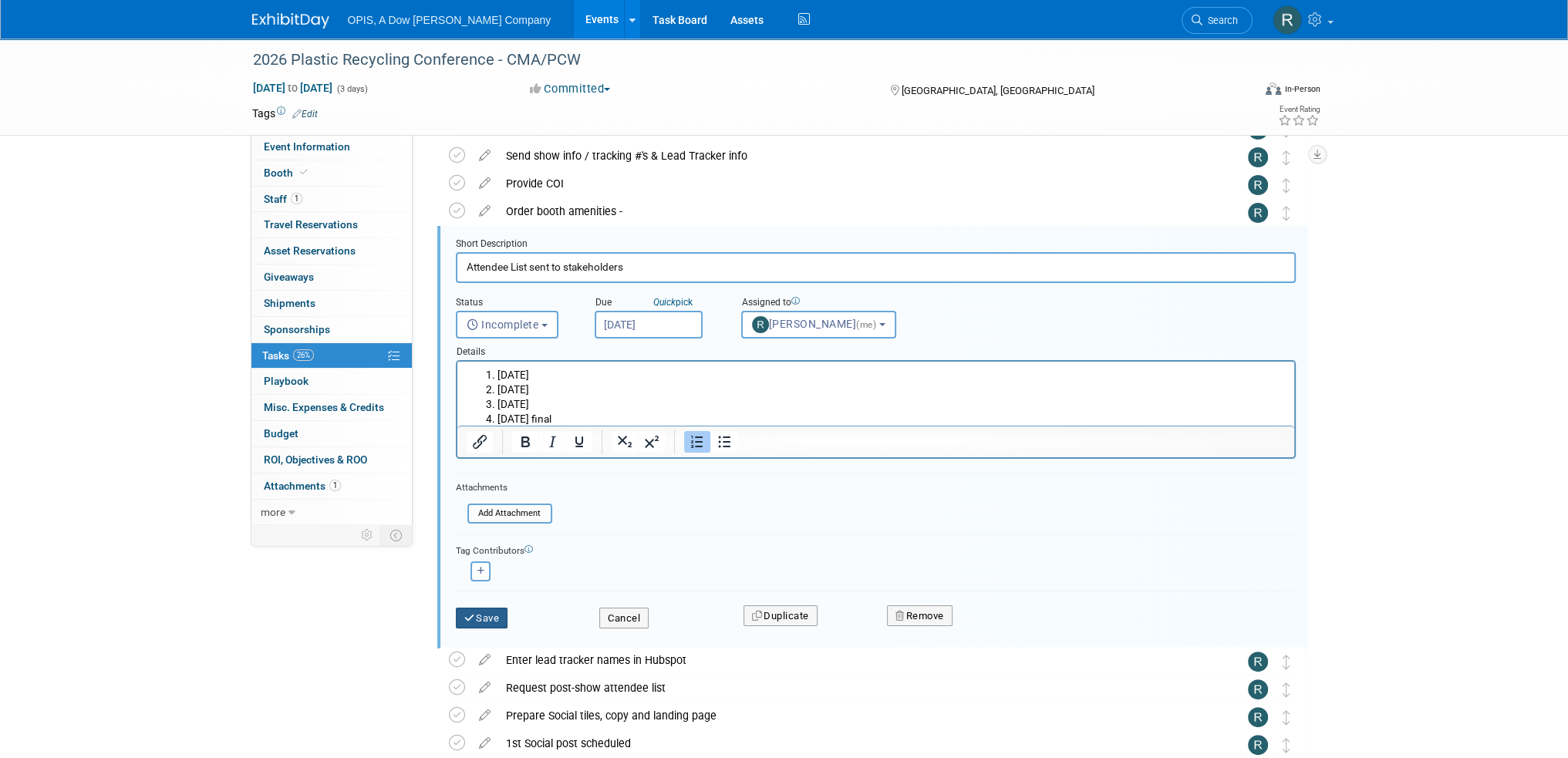
click at [485, 614] on button "Save" at bounding box center [481, 618] width 52 height 21
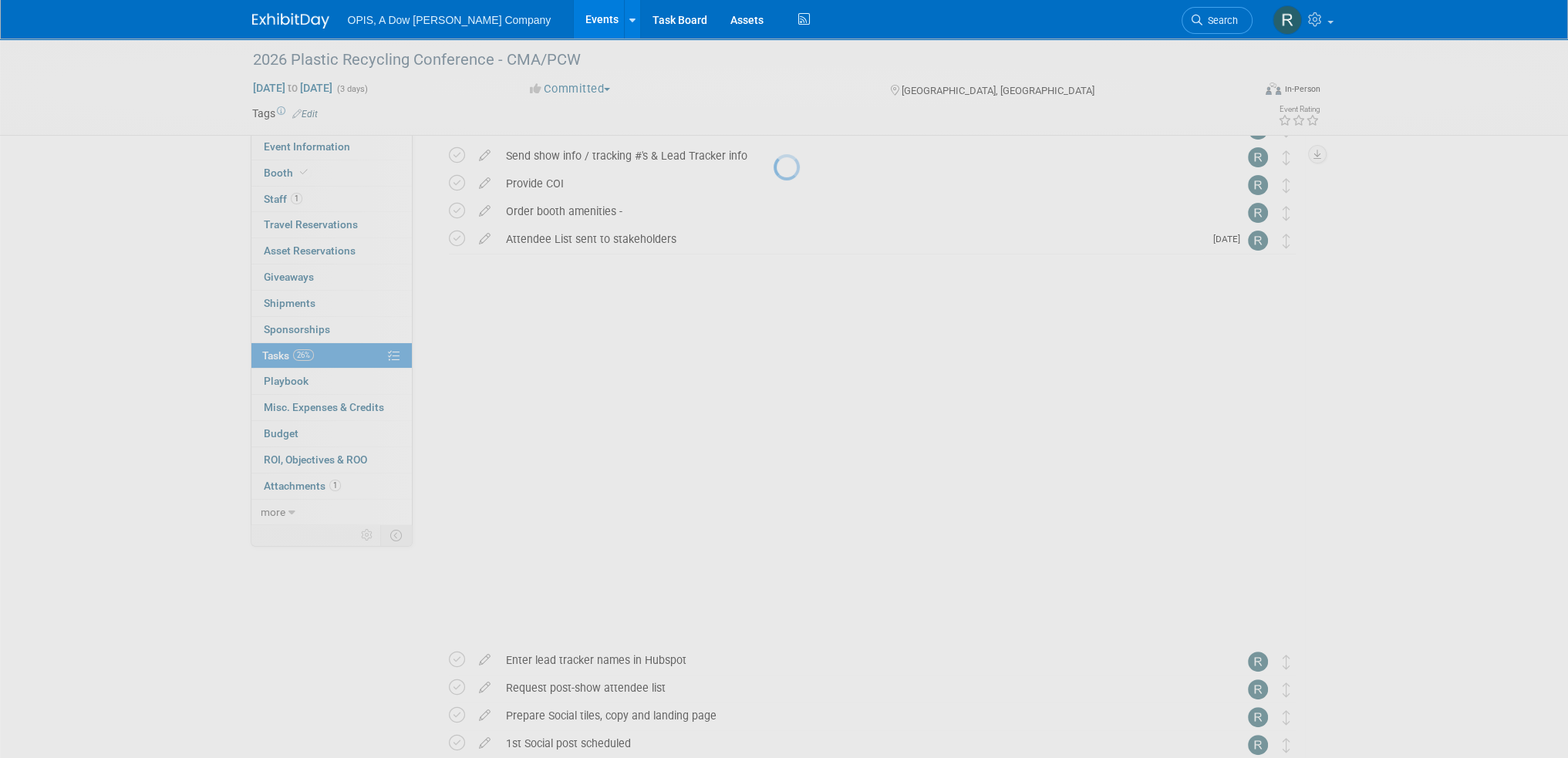
scroll to position [63, 0]
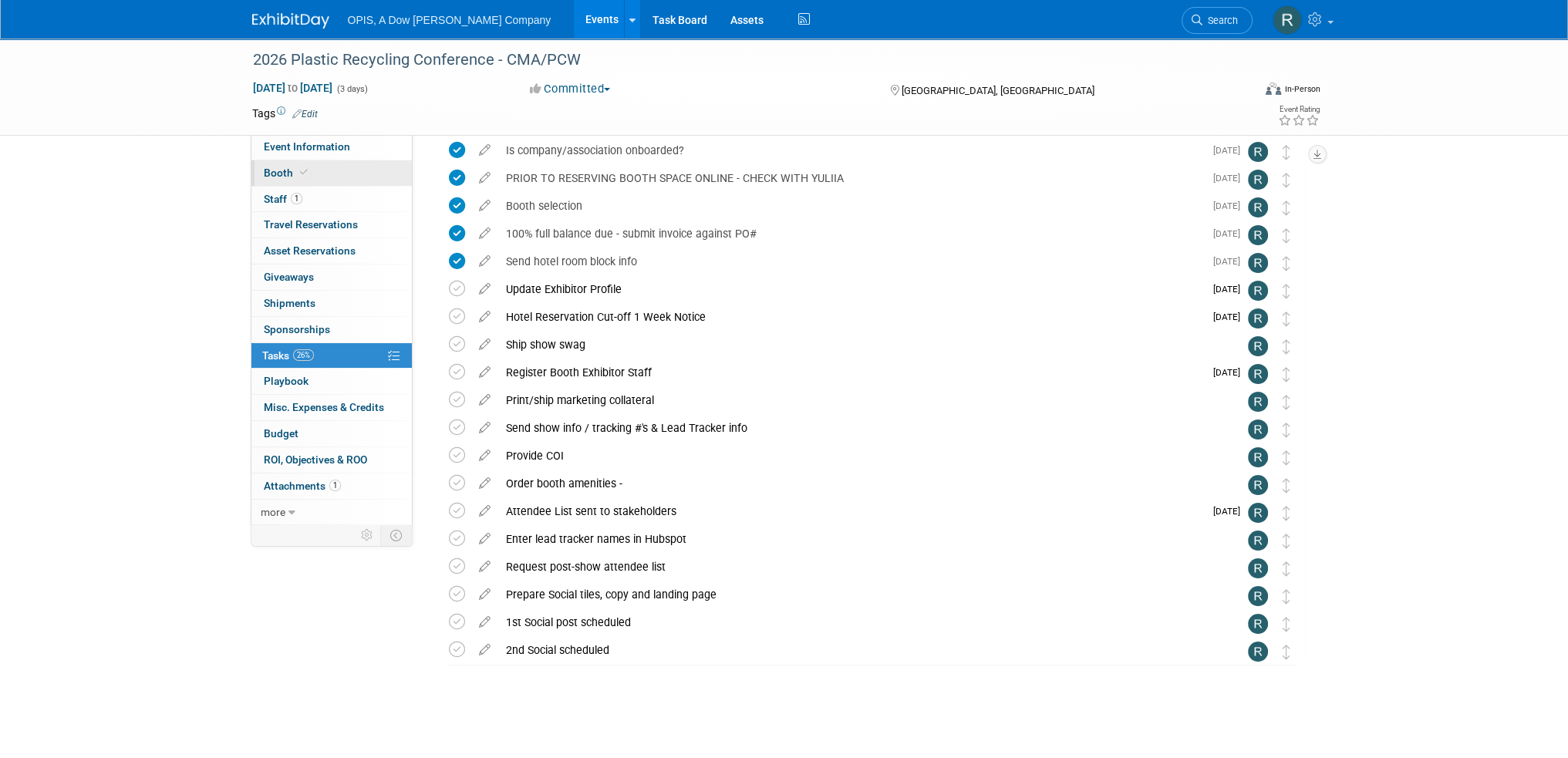
click at [283, 176] on span "Booth" at bounding box center [287, 173] width 47 height 12
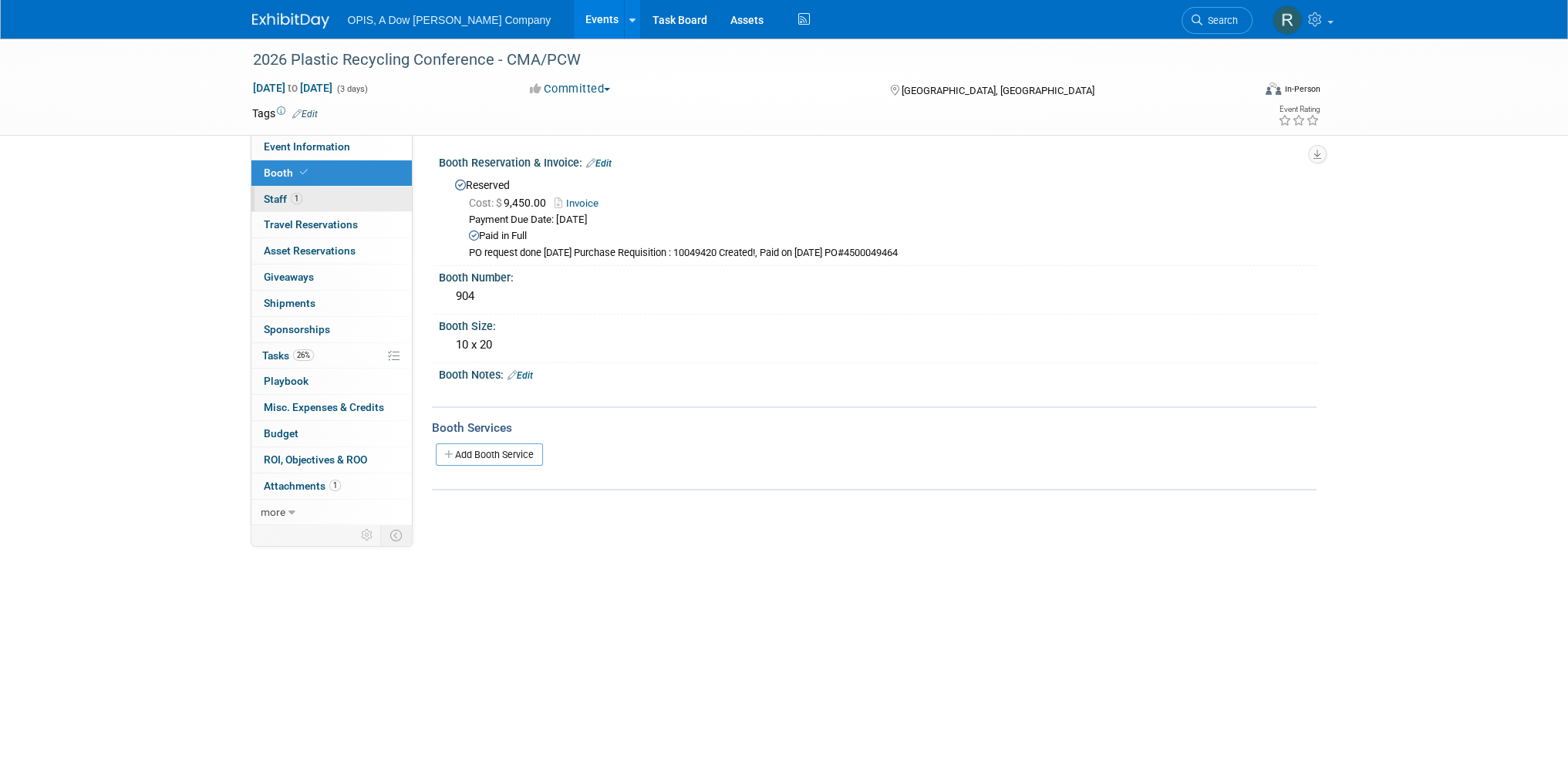
click at [265, 199] on span "Staff 1" at bounding box center [283, 199] width 39 height 12
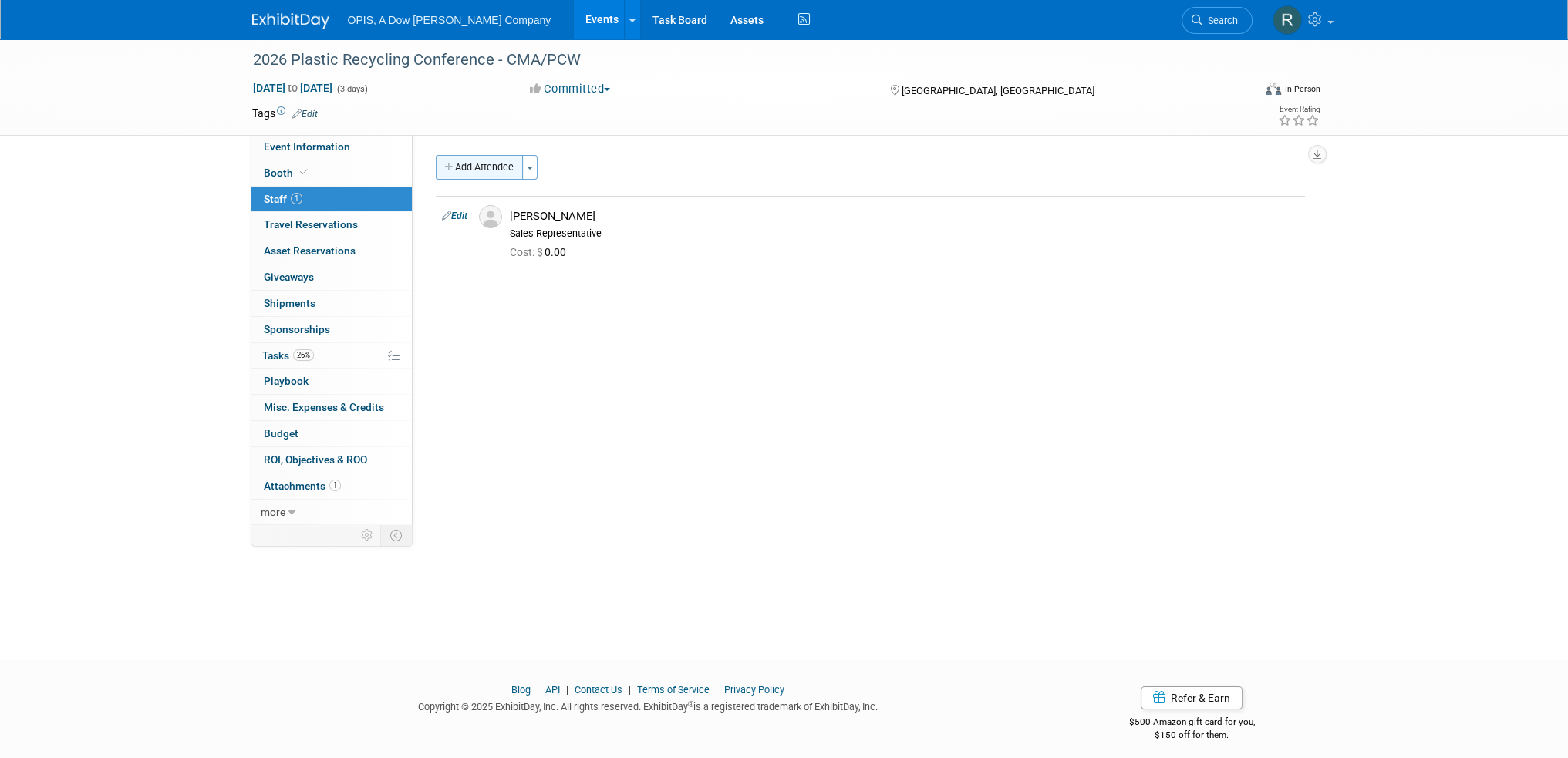
click at [467, 168] on button "Add Attendee" at bounding box center [479, 167] width 87 height 25
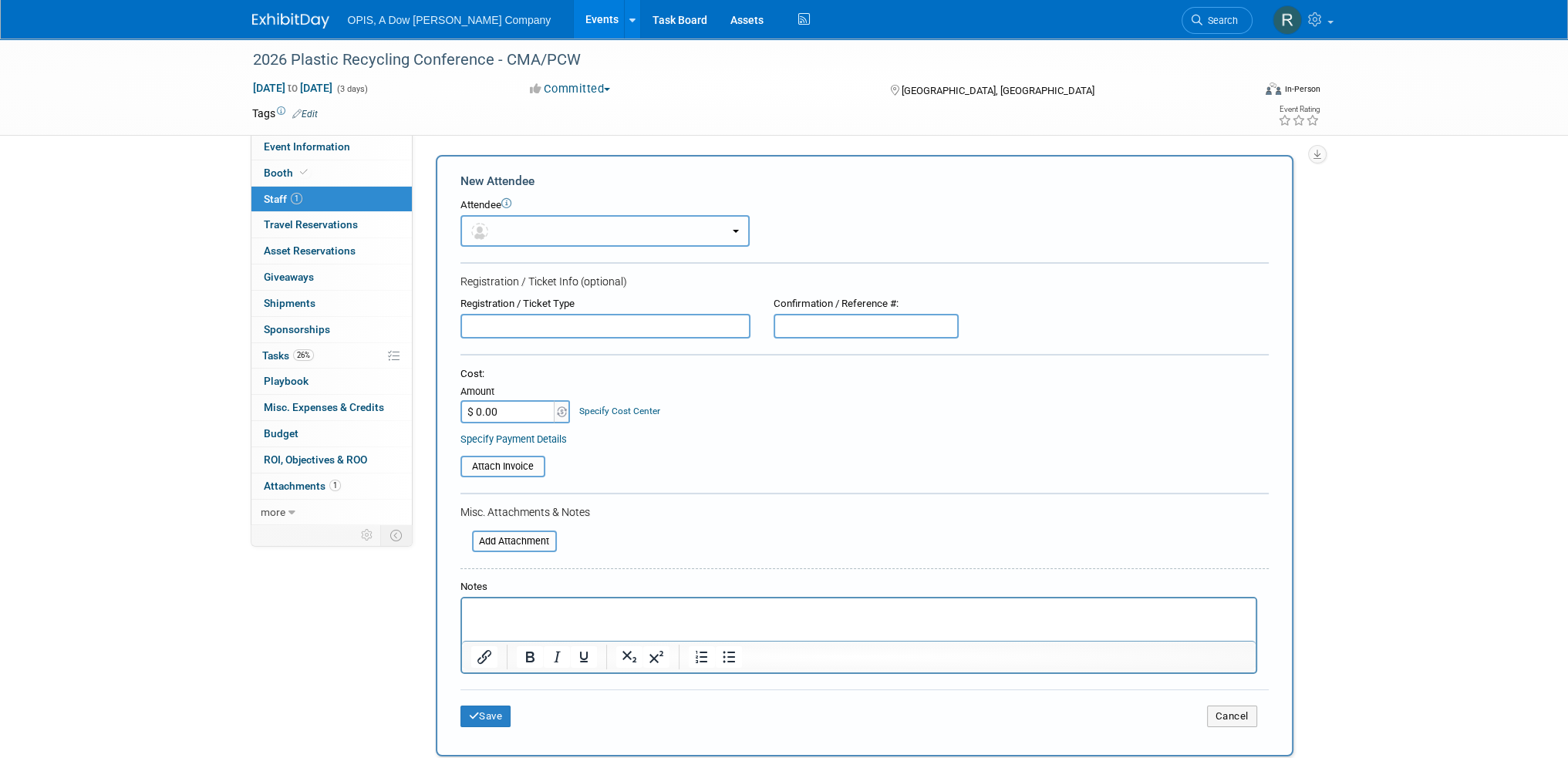
click at [561, 237] on button "button" at bounding box center [605, 230] width 290 height 32
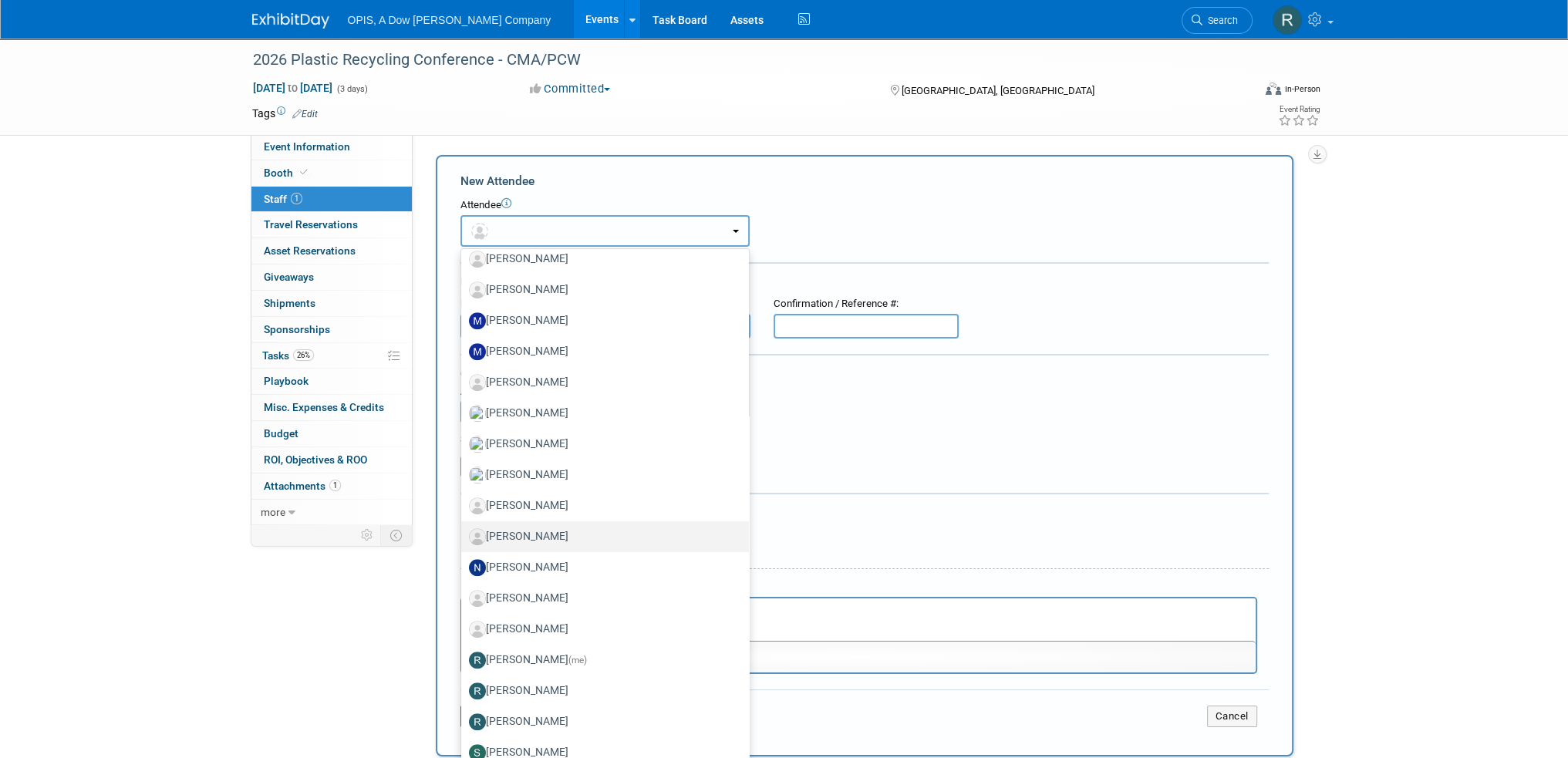
scroll to position [1432, 0]
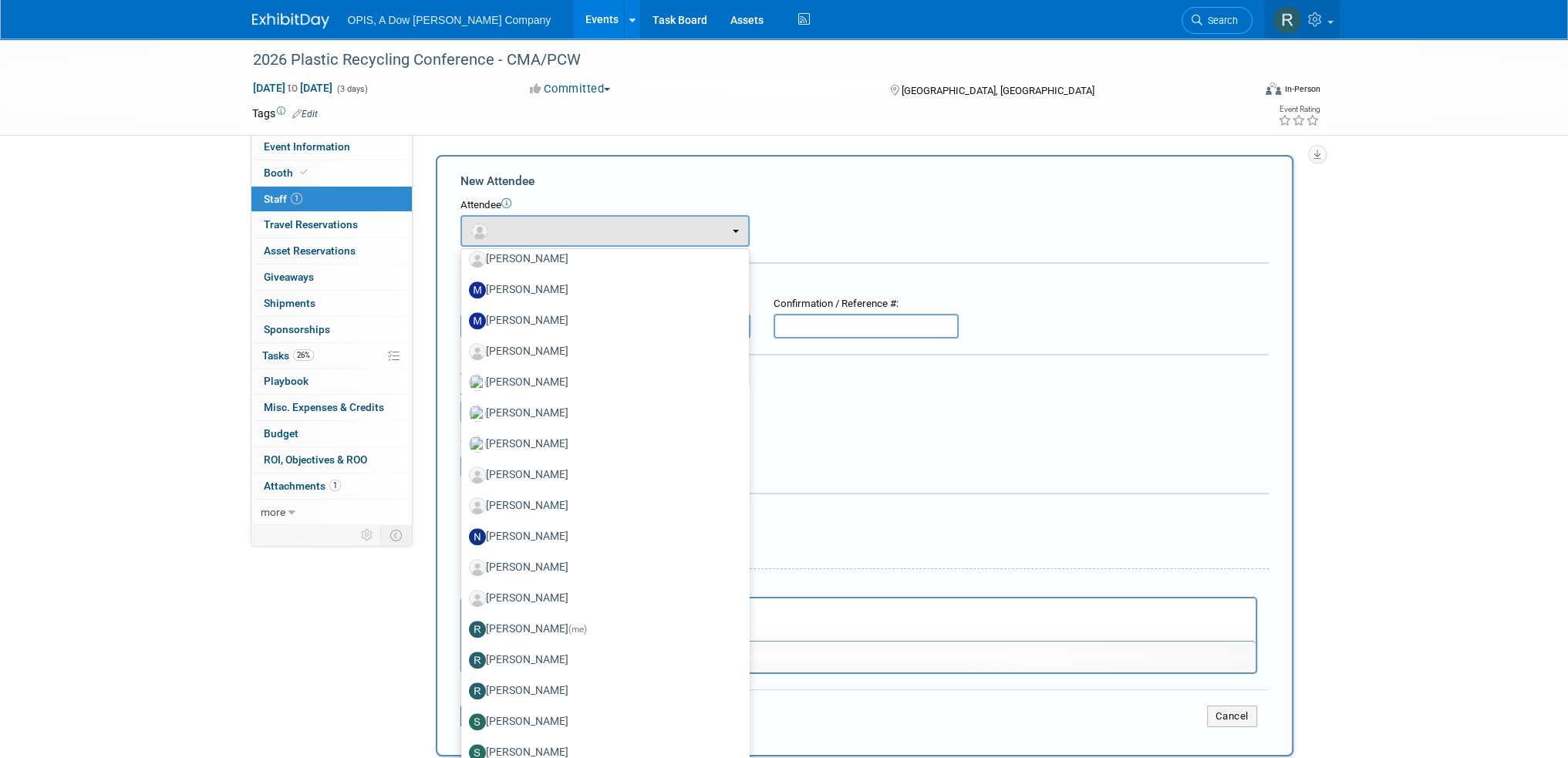
click at [1311, 29] on link at bounding box center [1302, 19] width 76 height 39
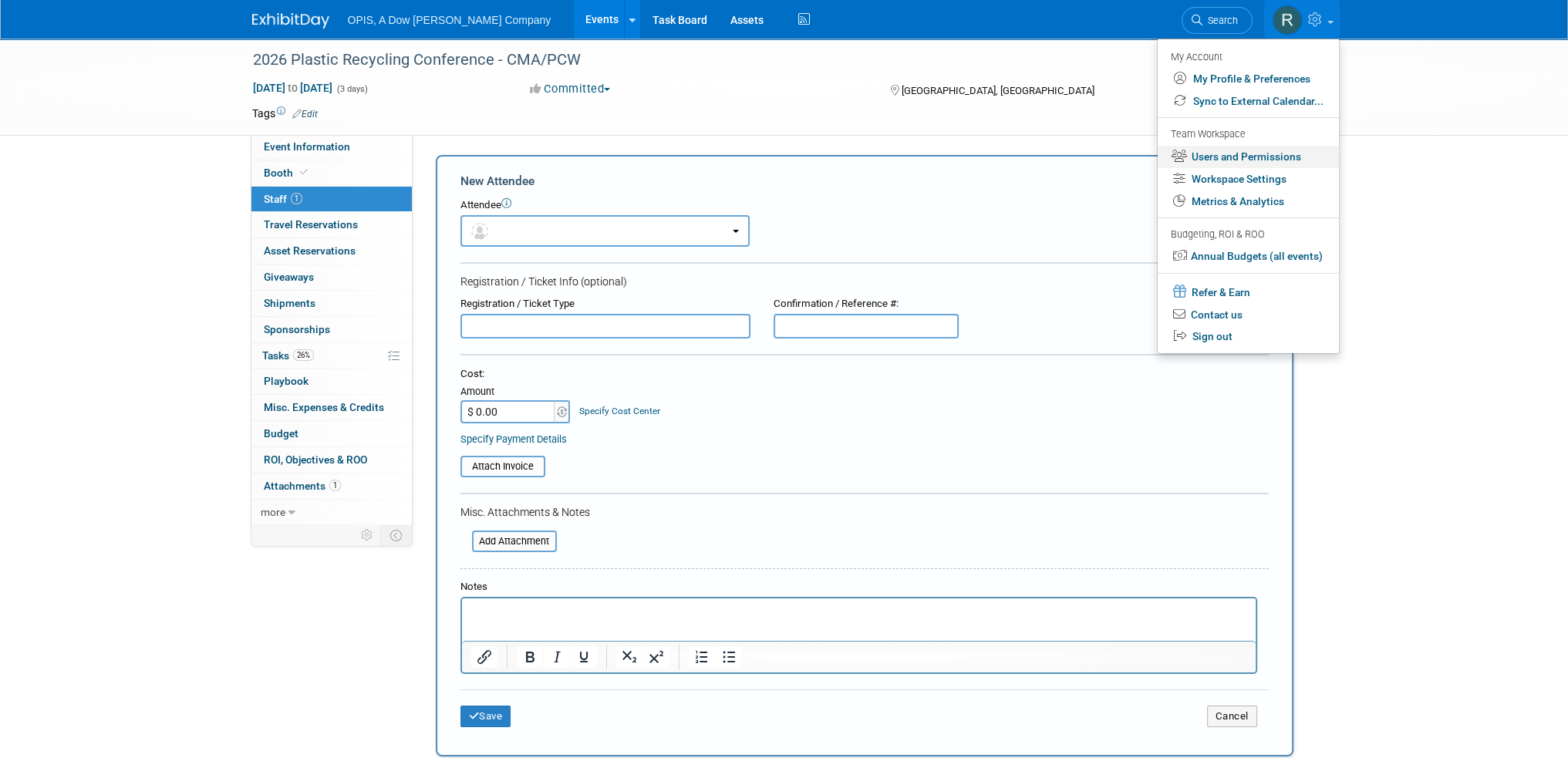
click at [1228, 156] on link "Users and Permissions" at bounding box center [1248, 157] width 181 height 22
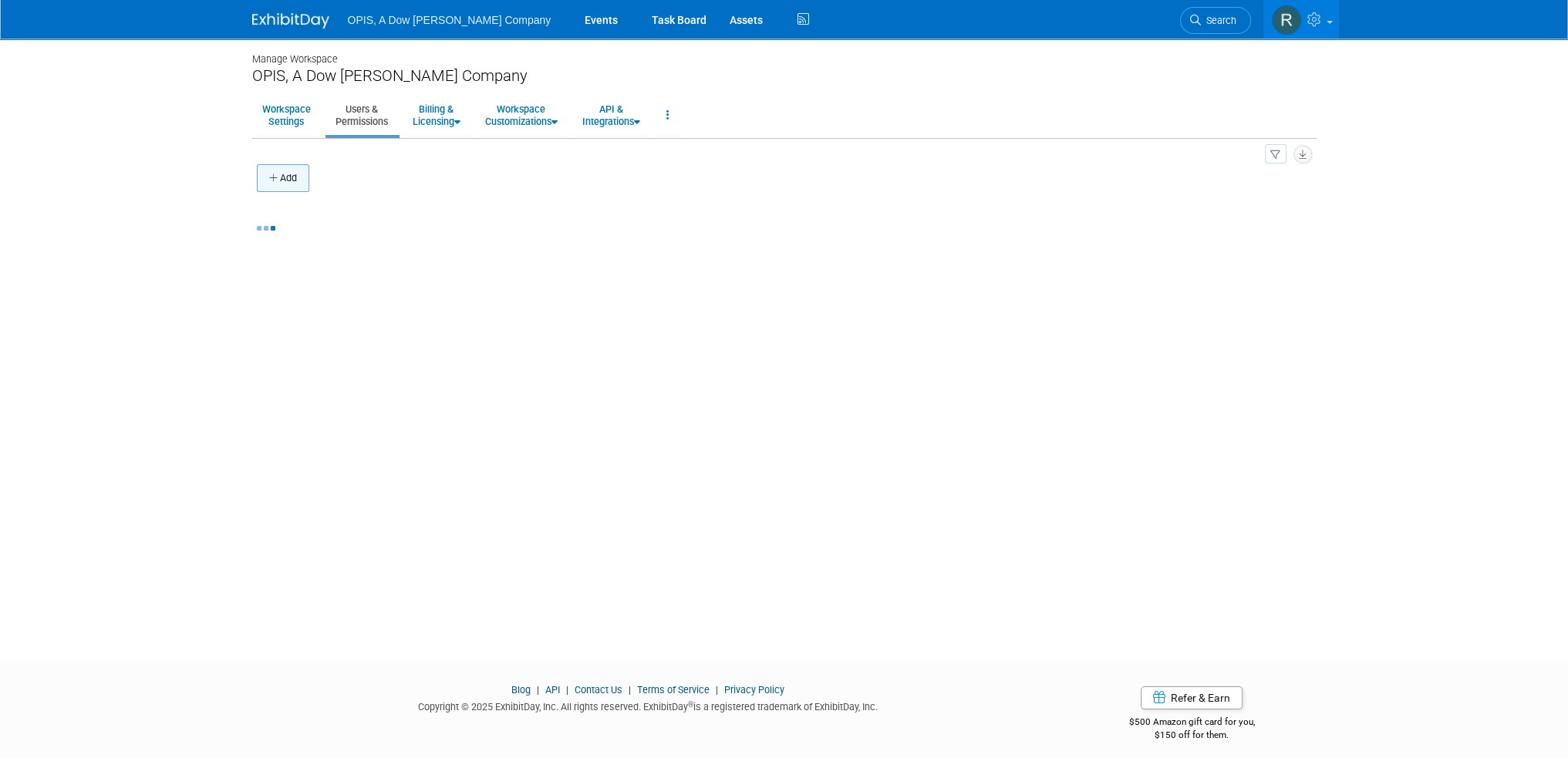
click at [266, 177] on button "Add" at bounding box center [283, 178] width 52 height 28
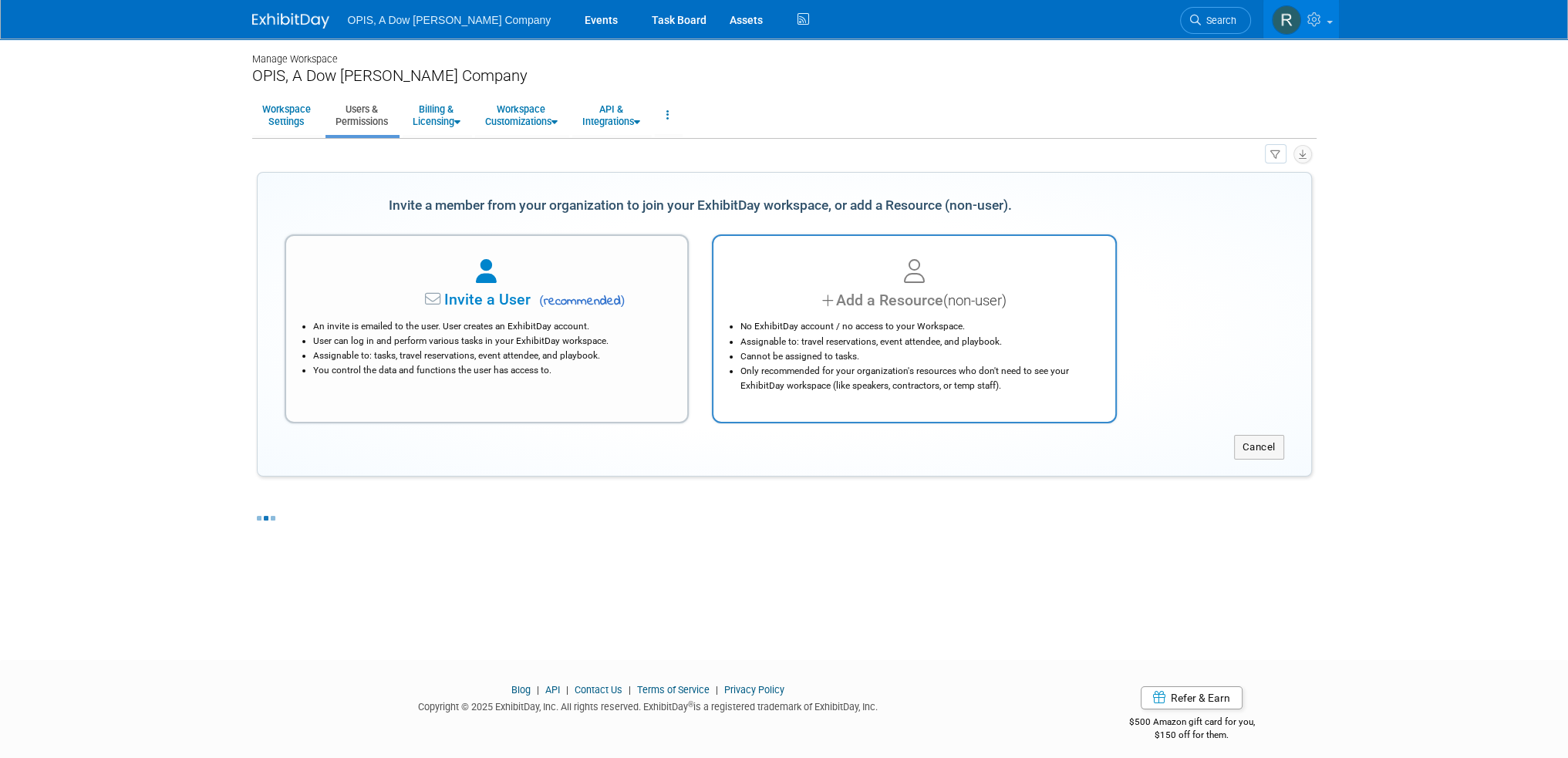
click at [832, 327] on li "No ExhibitDay account / no access to your Workspace." at bounding box center [918, 327] width 356 height 15
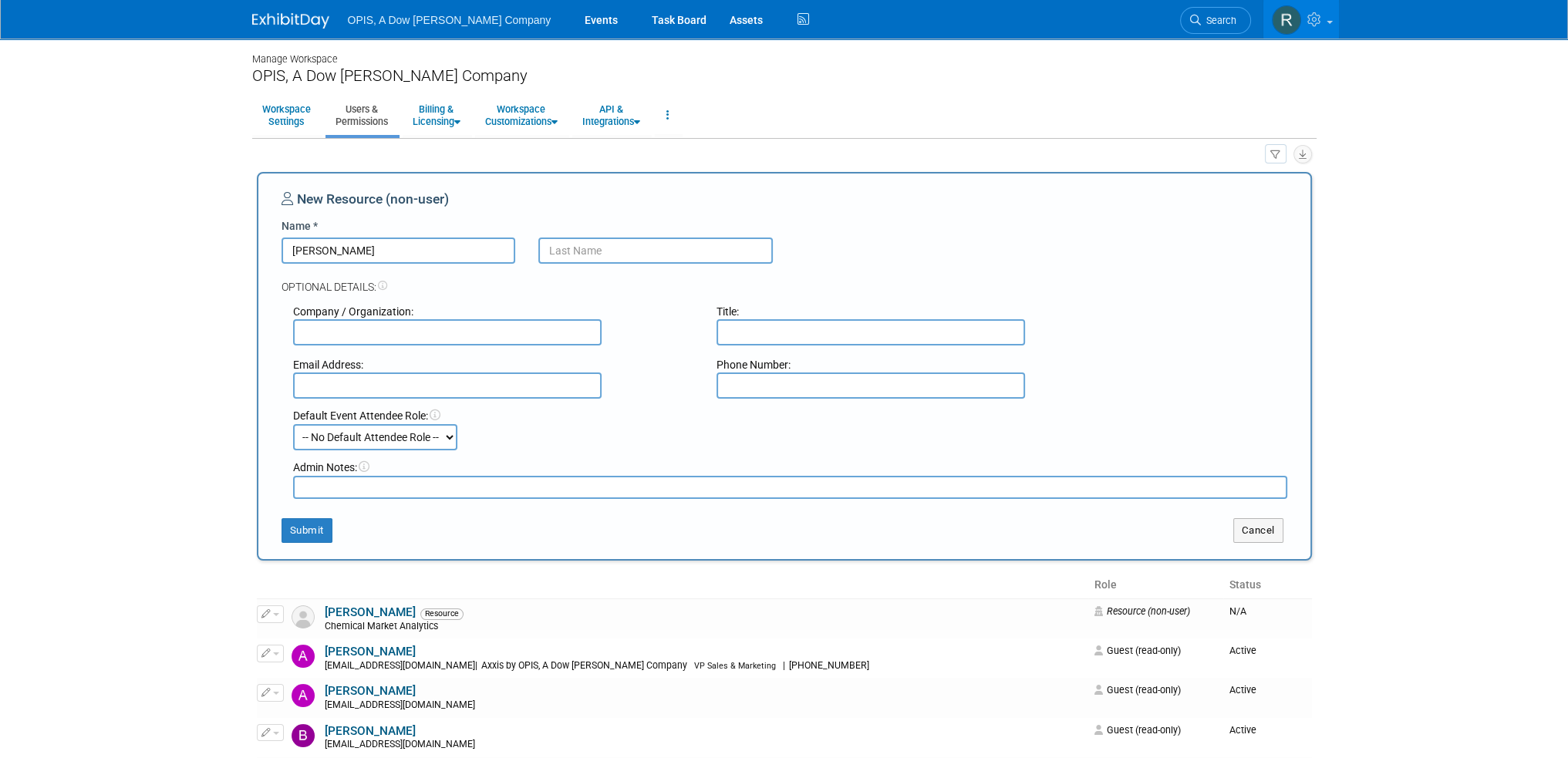
type input "Richard"
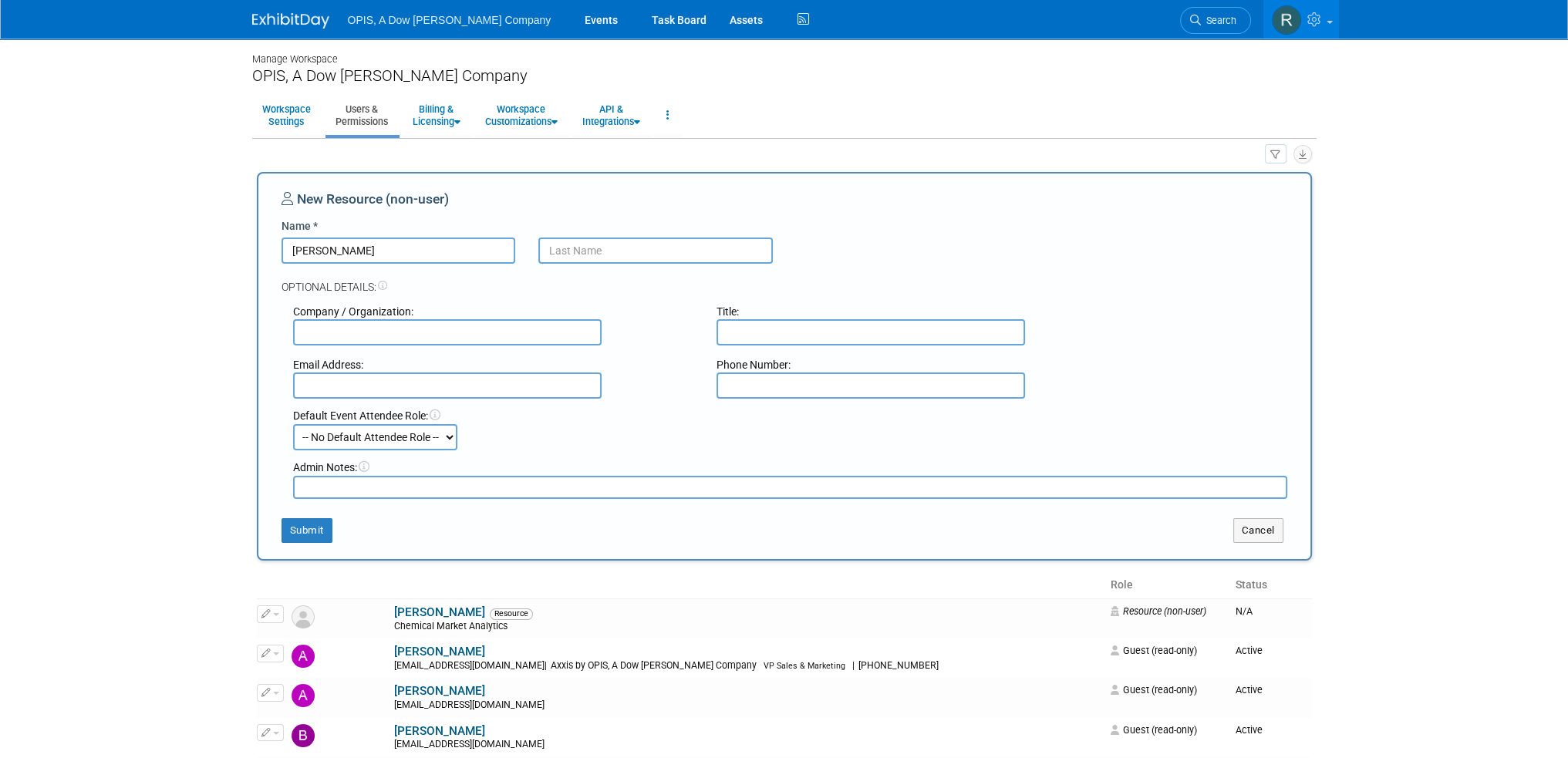
paste input "Watanabe"
type input "Watanabe"
click at [370, 388] on input "text" at bounding box center [447, 386] width 308 height 27
type input "rwatanabe@opisnet.com"
click at [305, 523] on button "Submit" at bounding box center [307, 530] width 51 height 25
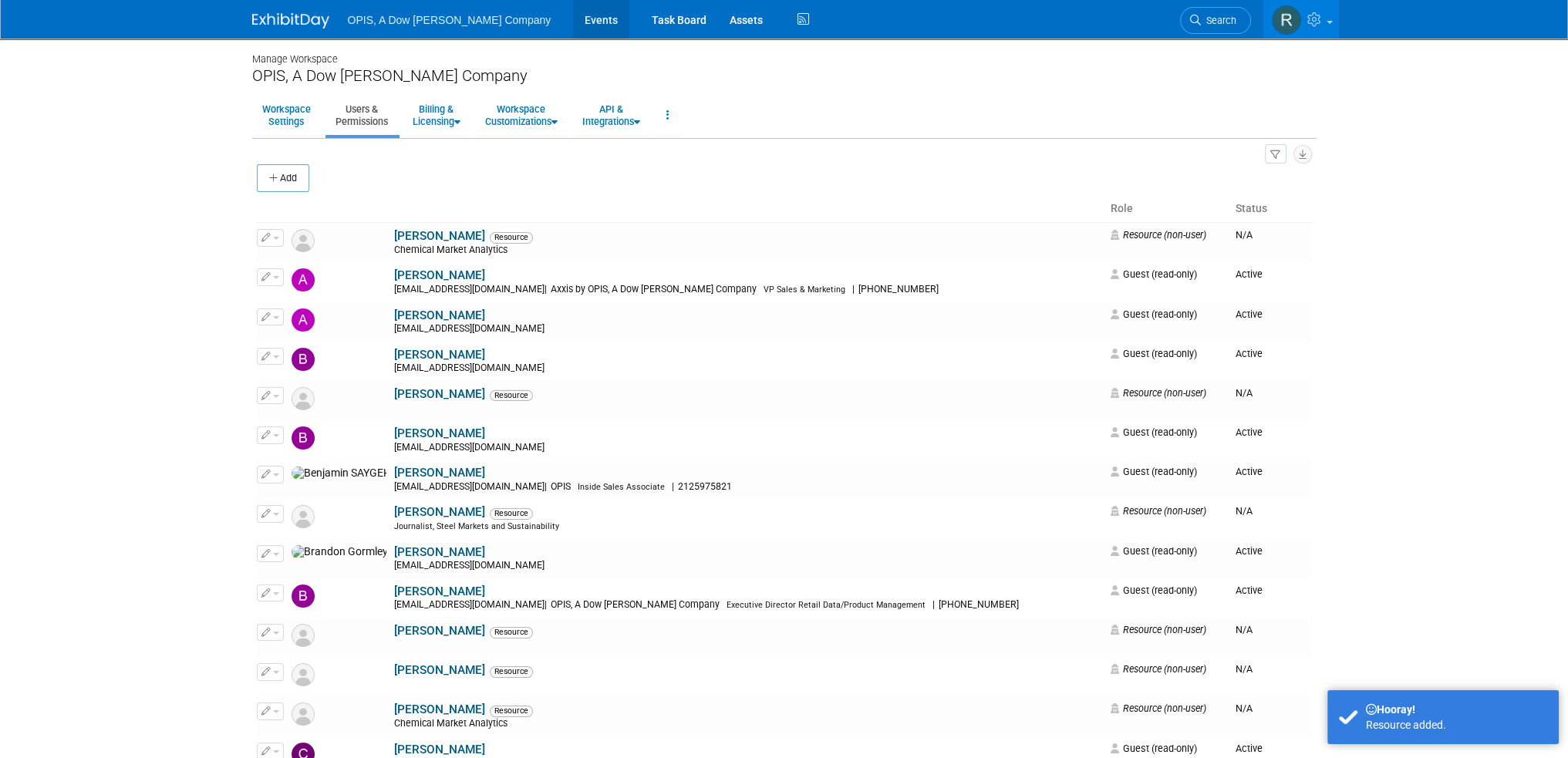
click at [573, 21] on link "Events" at bounding box center [601, 19] width 57 height 39
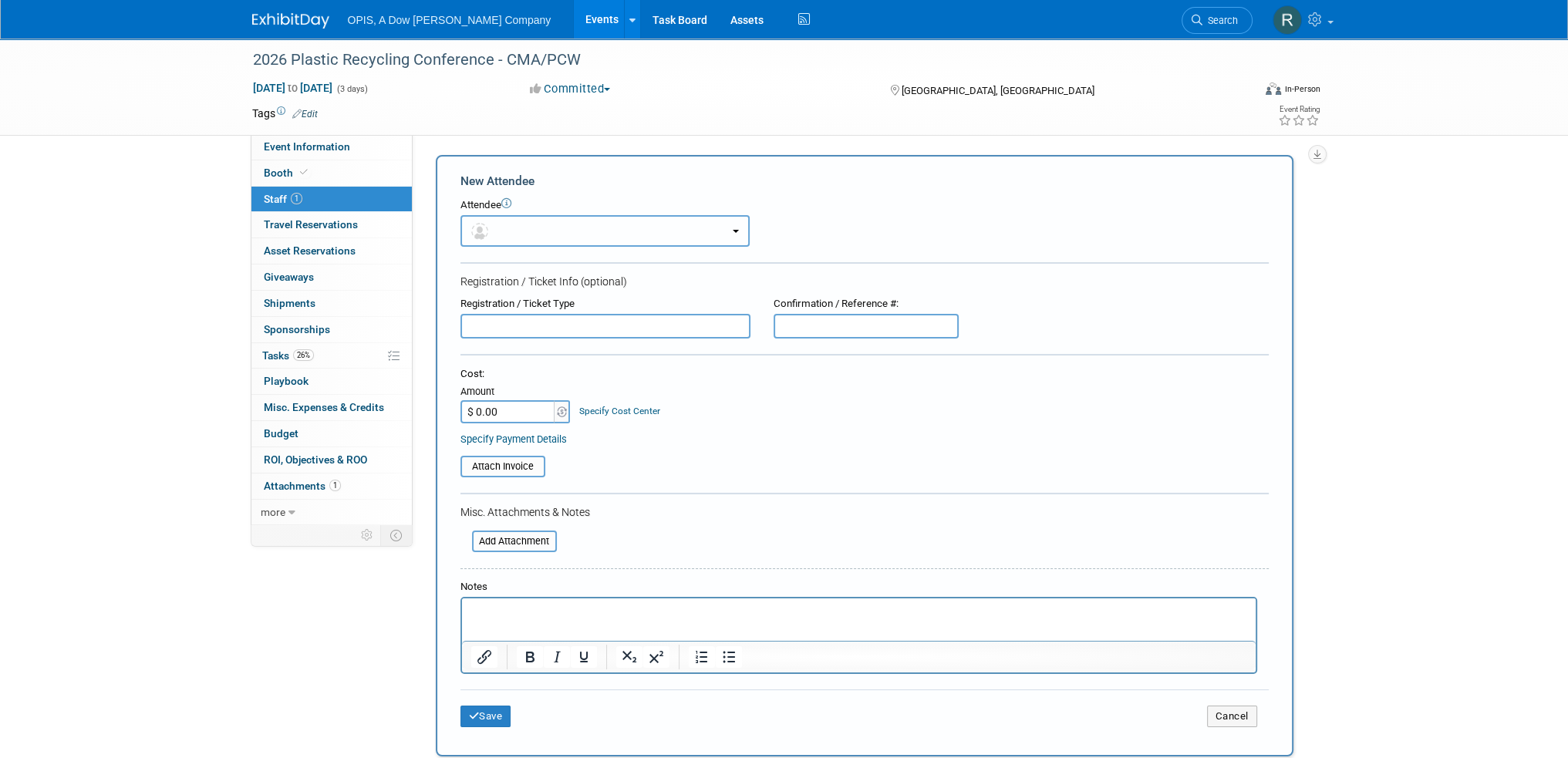
click at [524, 222] on button "button" at bounding box center [605, 230] width 290 height 32
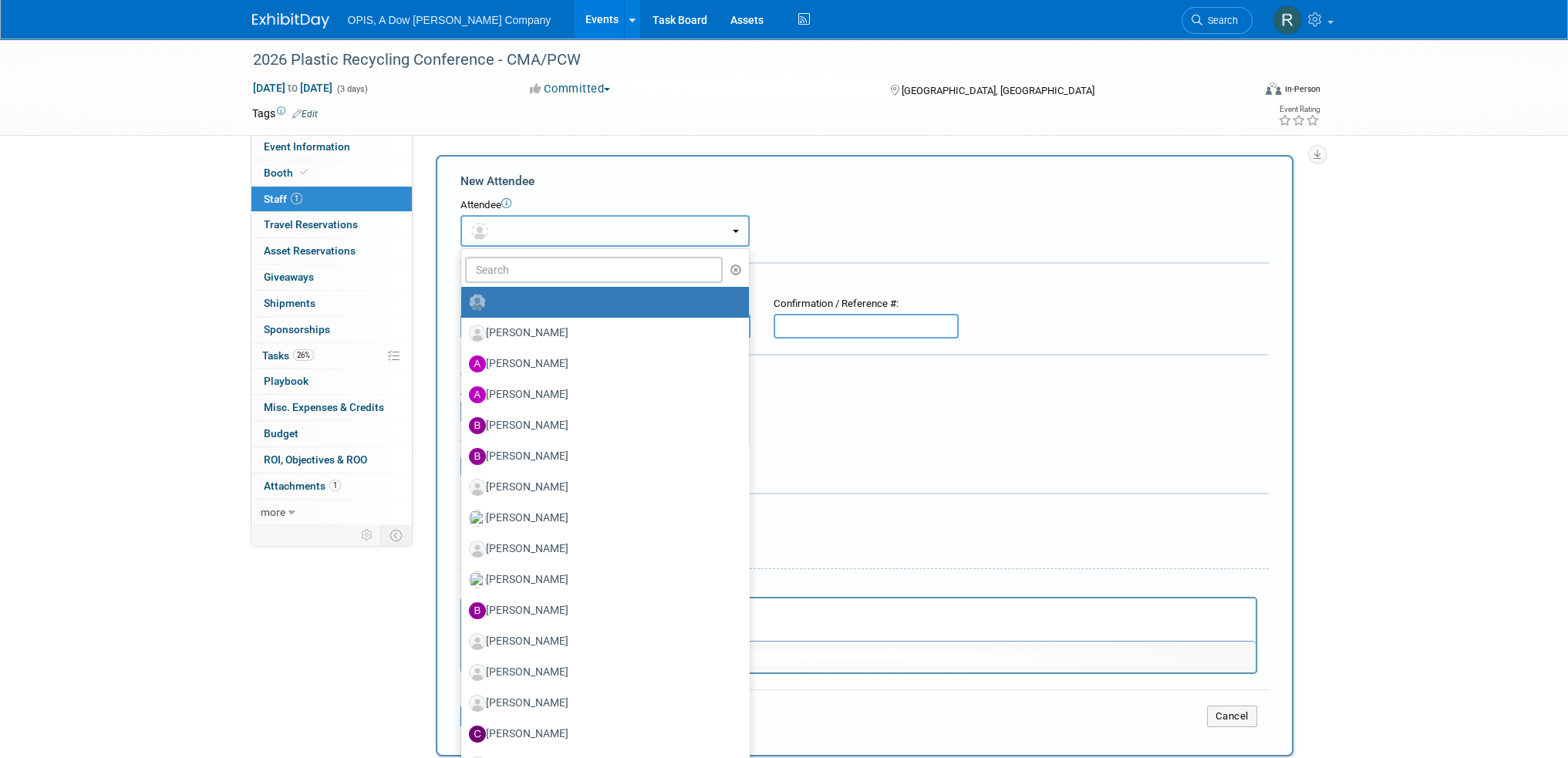
click at [525, 222] on button "button" at bounding box center [605, 230] width 290 height 32
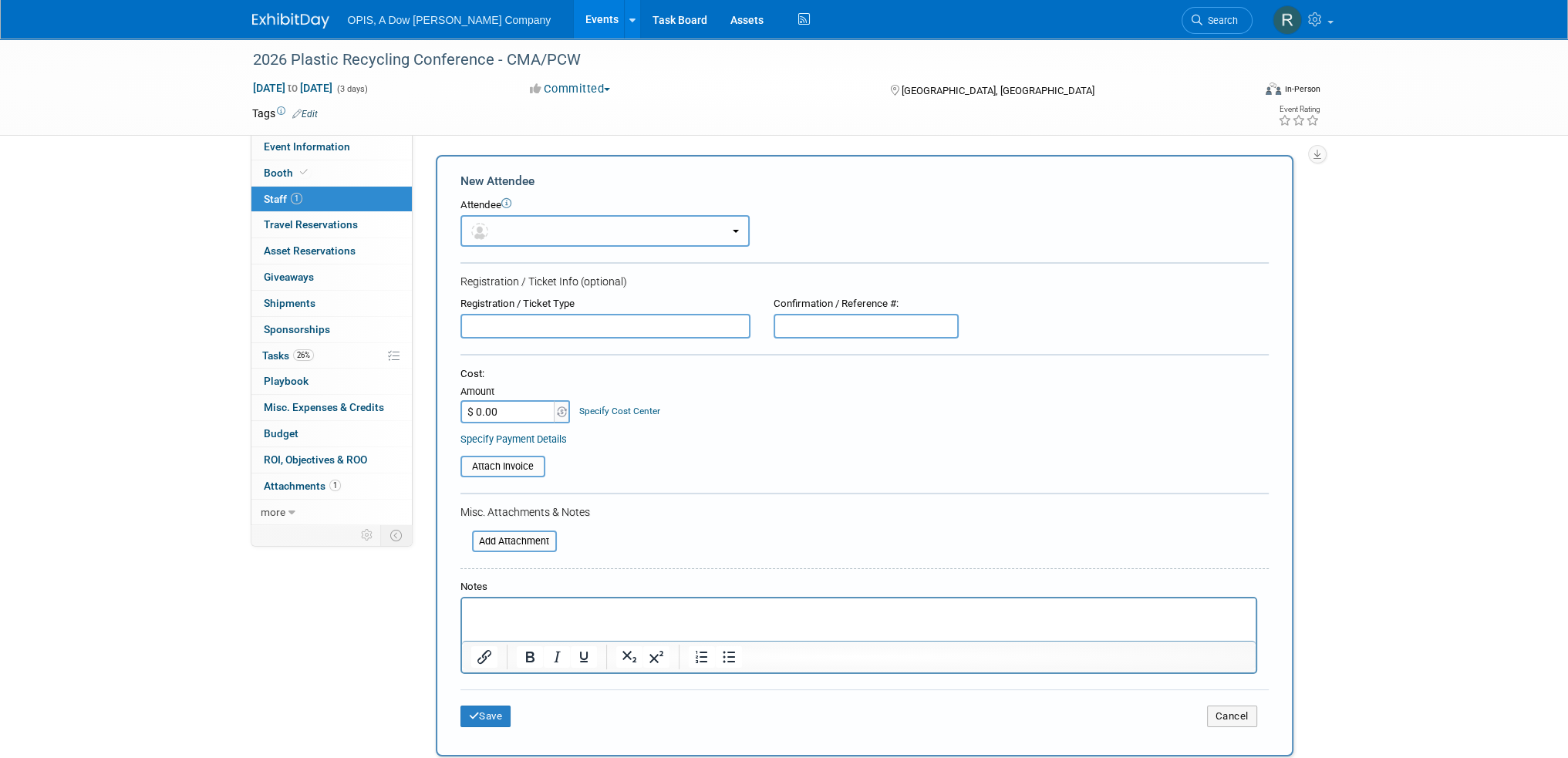
click at [522, 238] on button "button" at bounding box center [605, 230] width 290 height 32
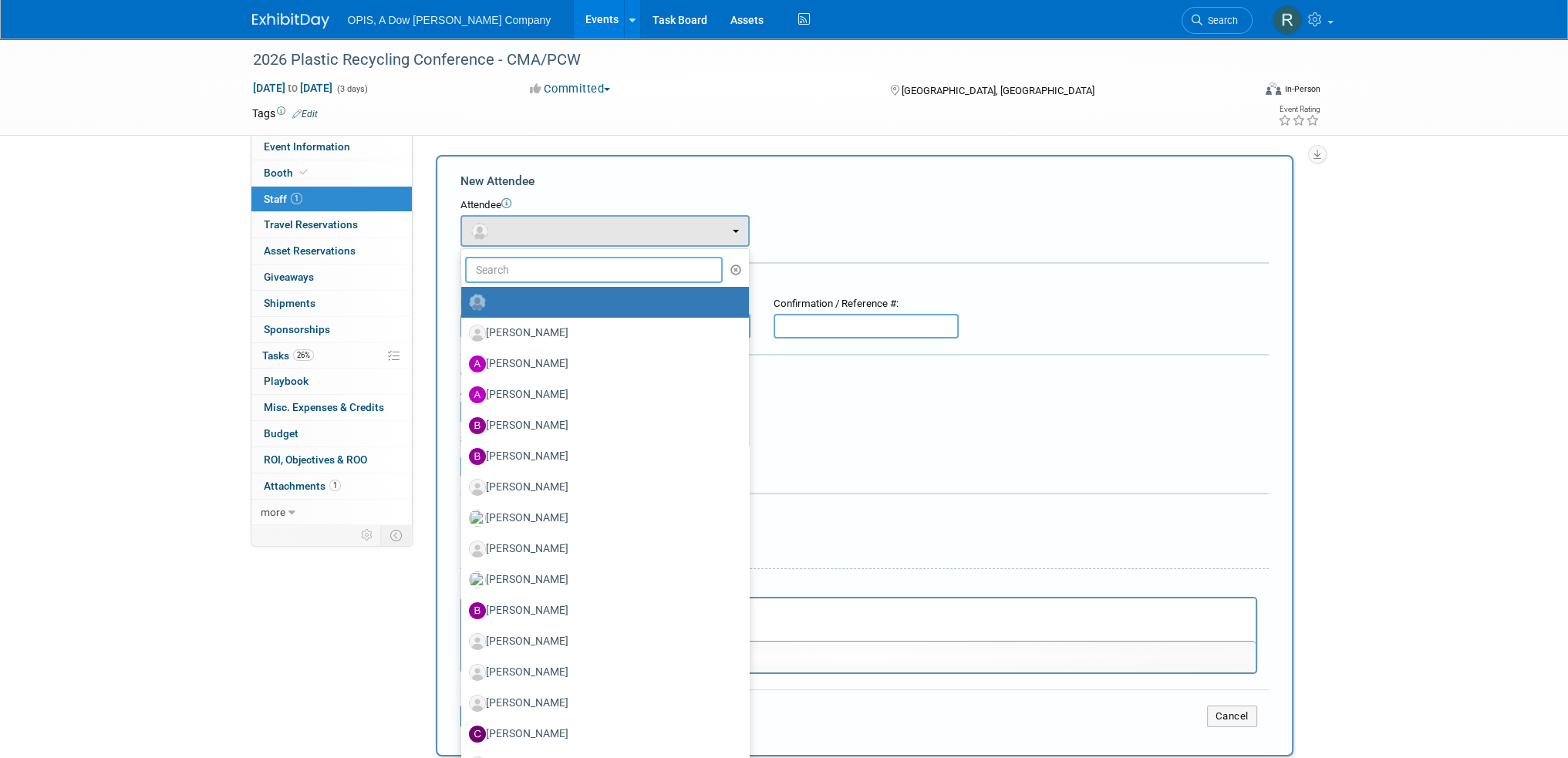
click at [522, 266] on input "text" at bounding box center [594, 270] width 259 height 27
type input "ri"
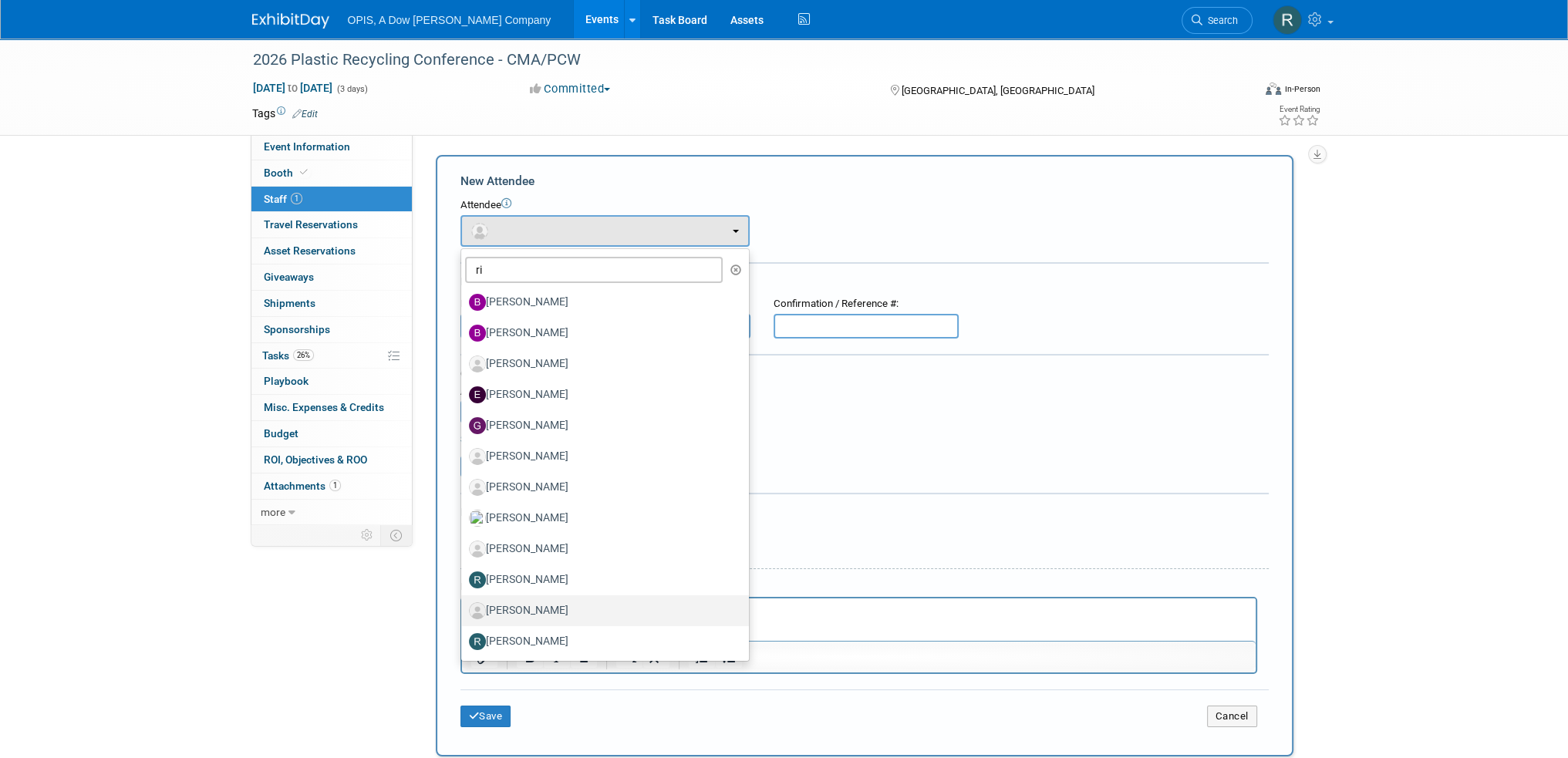
click at [568, 609] on label "Richard Watanabe" at bounding box center [601, 611] width 265 height 25
click at [463, 609] on input "Richard Watanabe" at bounding box center [459, 609] width 10 height 10
select select "a290f964-e6a1-4787-aa24-54598e47cd3e"
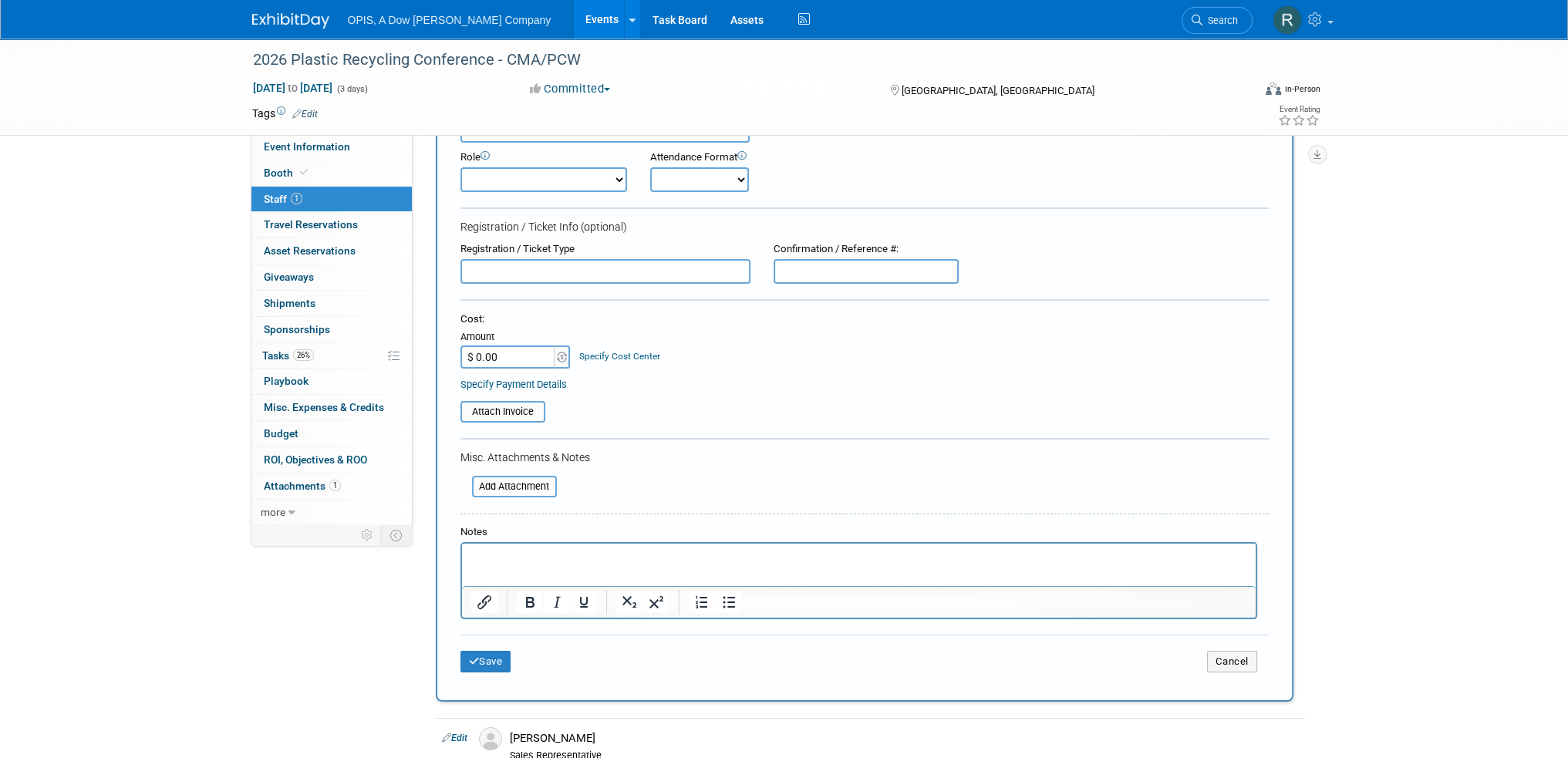
scroll to position [77, 0]
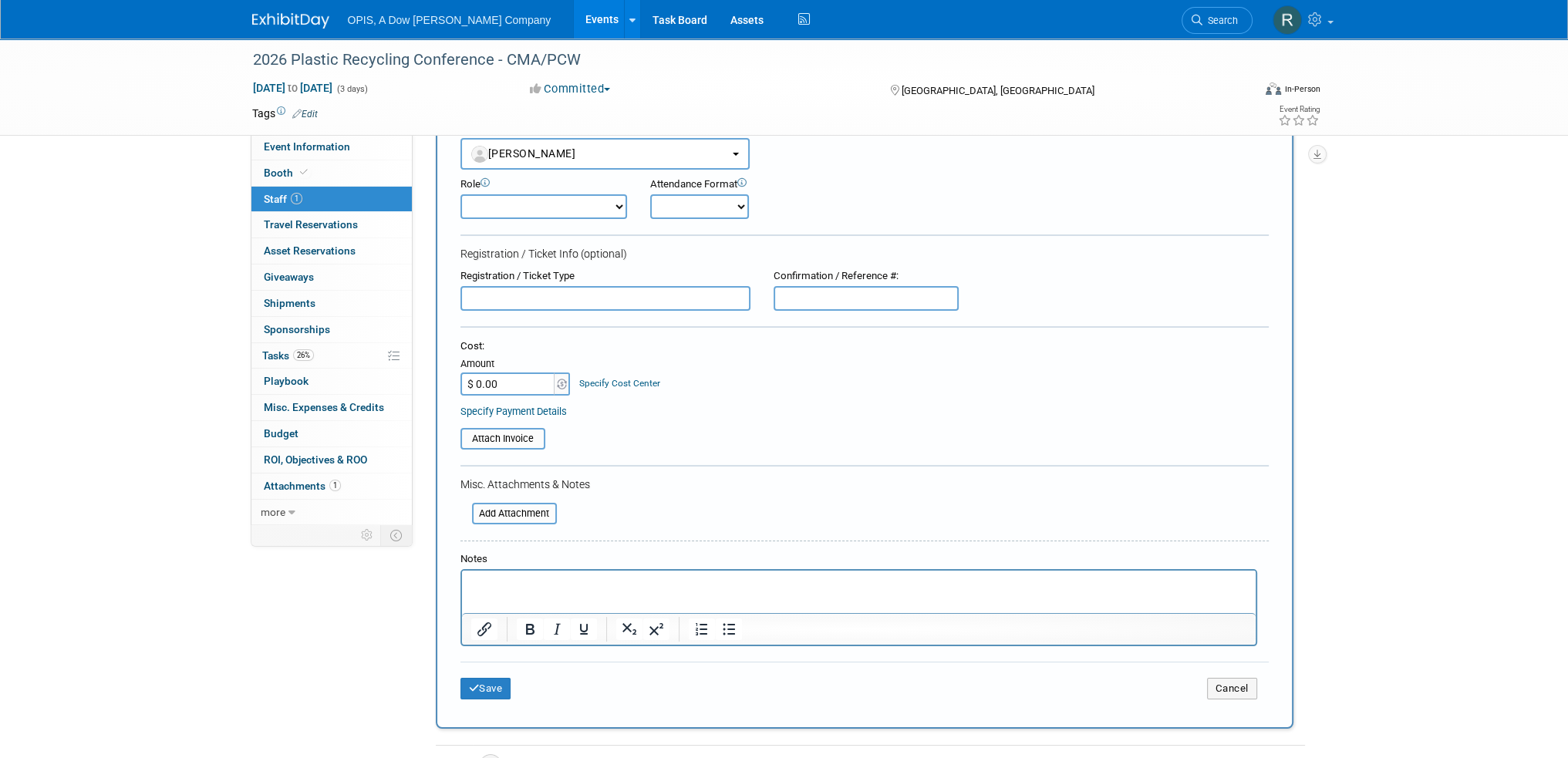
click at [507, 210] on select "Demonstrator Host Planner Presenter Sales Representative Set-up/Dismantle Crew …" at bounding box center [544, 206] width 167 height 25
click at [741, 413] on div "Specify Payment Details" at bounding box center [864, 411] width 808 height 16
click at [497, 683] on button "Save" at bounding box center [485, 688] width 51 height 21
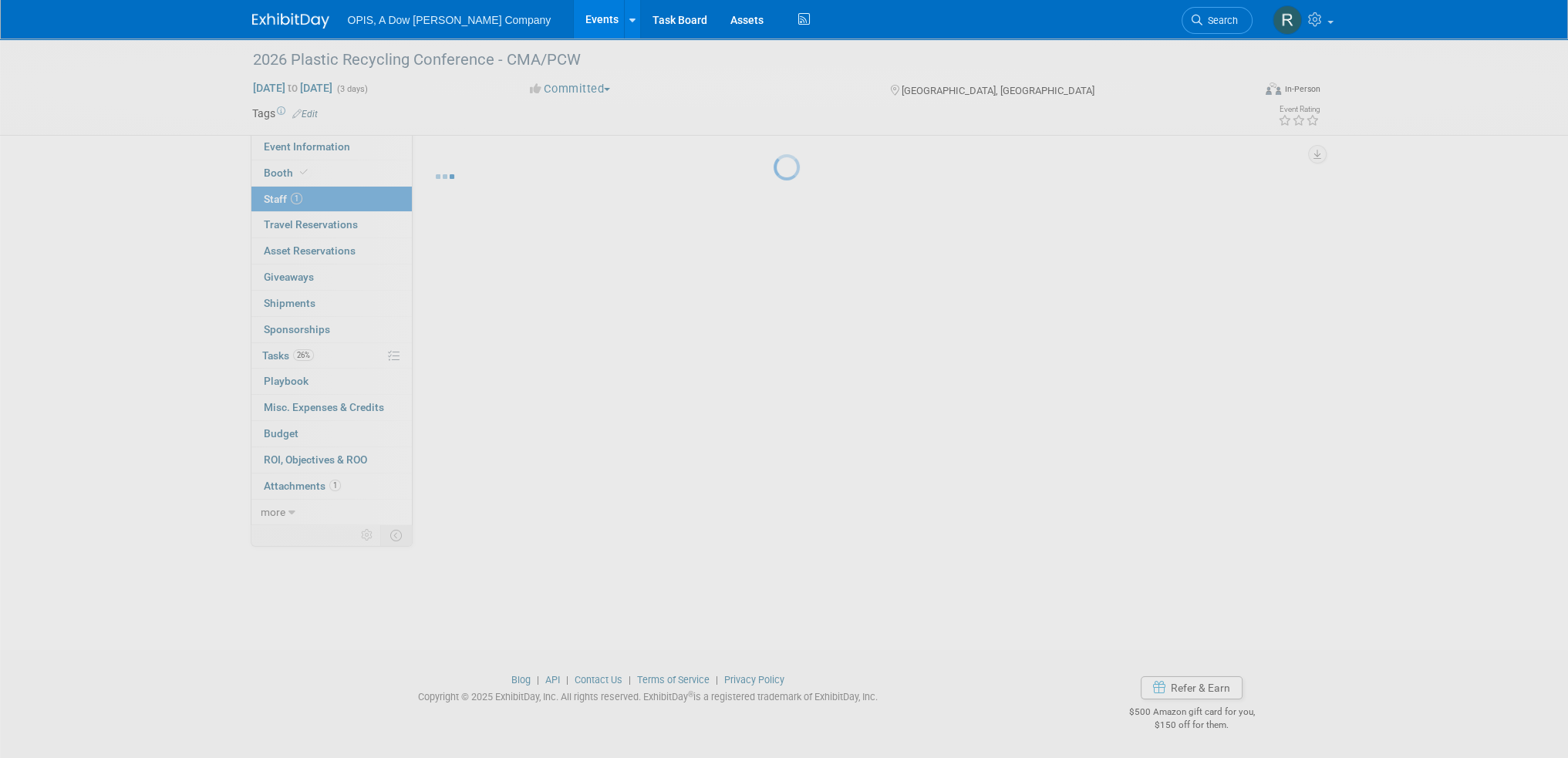
scroll to position [9, 0]
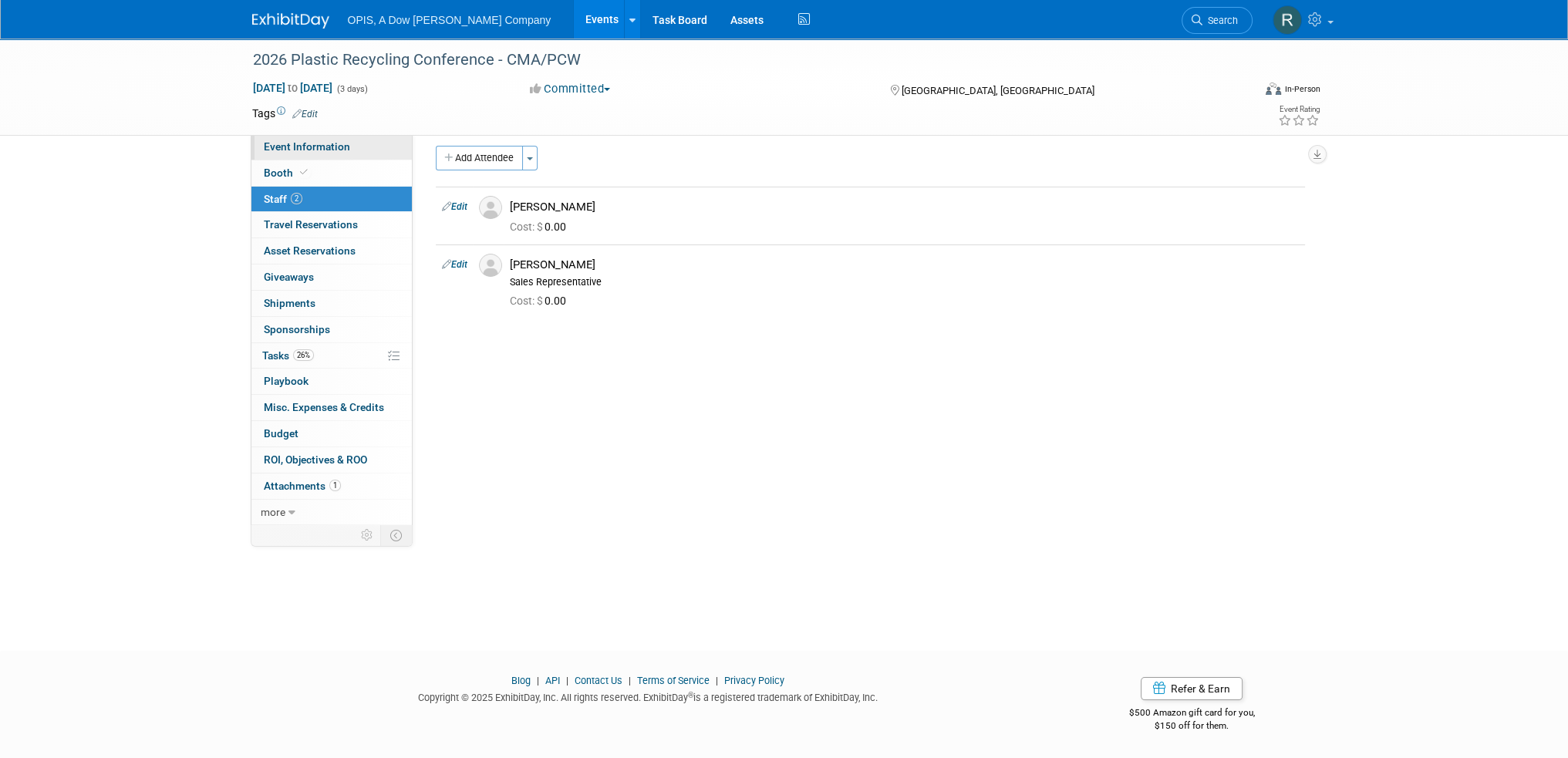
click at [287, 152] on span "Event Information" at bounding box center [307, 146] width 87 height 12
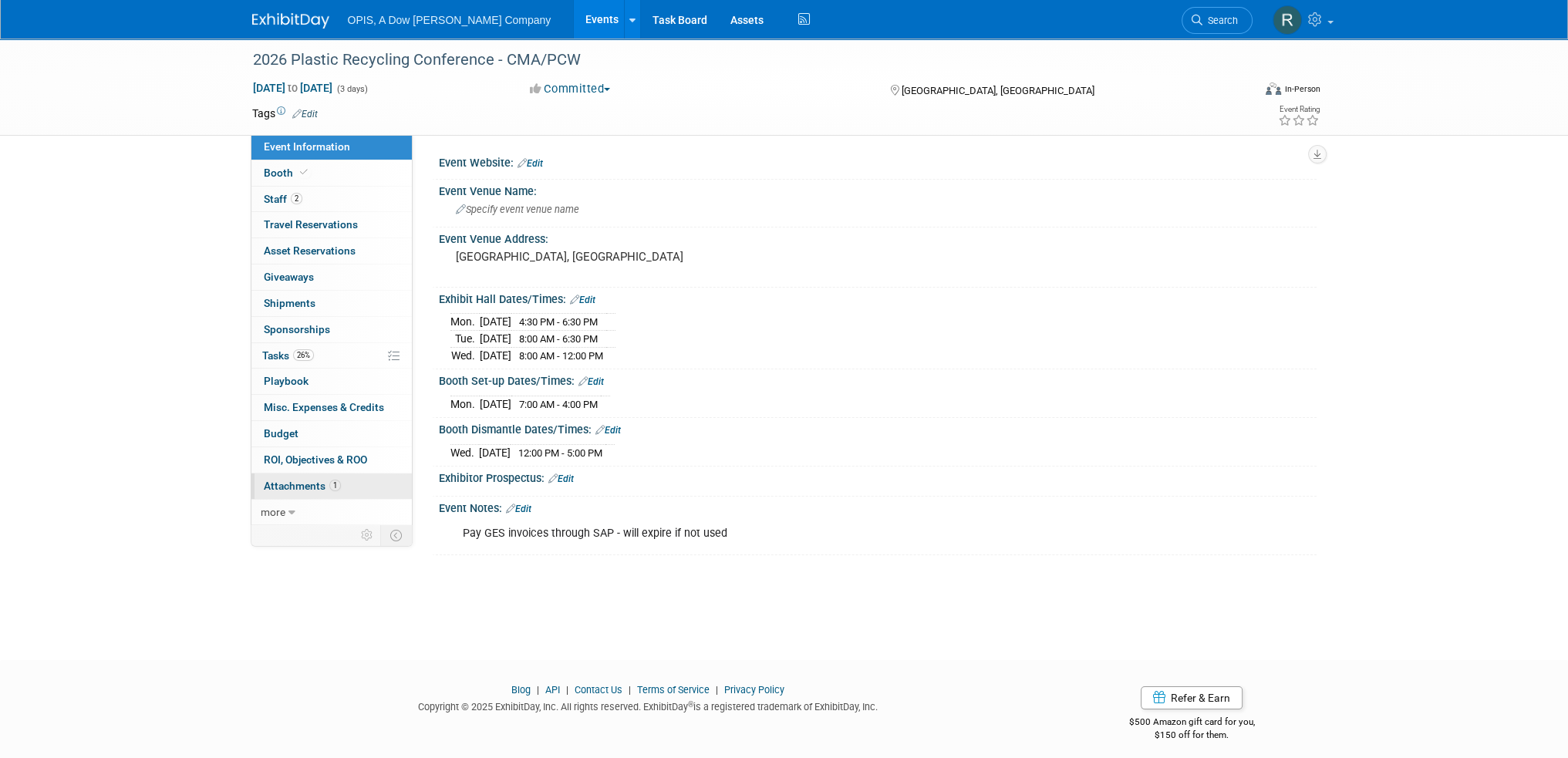
click at [280, 486] on span "Attachments 1" at bounding box center [302, 486] width 77 height 12
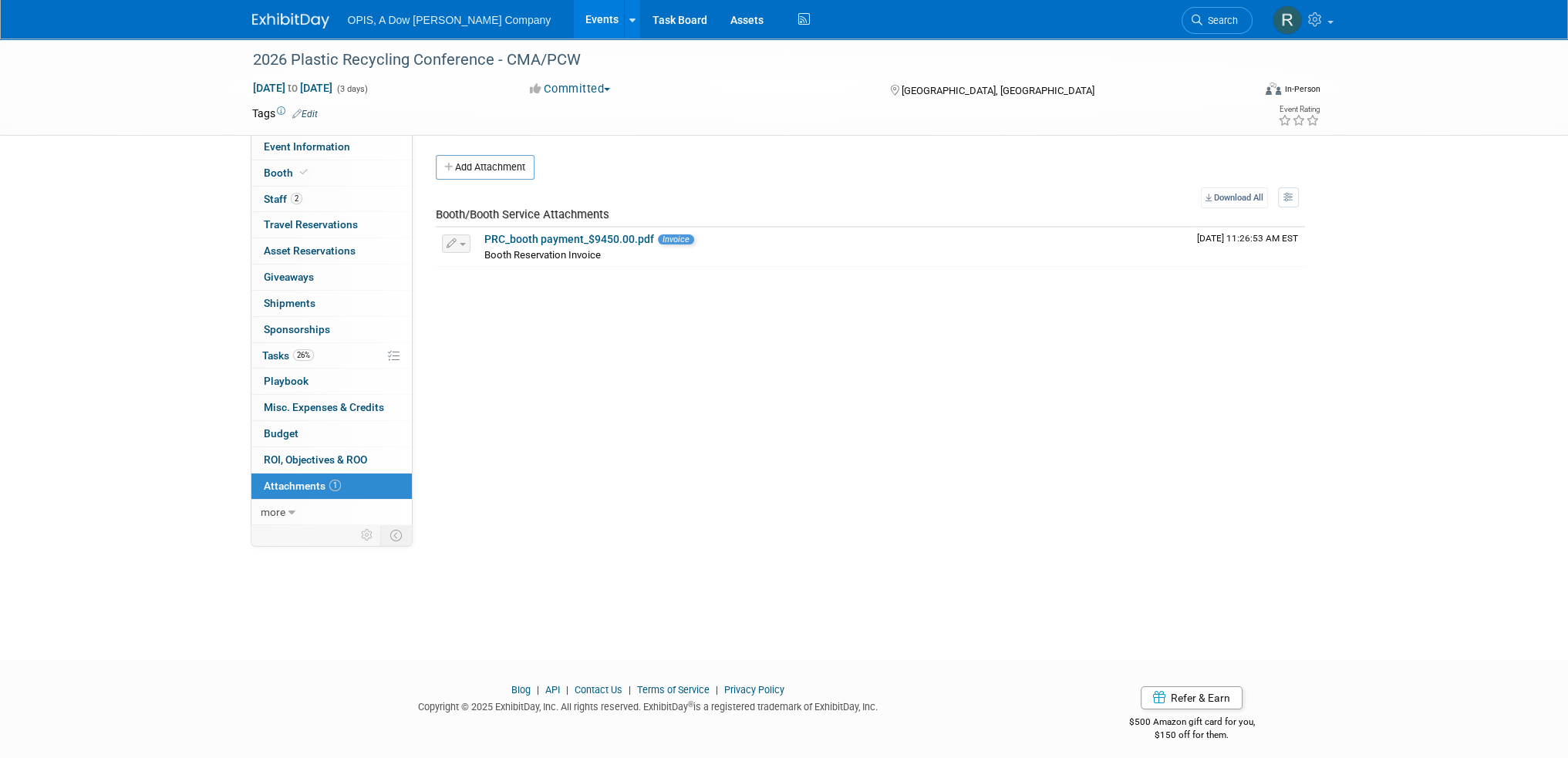
click at [485, 167] on button "Add Attachment" at bounding box center [485, 167] width 99 height 25
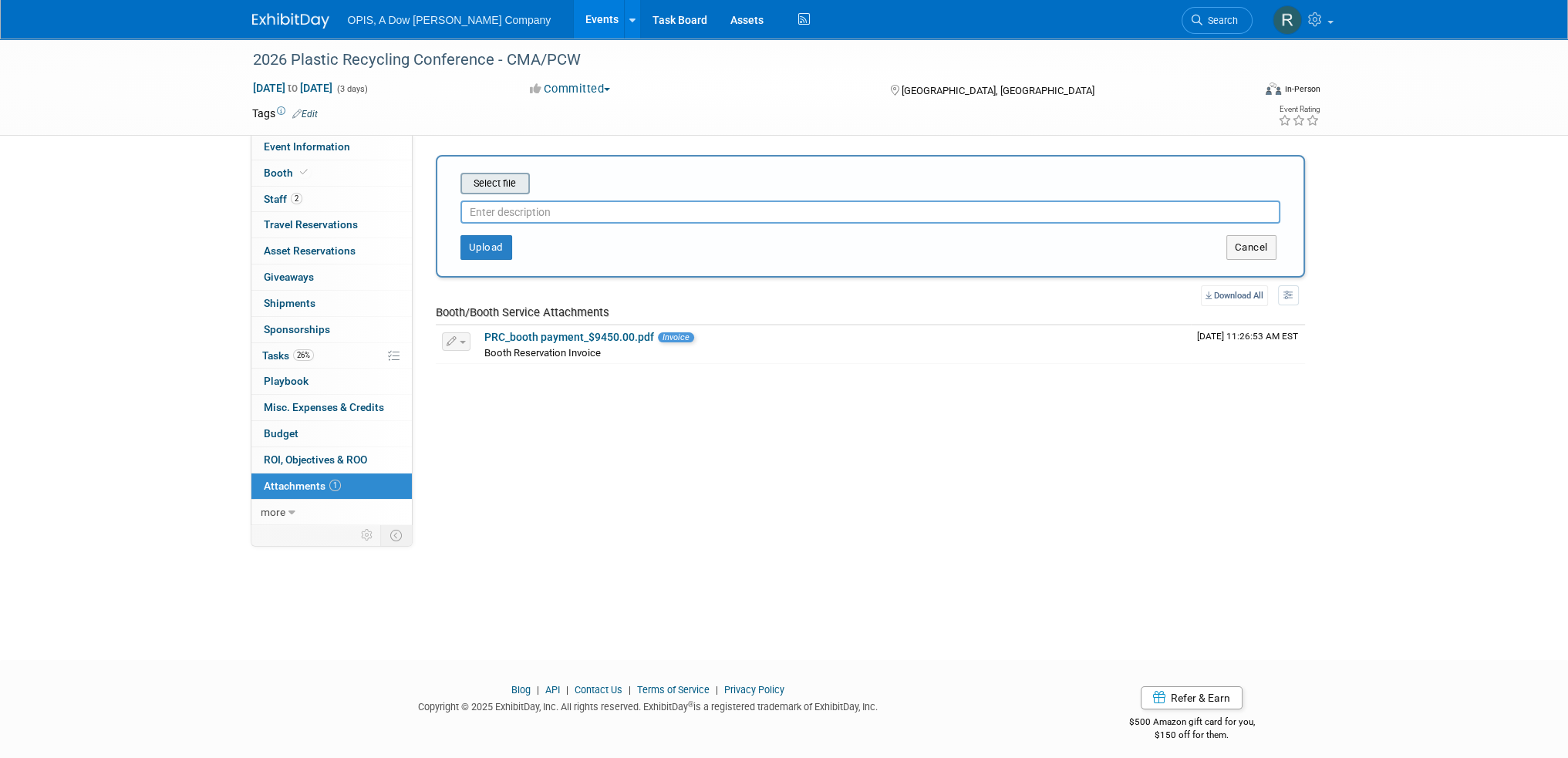
click at [487, 175] on input "file" at bounding box center [436, 184] width 184 height 19
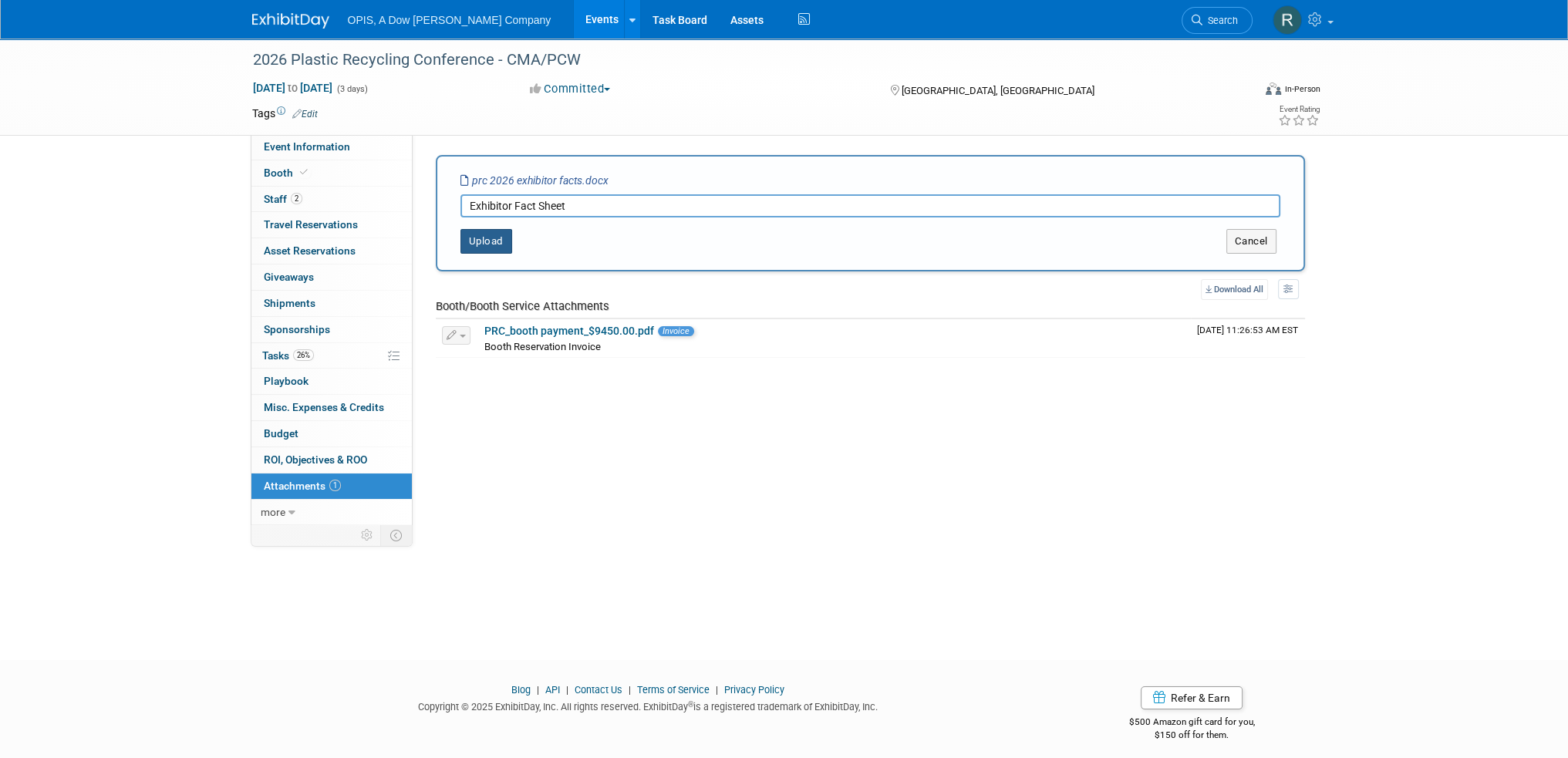
type input "Exhibitor Fact Sheet"
click at [479, 243] on button "Upload" at bounding box center [486, 241] width 52 height 25
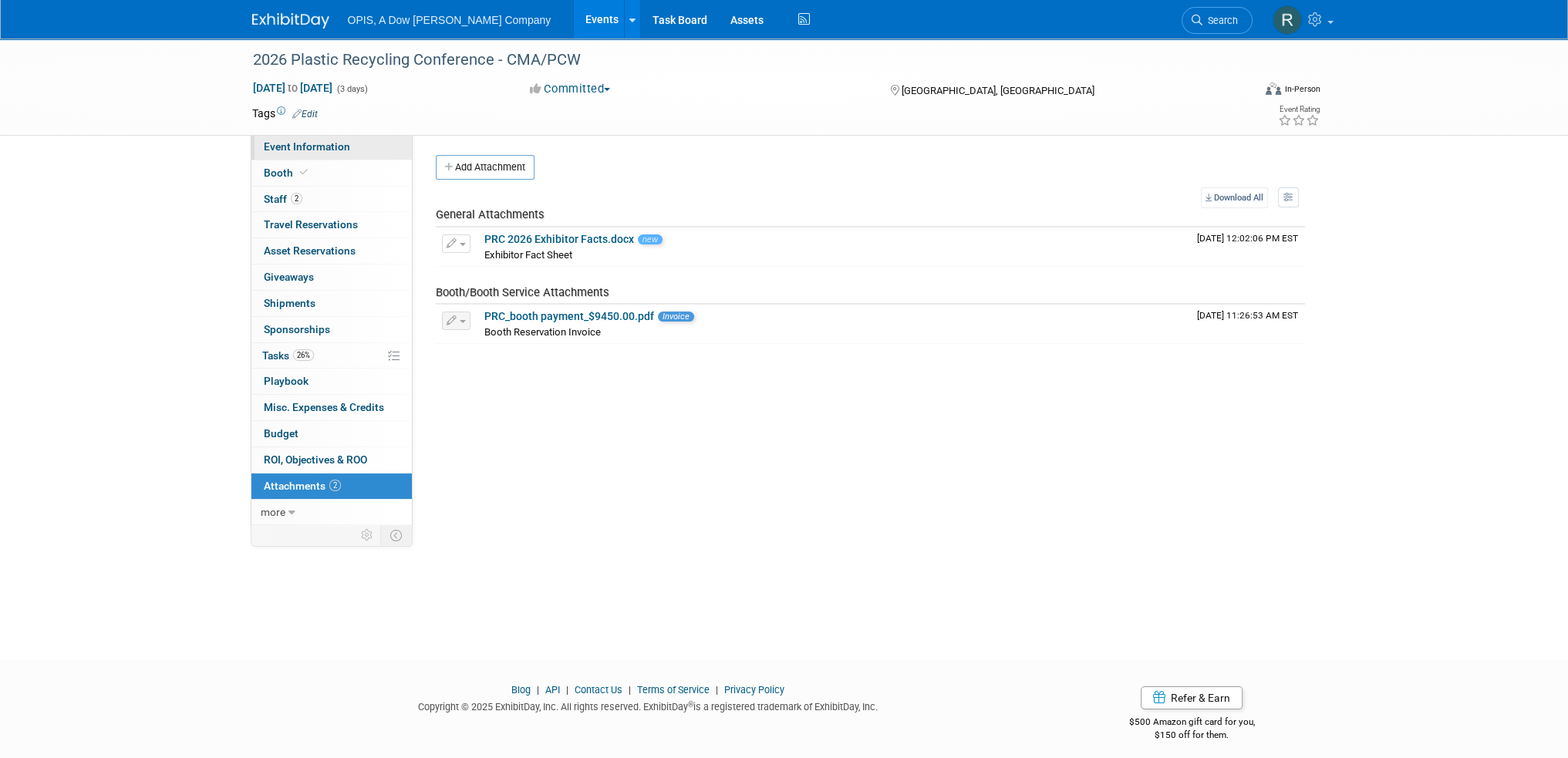
click at [316, 153] on span "Event Information" at bounding box center [307, 146] width 87 height 12
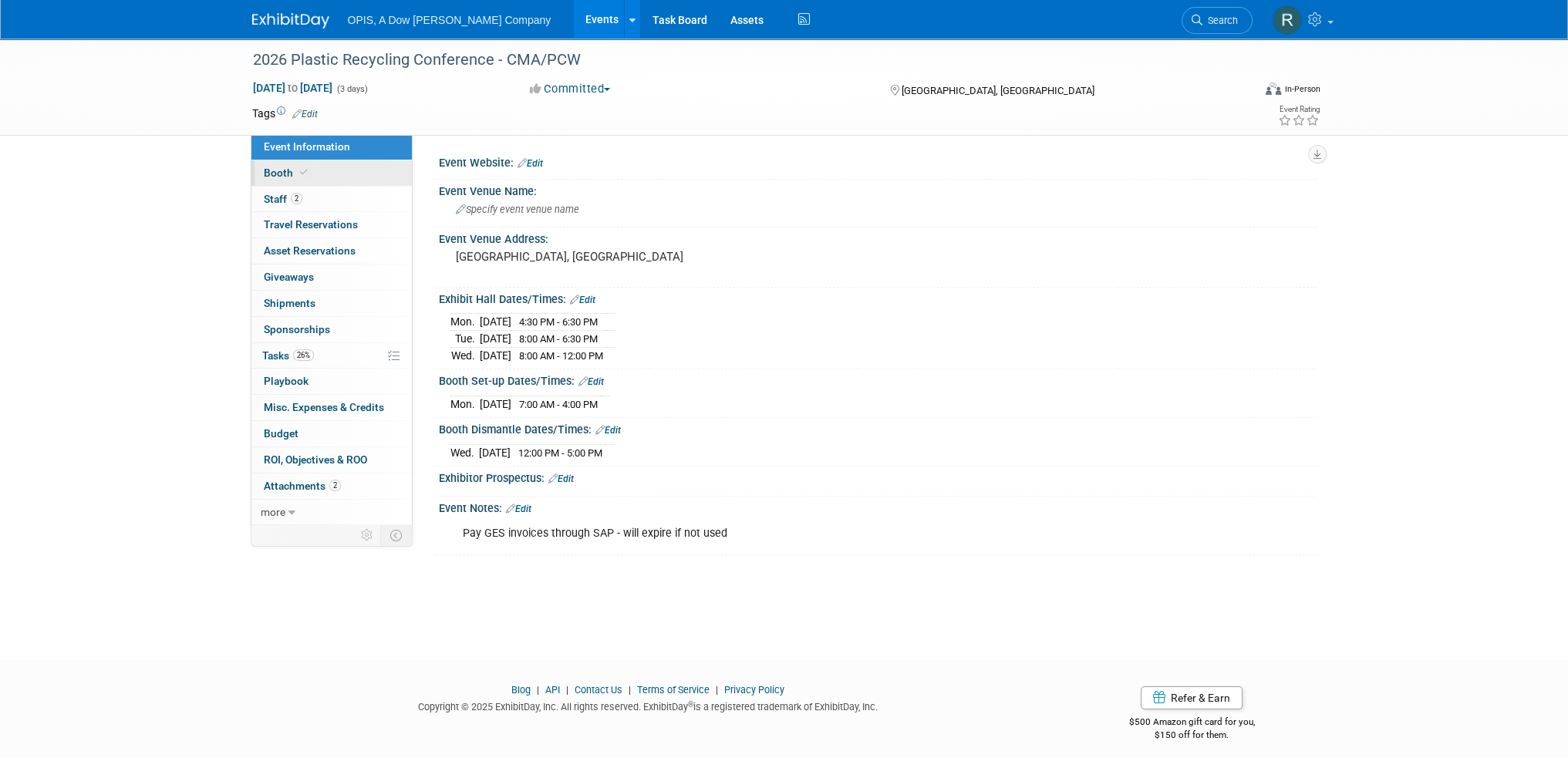
click at [267, 178] on span "Booth" at bounding box center [287, 173] width 47 height 12
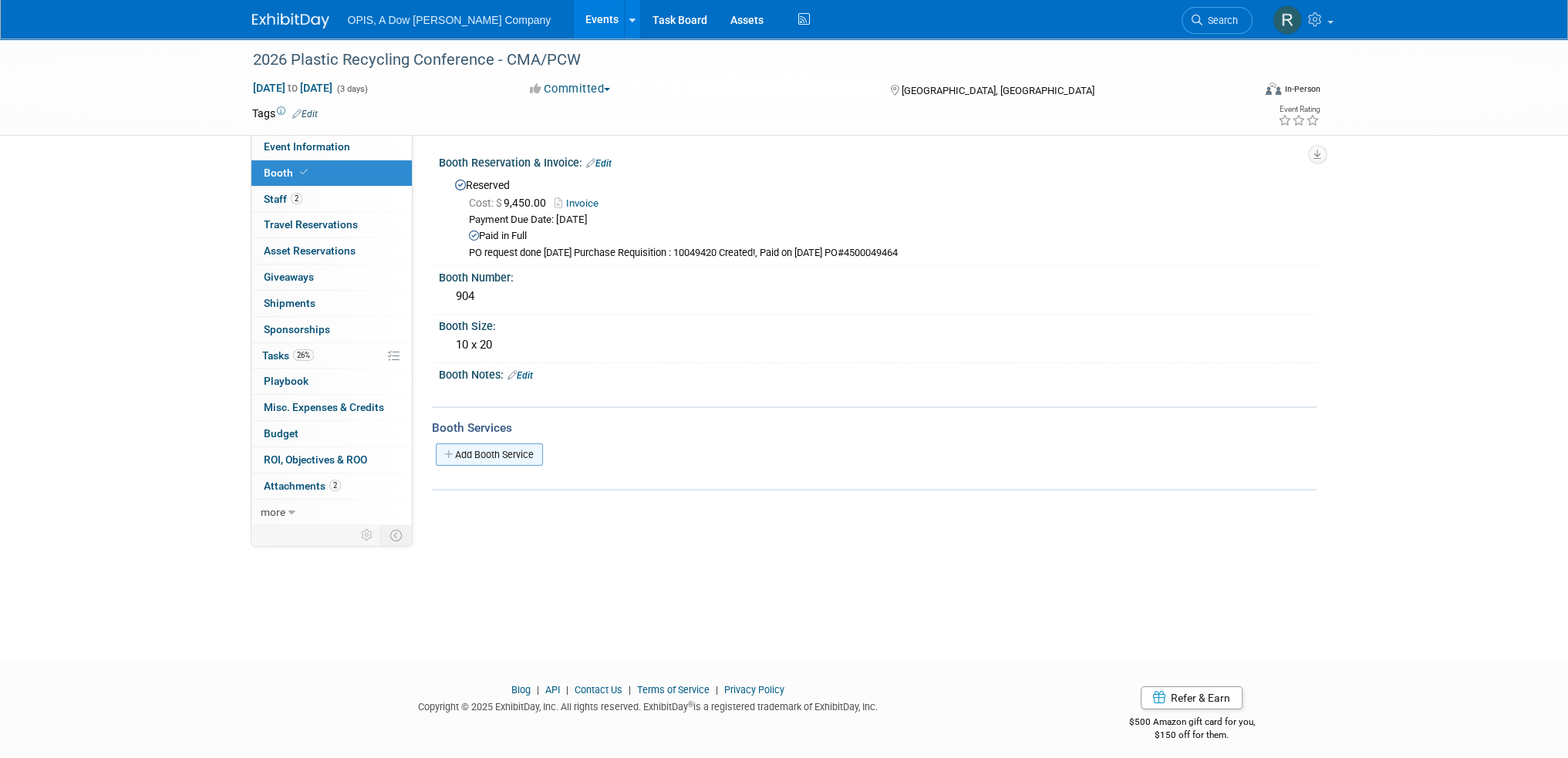
click at [472, 456] on link "Add Booth Service" at bounding box center [489, 455] width 107 height 22
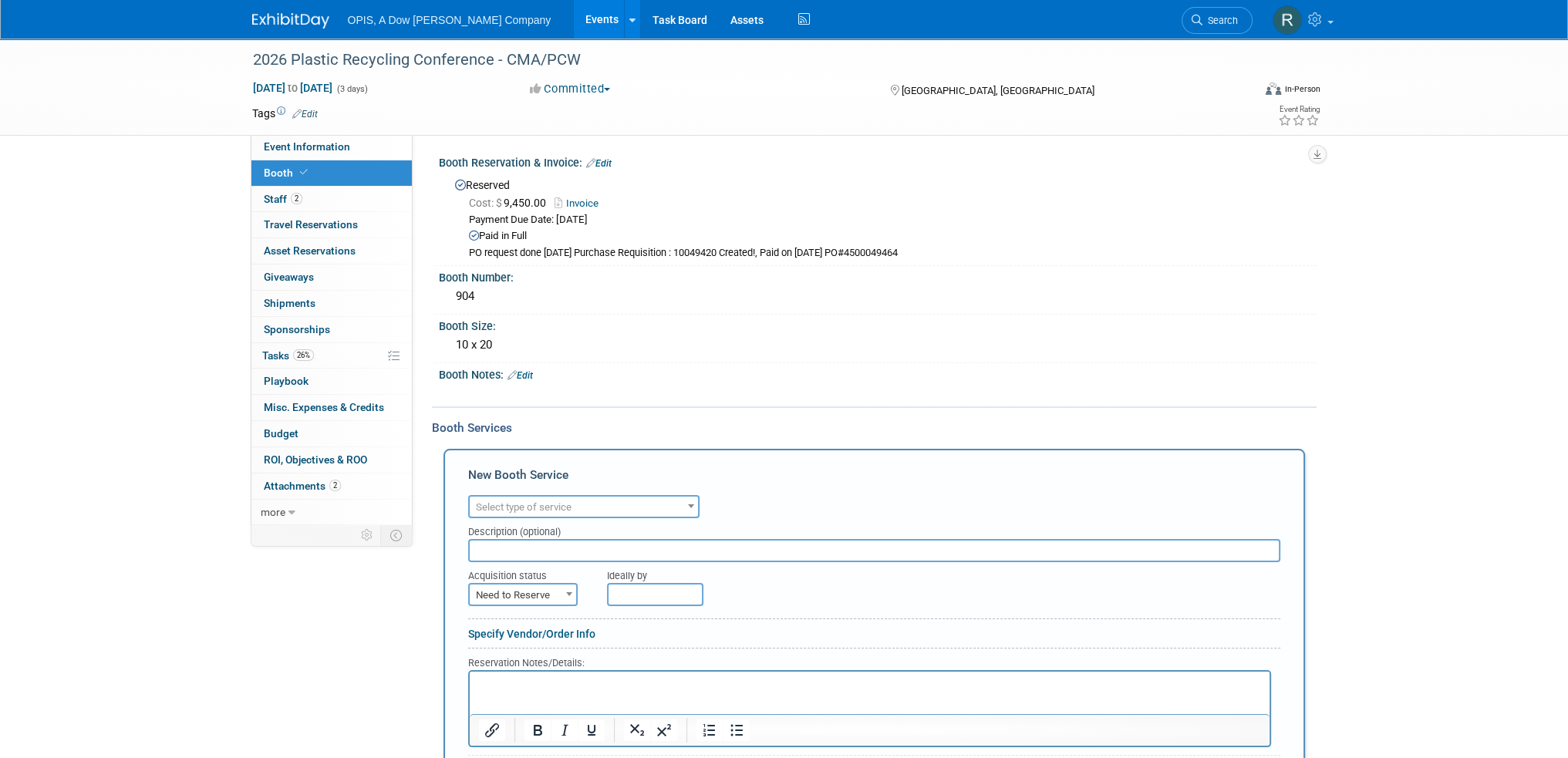
click at [552, 507] on span "Select type of service" at bounding box center [523, 506] width 95 height 11
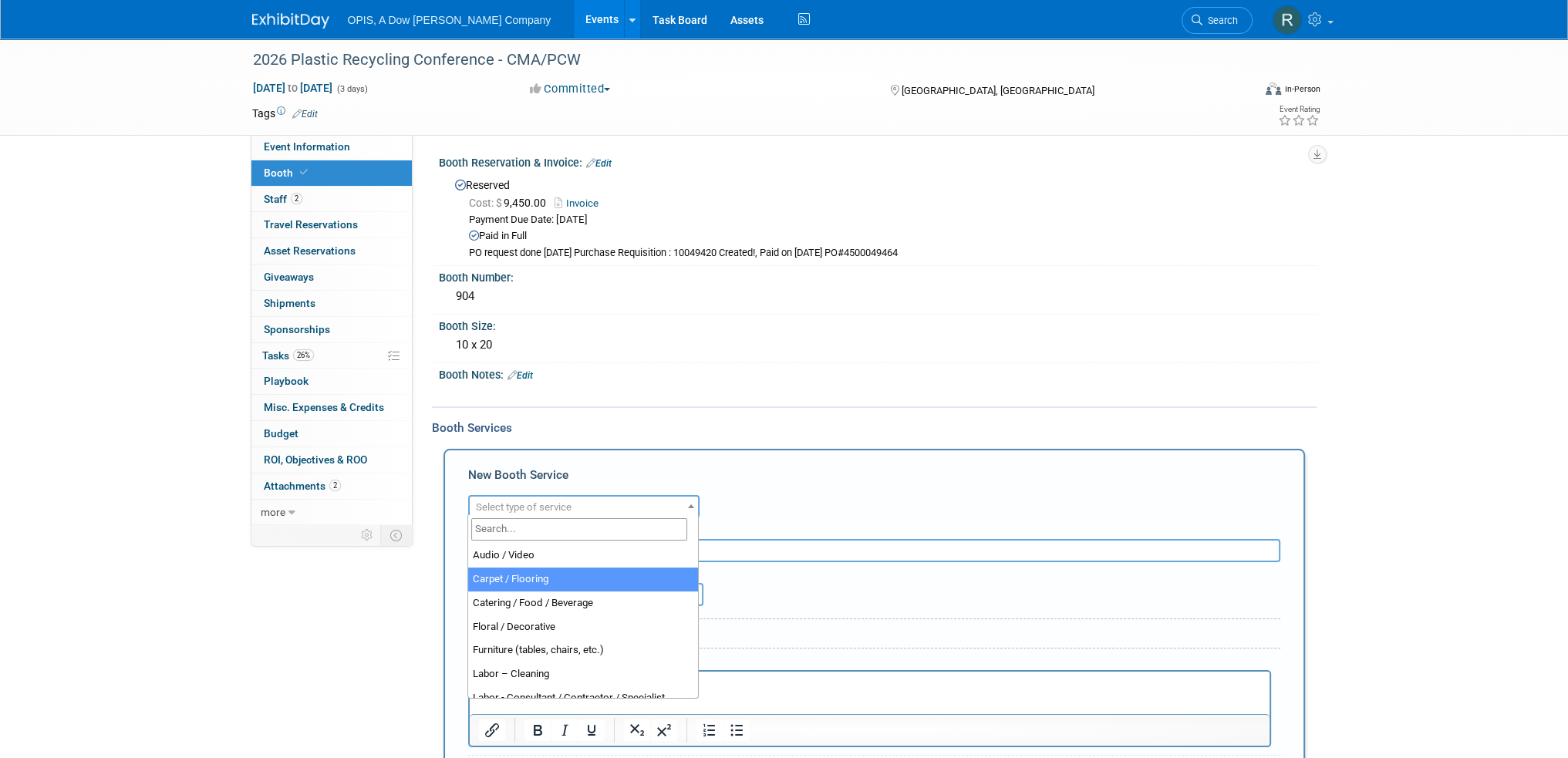
select select "4"
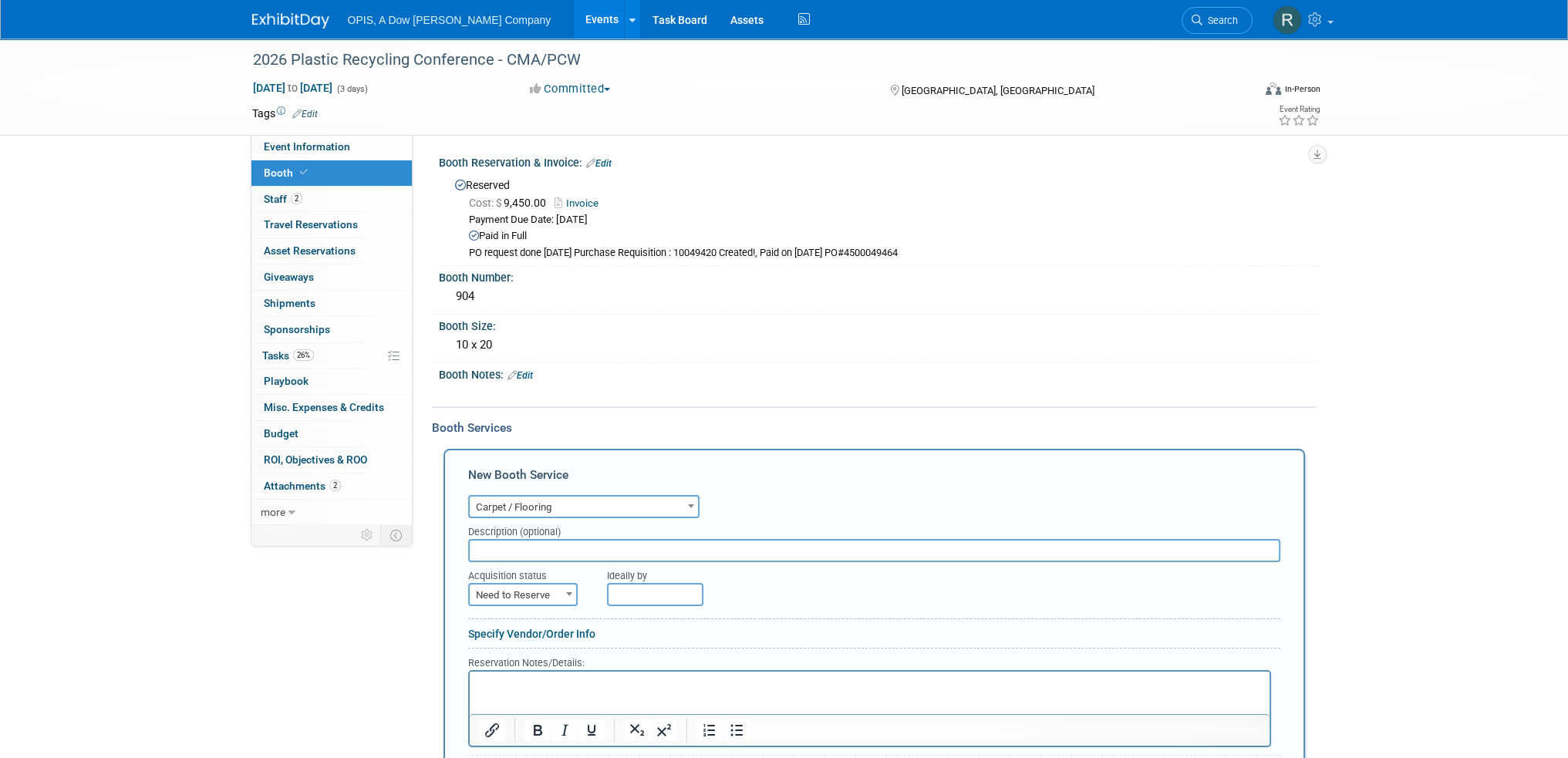
click at [563, 551] on input "text" at bounding box center [874, 550] width 812 height 23
type input "INCLUDED WITH BOOTH"
click at [493, 627] on div "Specify Vendor/Order Info" at bounding box center [874, 634] width 812 height 15
click at [535, 595] on span "Need to Reserve" at bounding box center [523, 595] width 107 height 21
select select "2"
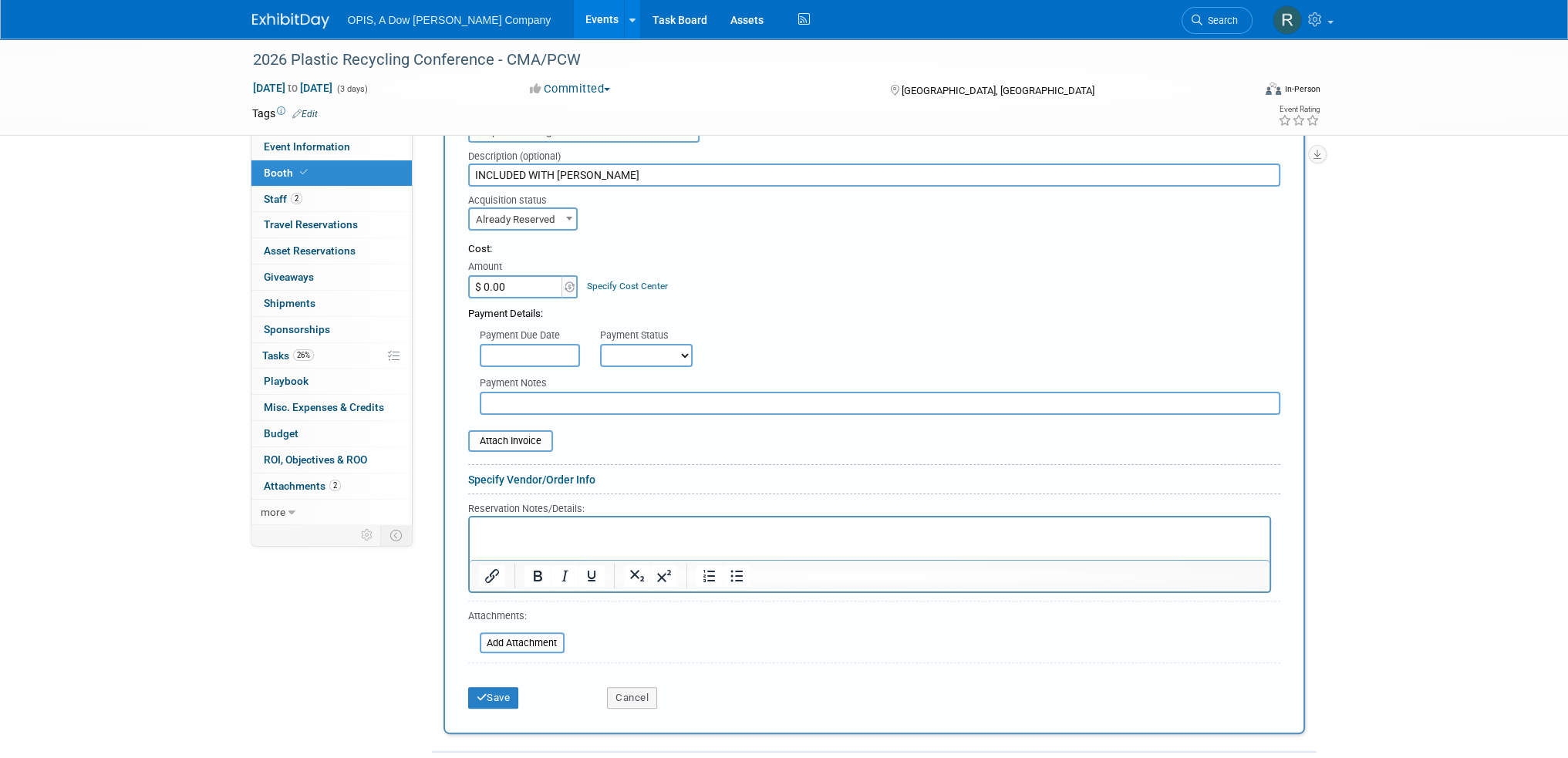
scroll to position [386, 0]
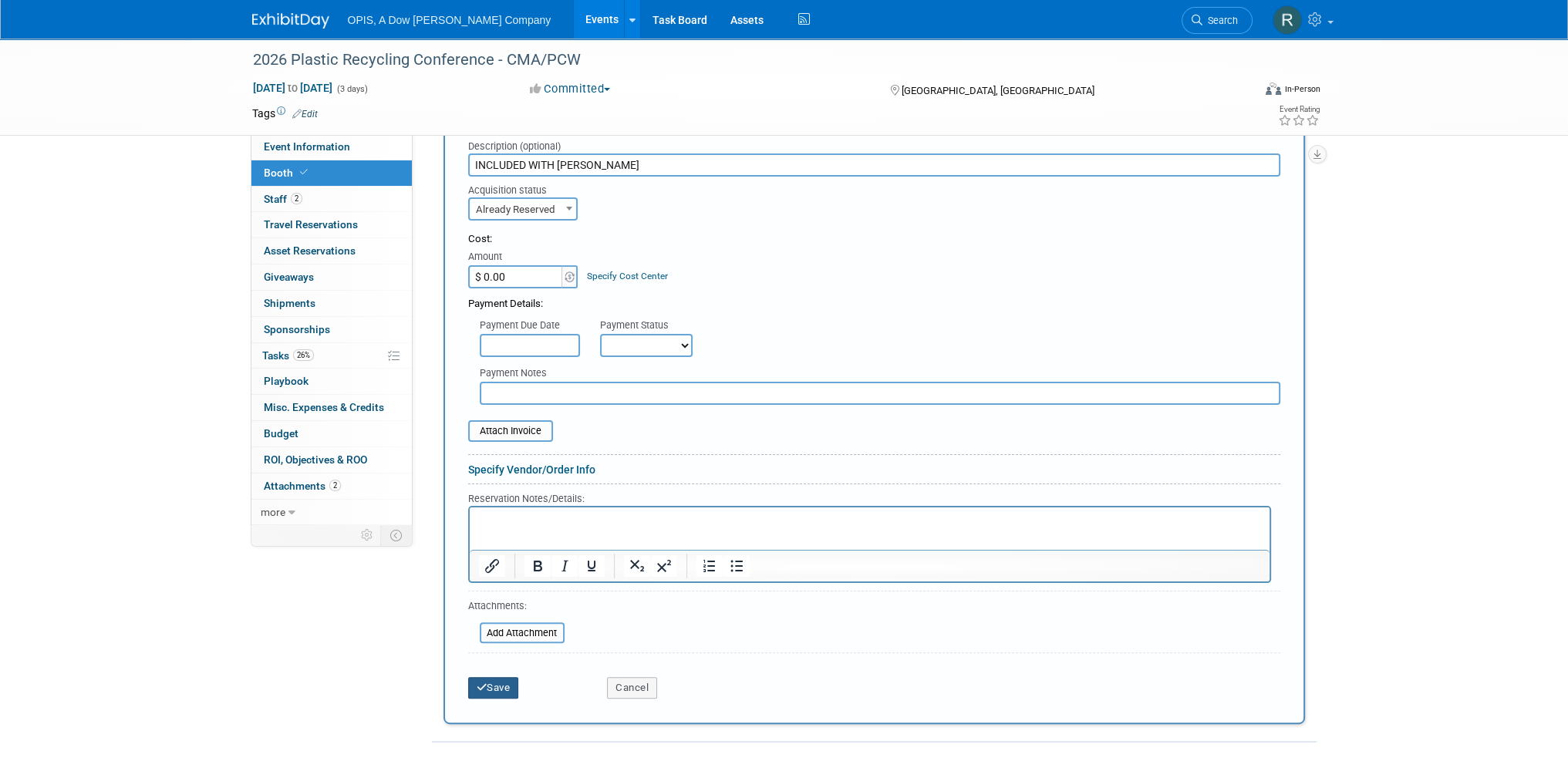
click at [509, 677] on button "Save" at bounding box center [493, 688] width 51 height 21
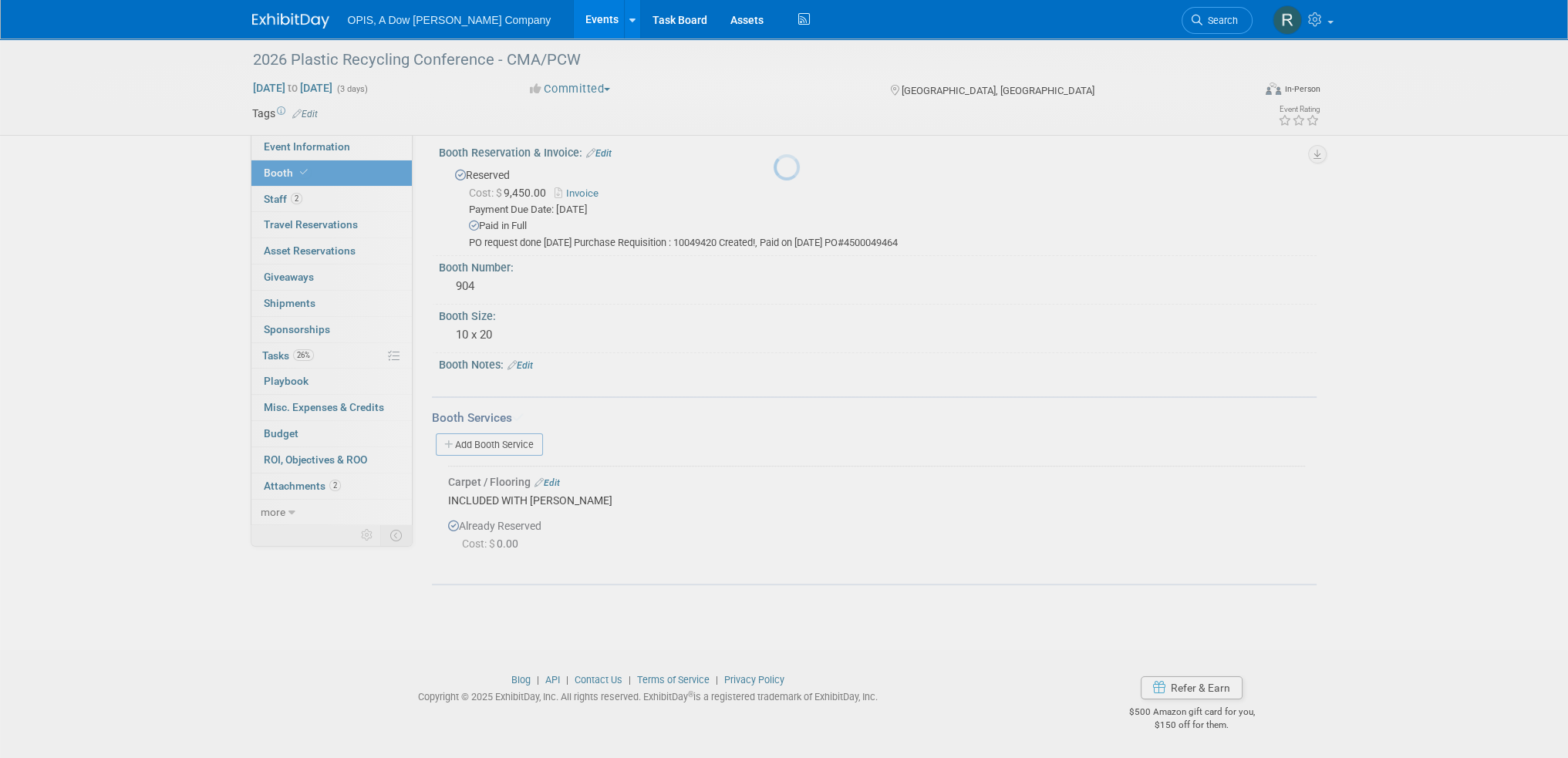
scroll to position [9, 0]
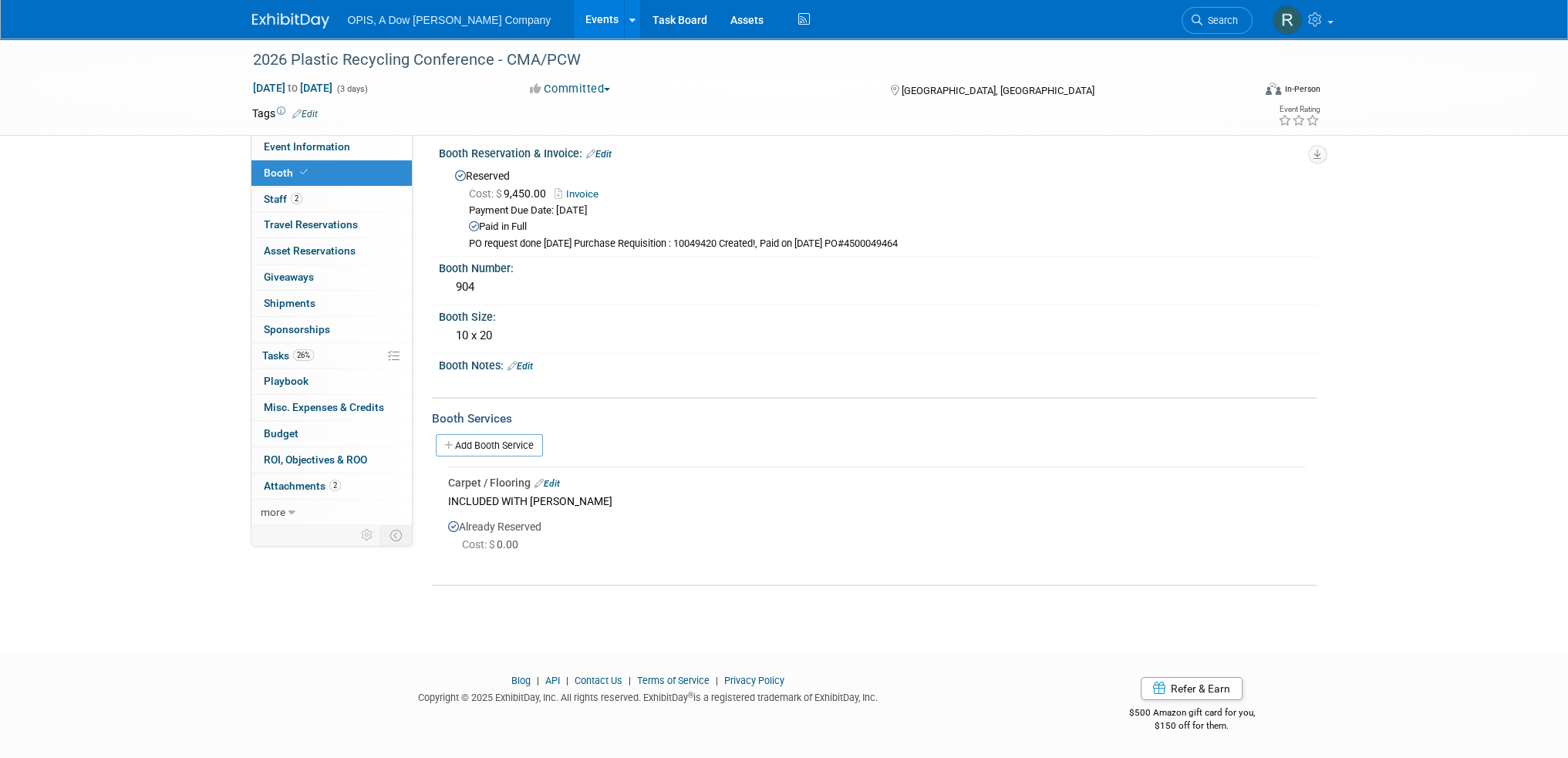
click at [574, 25] on link "Events" at bounding box center [602, 19] width 57 height 39
